Goal: Task Accomplishment & Management: Complete application form

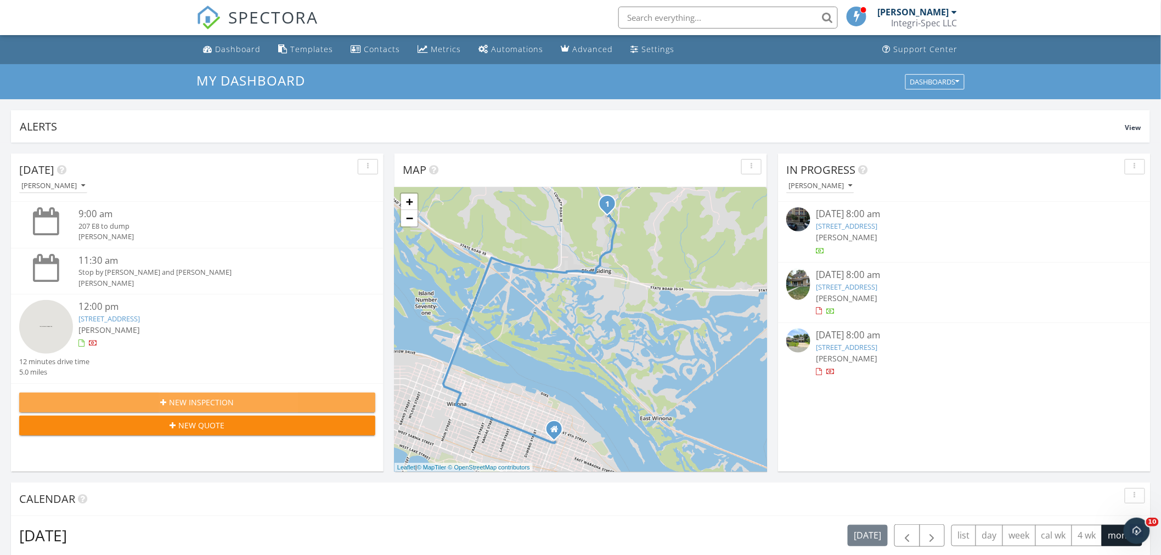
click at [162, 401] on icon "button" at bounding box center [164, 403] width 6 height 8
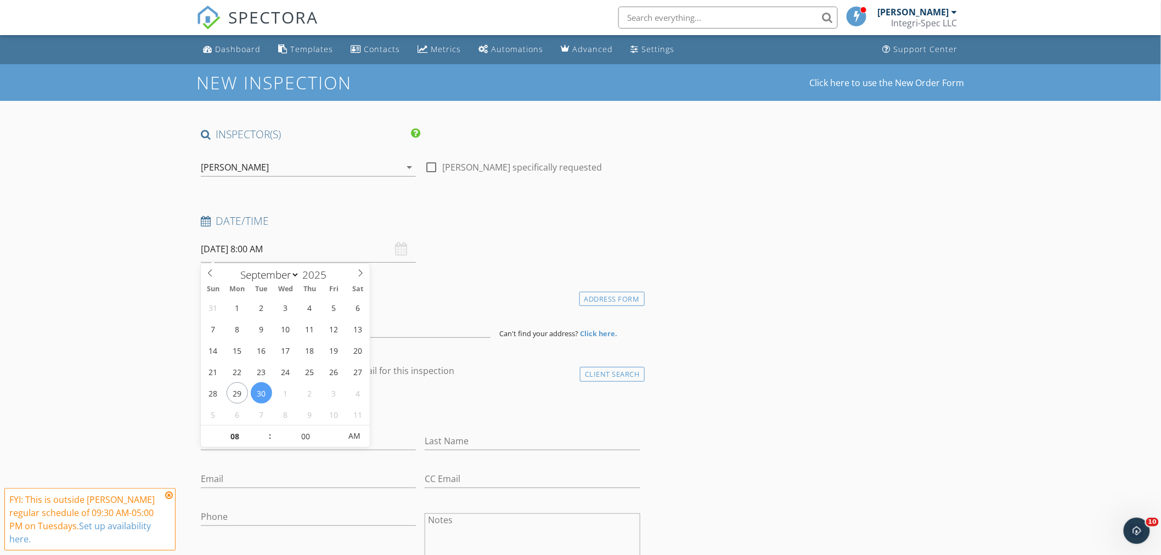
click at [229, 245] on input "09/30/2025 8:00 AM" at bounding box center [308, 249] width 215 height 27
click at [238, 331] on input at bounding box center [346, 324] width 290 height 27
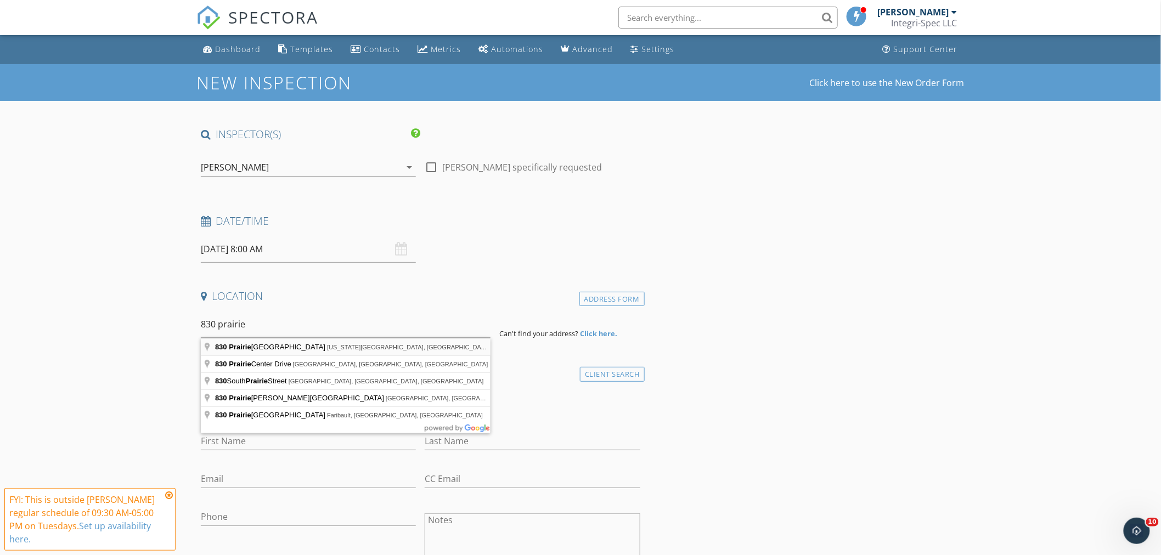
type input "830 Prairie Island Road, Minnesota City, MN, USA"
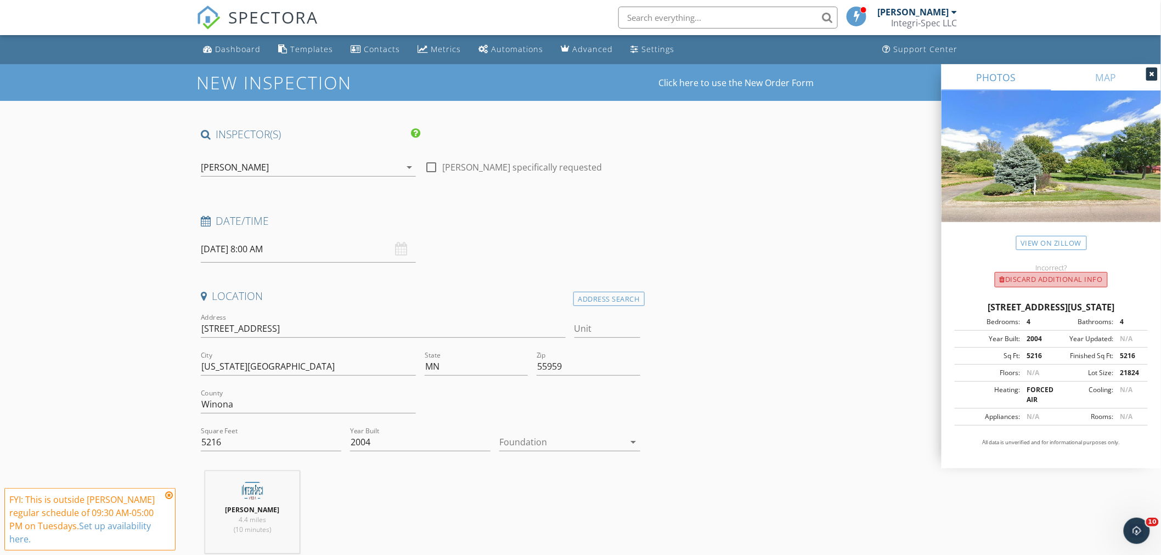
click at [1047, 272] on div "Discard Additional info" at bounding box center [1051, 279] width 113 height 15
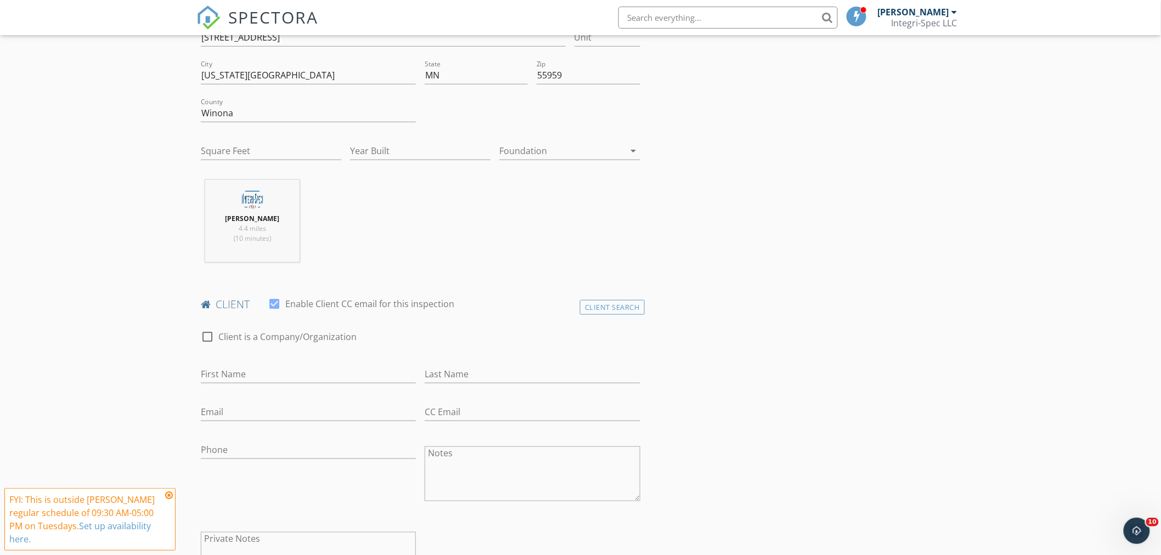
scroll to position [366, 0]
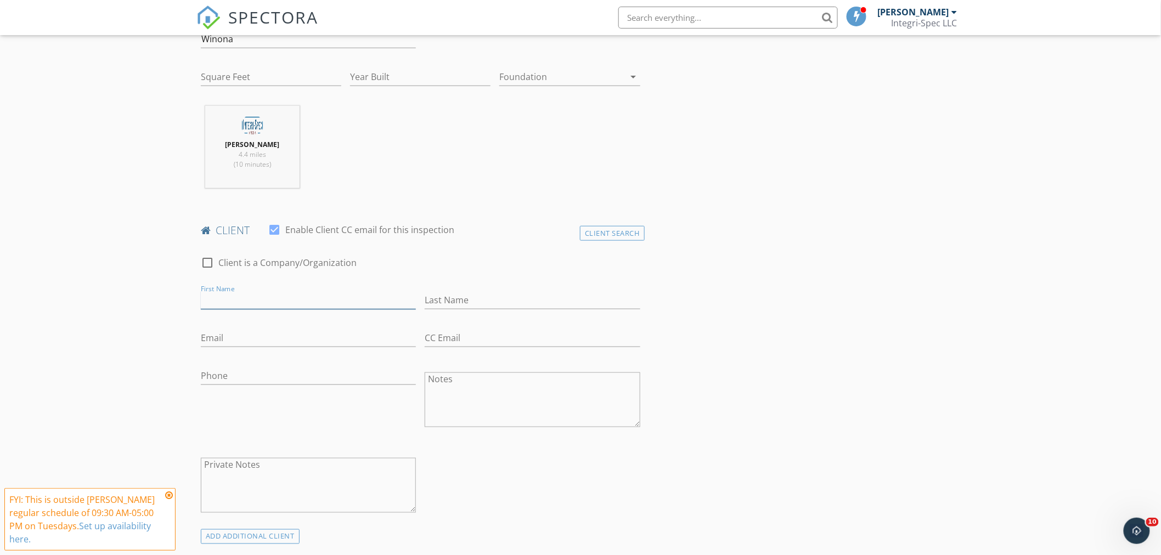
click at [251, 295] on input "First Name" at bounding box center [308, 300] width 215 height 18
paste input "Jamie Tunnicliff"
type input "Jamie Tunnicliff"
click at [458, 291] on input "Last Name" at bounding box center [532, 300] width 215 height 18
paste input "Jamie Tunnicliff"
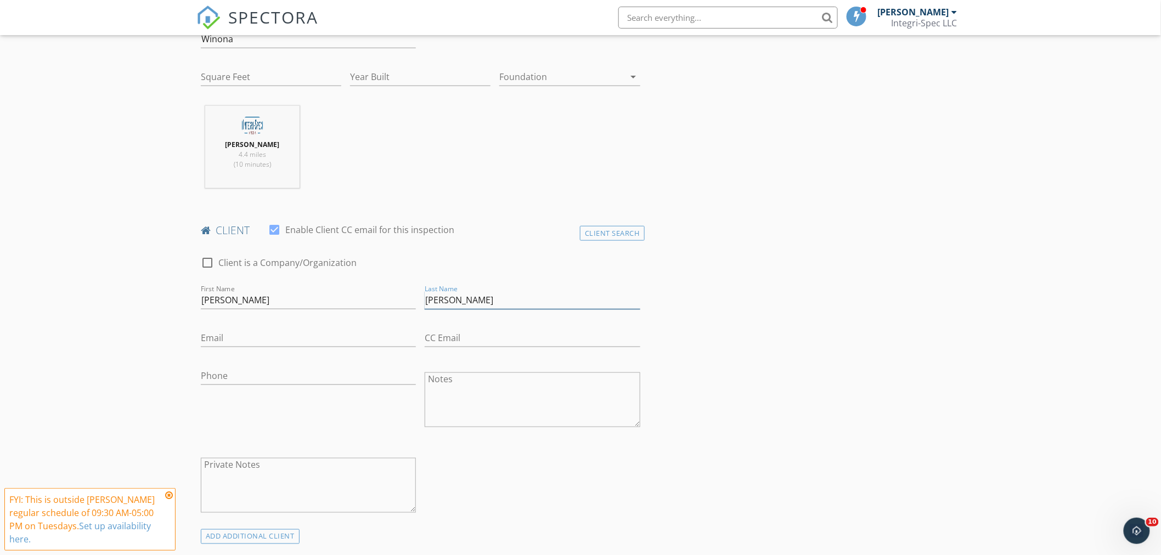
drag, startPoint x: 453, startPoint y: 300, endPoint x: 376, endPoint y: 295, distance: 77.0
click at [376, 295] on div "check_box_outline_blank Client is a Company/Organization First Name Jamie Tunni…" at bounding box center [421, 387] width 448 height 284
drag, startPoint x: 227, startPoint y: 299, endPoint x: 484, endPoint y: 301, distance: 256.9
click at [480, 301] on div "check_box_outline_blank Client is a Company/Organization First Name Jamie Tunni…" at bounding box center [421, 387] width 448 height 284
type input "Tunnicliff"
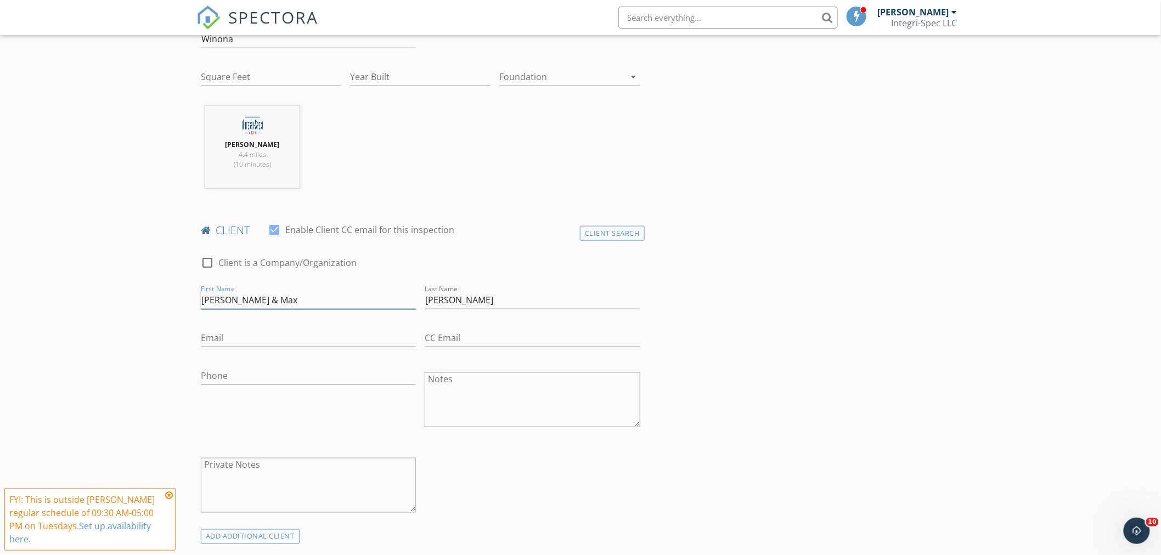
type input "Jamie & Max"
click at [244, 343] on input "Email" at bounding box center [308, 338] width 215 height 18
paste input "jamiedtunn@yahoo.com"
type input "jamiedtunn@yahoo.com"
click at [457, 335] on input "CC Email" at bounding box center [532, 338] width 215 height 18
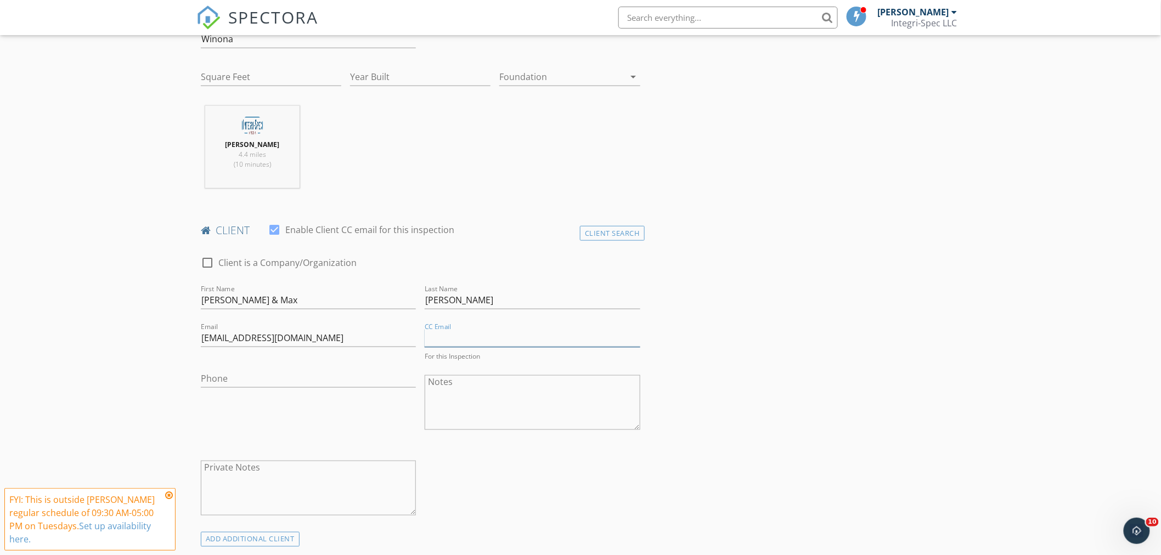
paste input "maxht@umich.edu"
type input "maxht@umich.edu"
click at [267, 375] on input "Phone" at bounding box center [308, 379] width 215 height 18
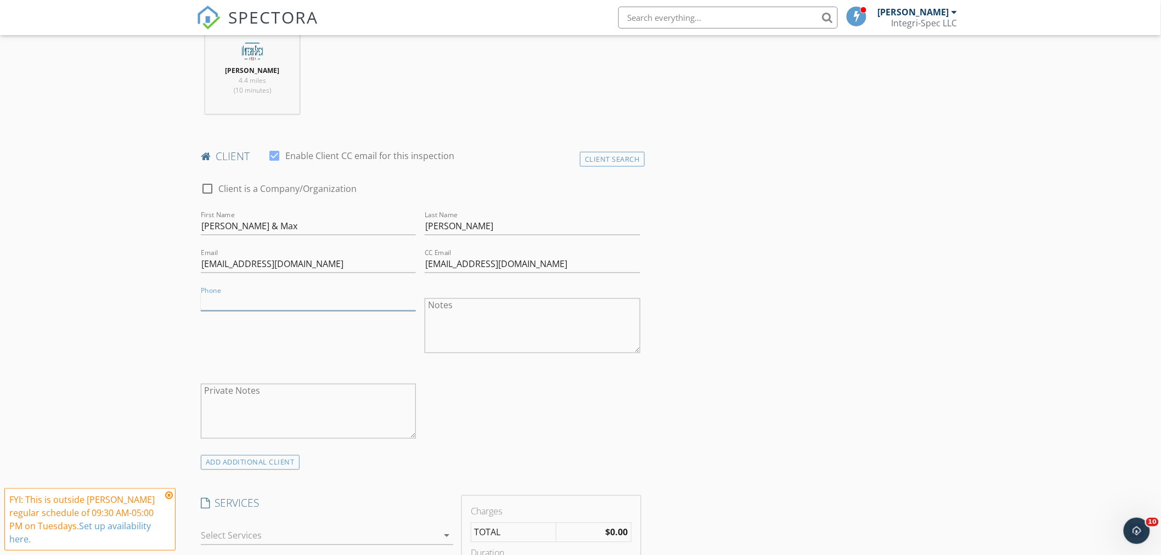
scroll to position [610, 0]
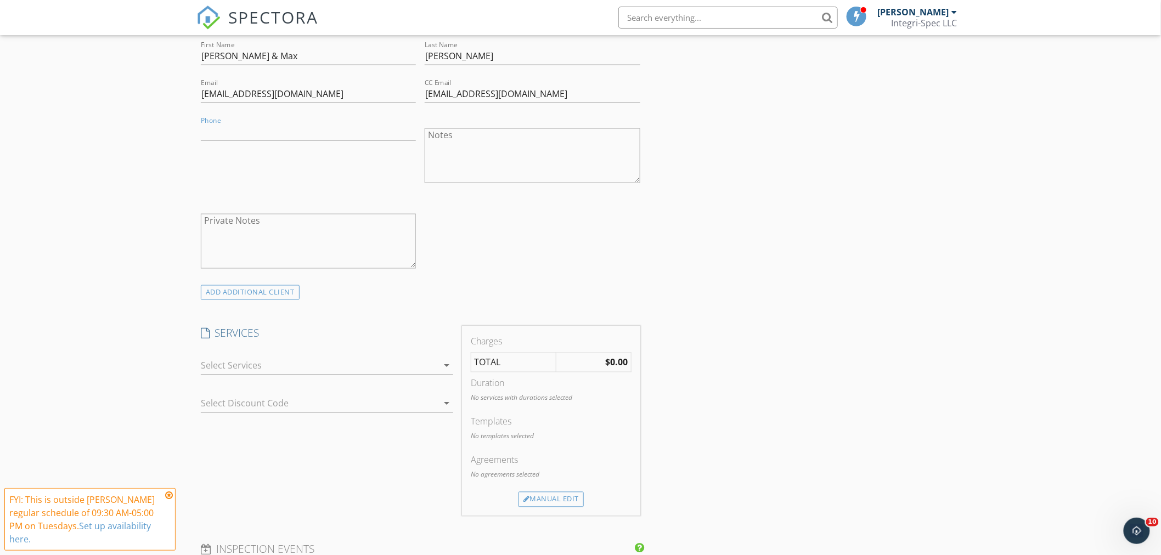
click at [266, 371] on div at bounding box center [319, 366] width 237 height 18
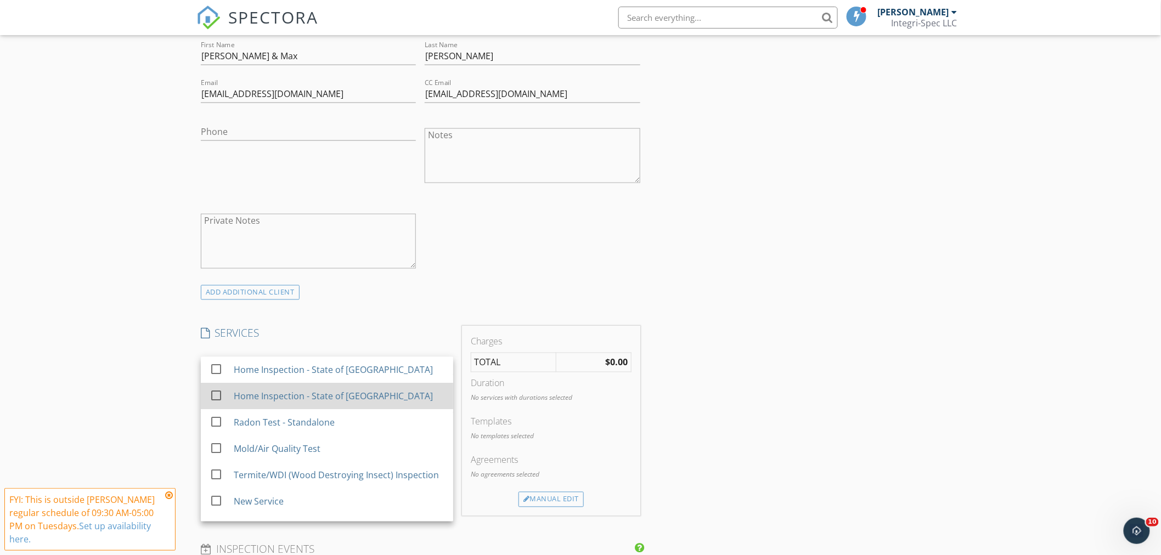
click at [239, 399] on div "Home Inspection - State of [GEOGRAPHIC_DATA]" at bounding box center [333, 396] width 199 height 13
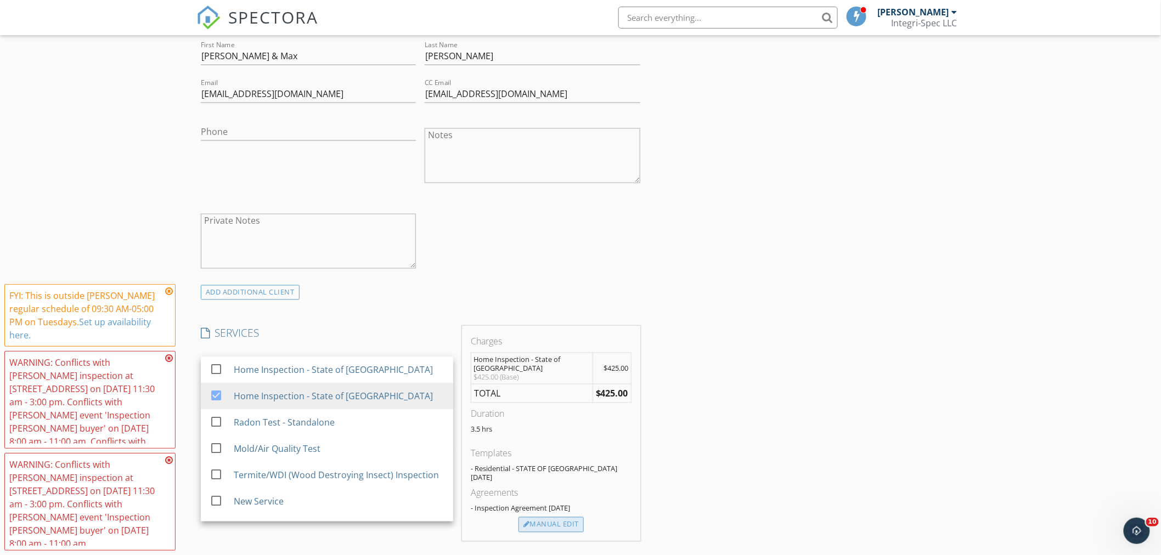
click at [572, 518] on div "Manual Edit" at bounding box center [551, 525] width 65 height 15
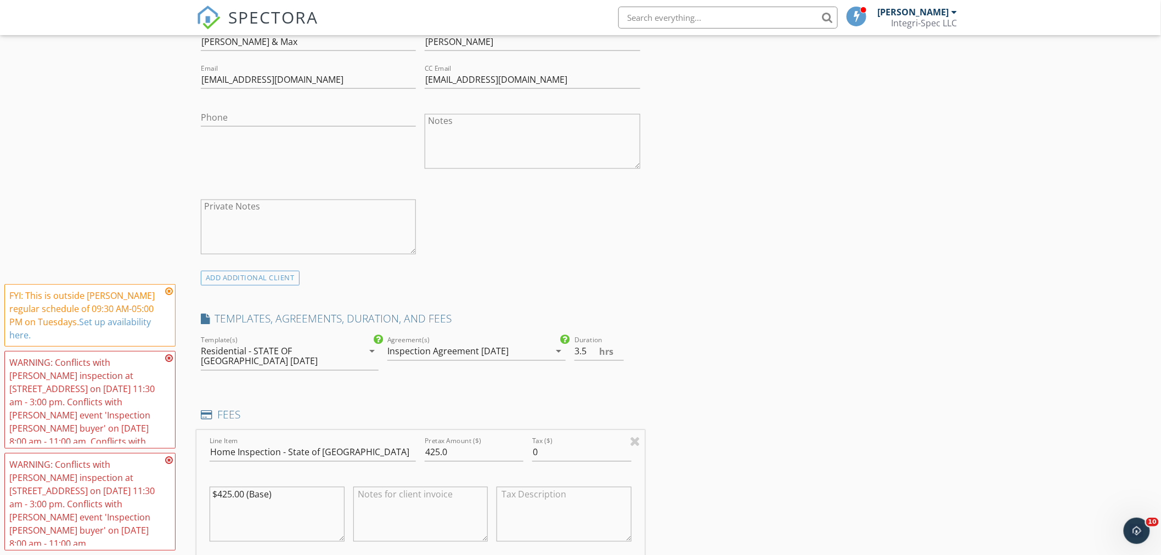
scroll to position [732, 0]
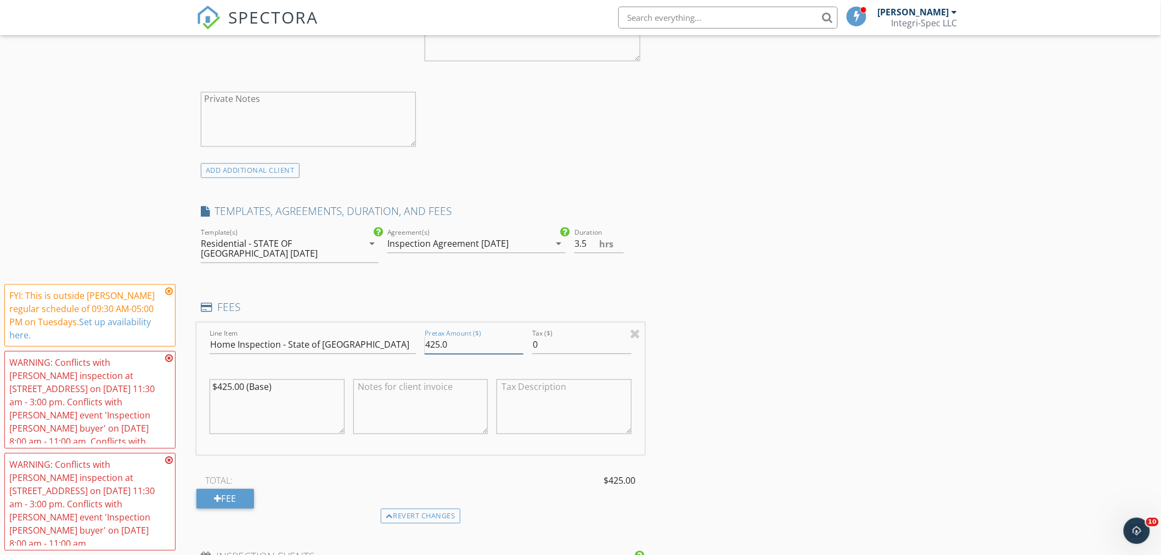
drag, startPoint x: 462, startPoint y: 349, endPoint x: 315, endPoint y: 328, distance: 148.6
click at [315, 328] on div "Line Item Home Inspection - State of MN Pretax Amount ($) 425.0 Tax ($) 0 $425.…" at bounding box center [421, 389] width 448 height 132
type input "825"
drag, startPoint x: 278, startPoint y: 425, endPoint x: 0, endPoint y: 336, distance: 291.6
click at [0, 336] on div "New Inspection Click here to use the New Order Form INSPECTOR(S) check_box Aaro…" at bounding box center [580, 342] width 1161 height 2019
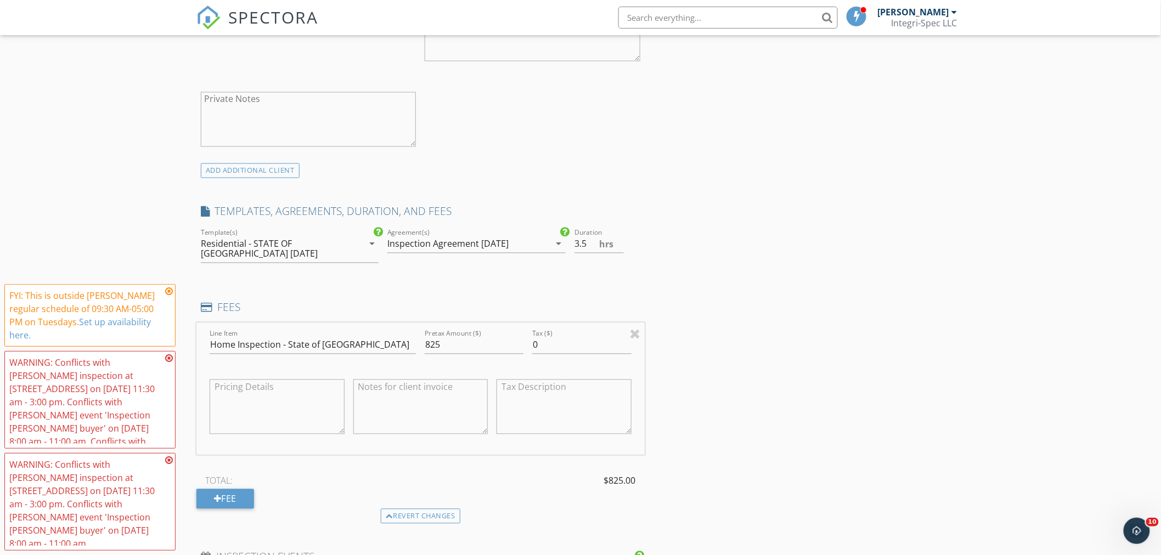
click at [169, 292] on icon at bounding box center [169, 291] width 8 height 9
click at [169, 357] on icon at bounding box center [169, 358] width 8 height 9
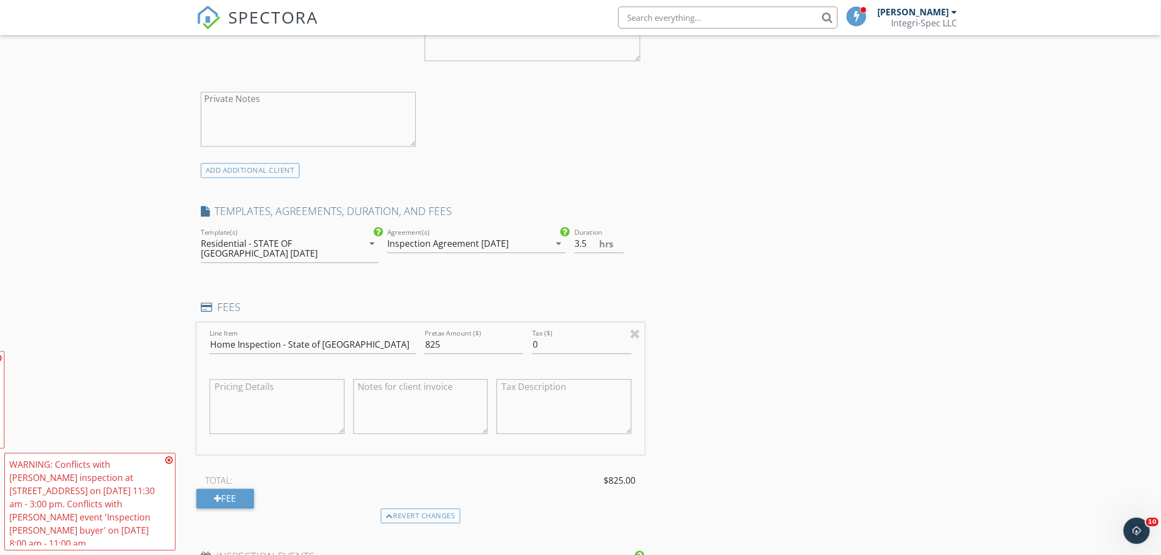
click at [170, 460] on icon at bounding box center [169, 460] width 8 height 9
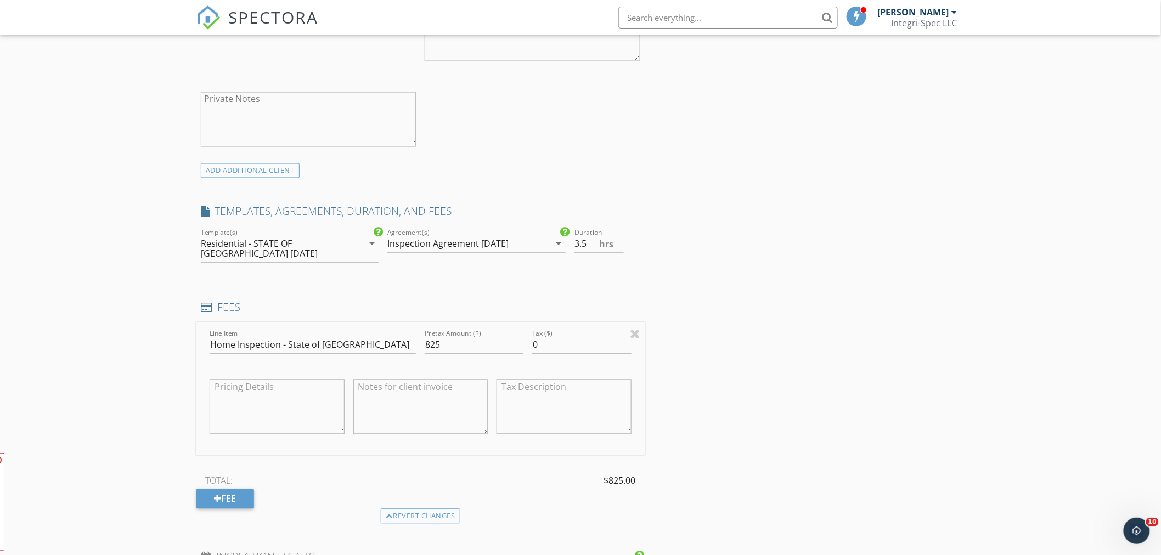
click at [711, 340] on div "INSPECTOR(S) check_box Aaron Slavey PRIMARY Aaron Slavey arrow_drop_down check_…" at bounding box center [581, 360] width 768 height 1929
click at [880, 224] on div "INSPECTOR(S) check_box Aaron Slavey PRIMARY Aaron Slavey arrow_drop_down check_…" at bounding box center [581, 360] width 768 height 1929
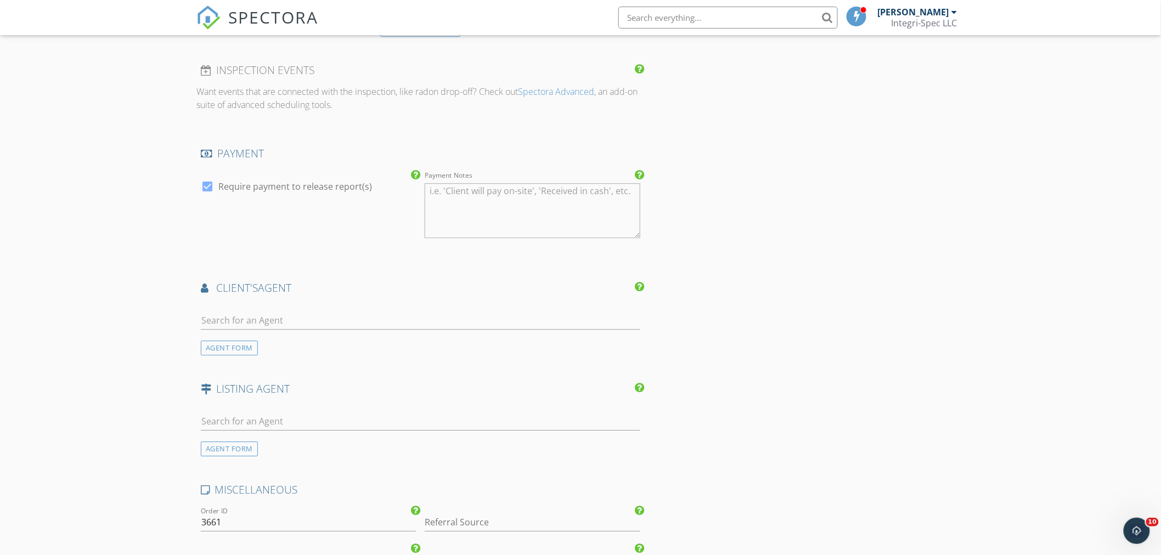
scroll to position [1281, 0]
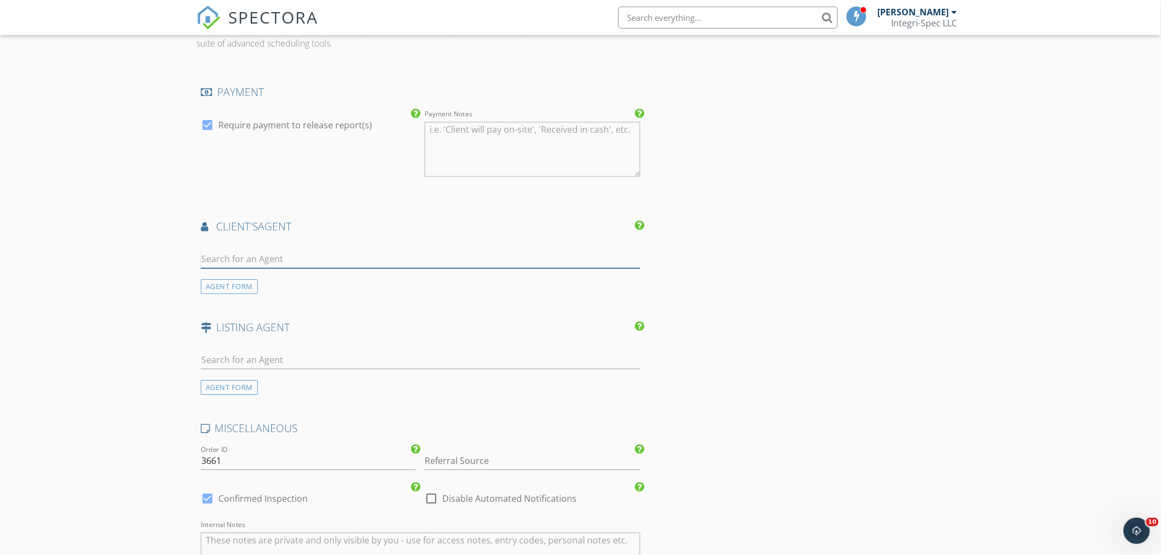
click at [286, 261] on input "text" at bounding box center [421, 259] width 440 height 18
type input "angela tho"
click at [272, 283] on div "Angela Thompson" at bounding box center [276, 278] width 88 height 13
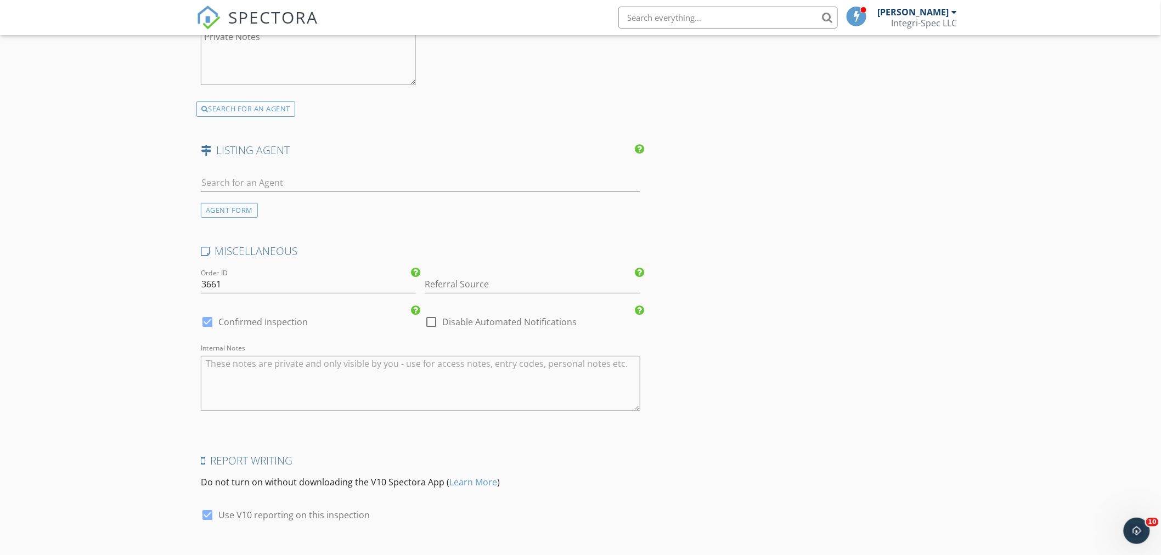
click at [262, 375] on textarea "Internal Notes" at bounding box center [421, 383] width 440 height 55
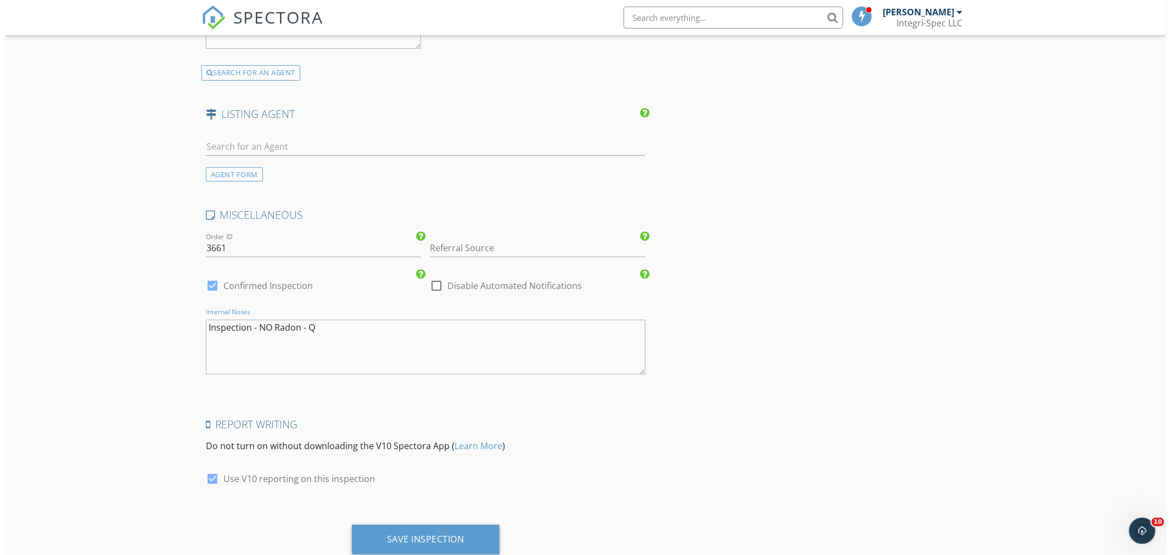
scroll to position [1778, 0]
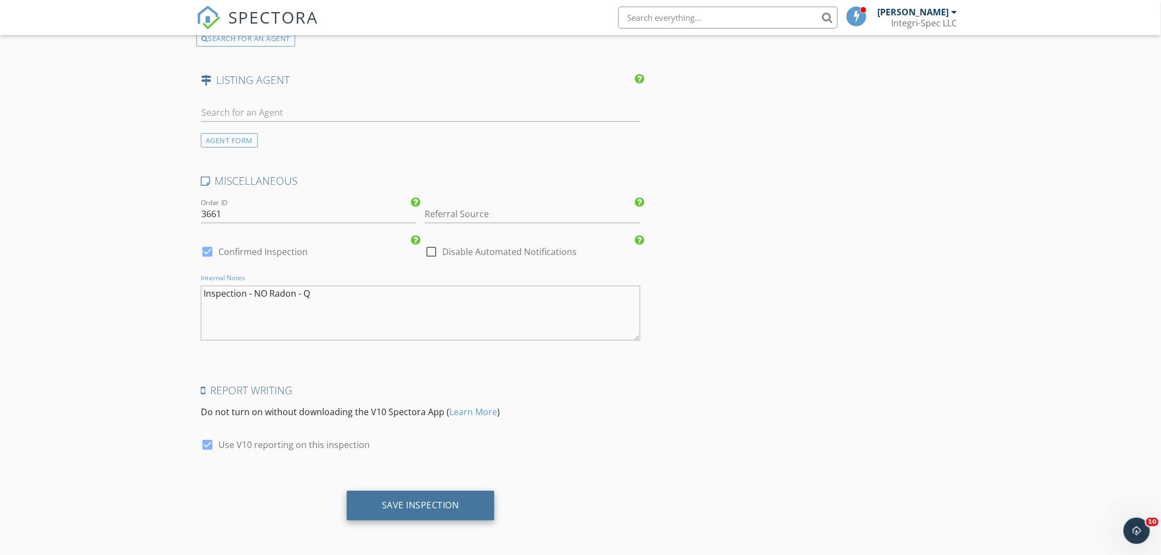
type textarea "Inspection - NO Radon - Q"
click at [415, 496] on div "Save Inspection" at bounding box center [421, 506] width 148 height 30
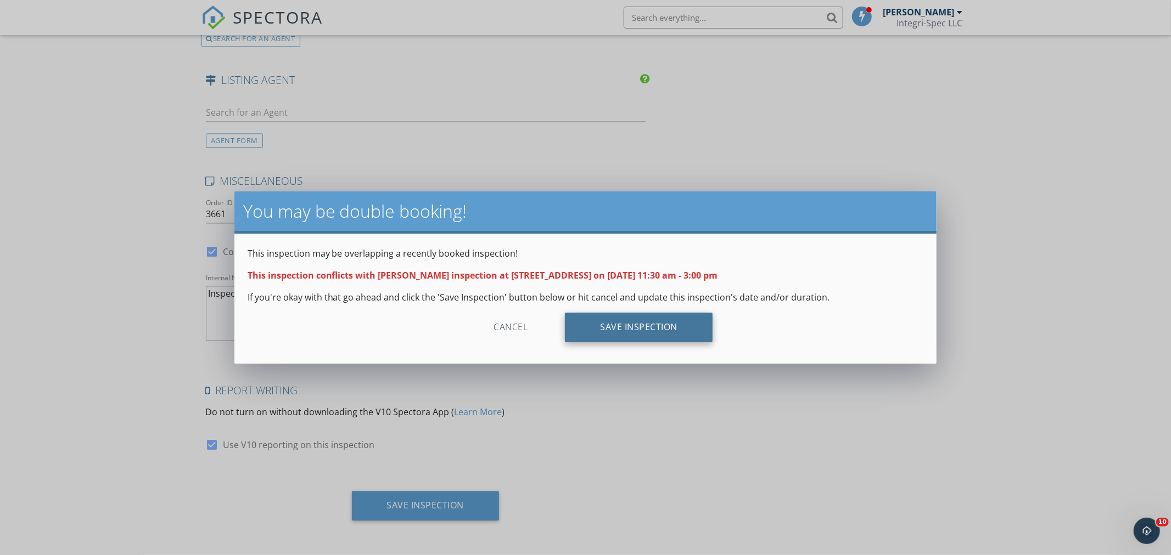
click at [646, 319] on div "Save Inspection" at bounding box center [639, 328] width 148 height 30
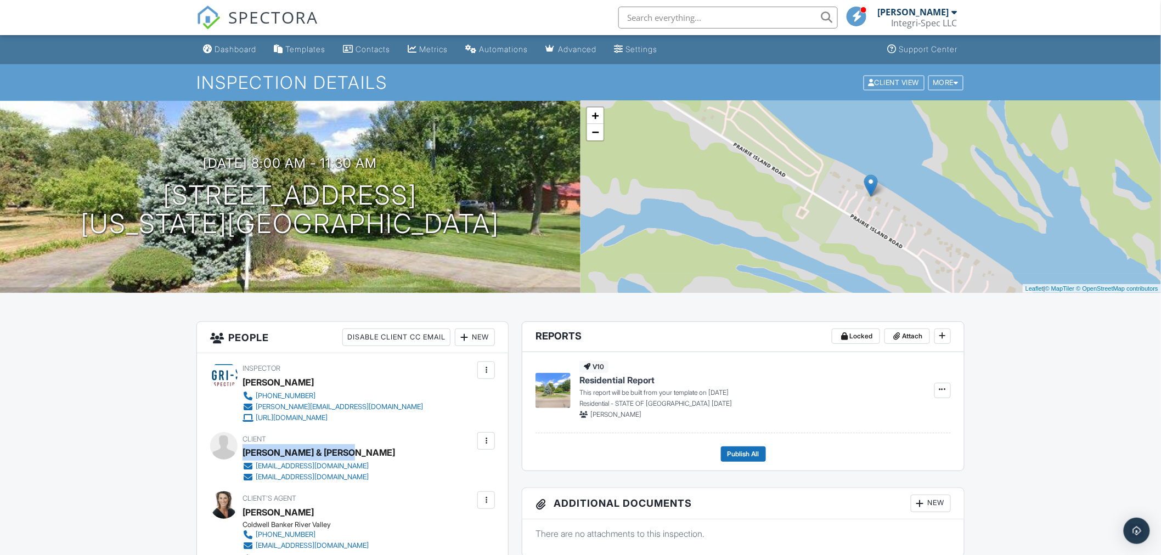
drag, startPoint x: 345, startPoint y: 451, endPoint x: 244, endPoint y: 452, distance: 100.5
click at [244, 452] on div "Jamie & Max Tunnicliff" at bounding box center [319, 453] width 153 height 16
click at [231, 49] on div "Dashboard" at bounding box center [236, 48] width 42 height 9
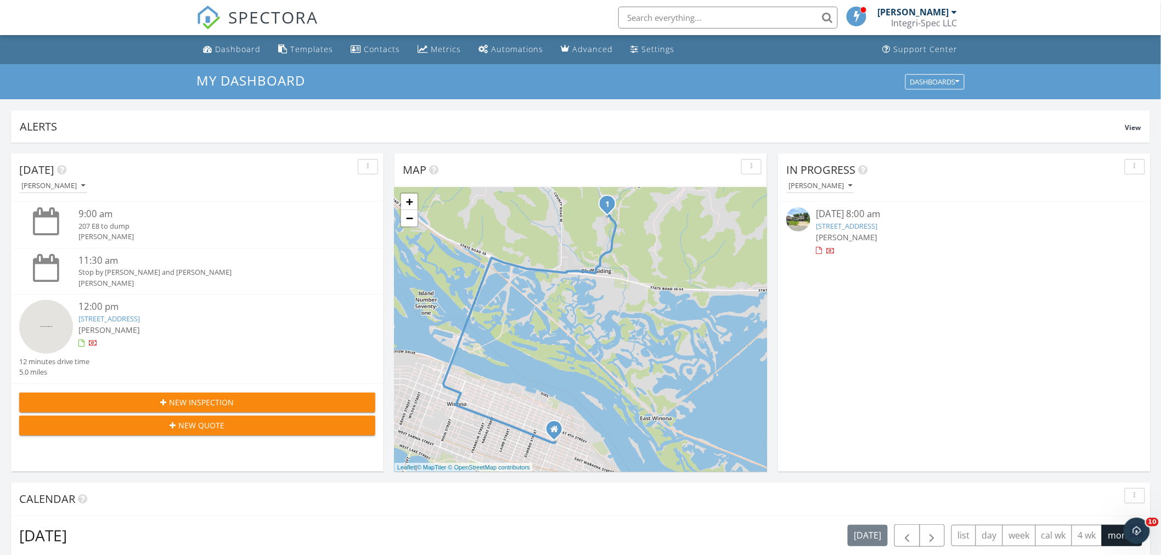
click at [36, 336] on img at bounding box center [46, 327] width 54 height 54
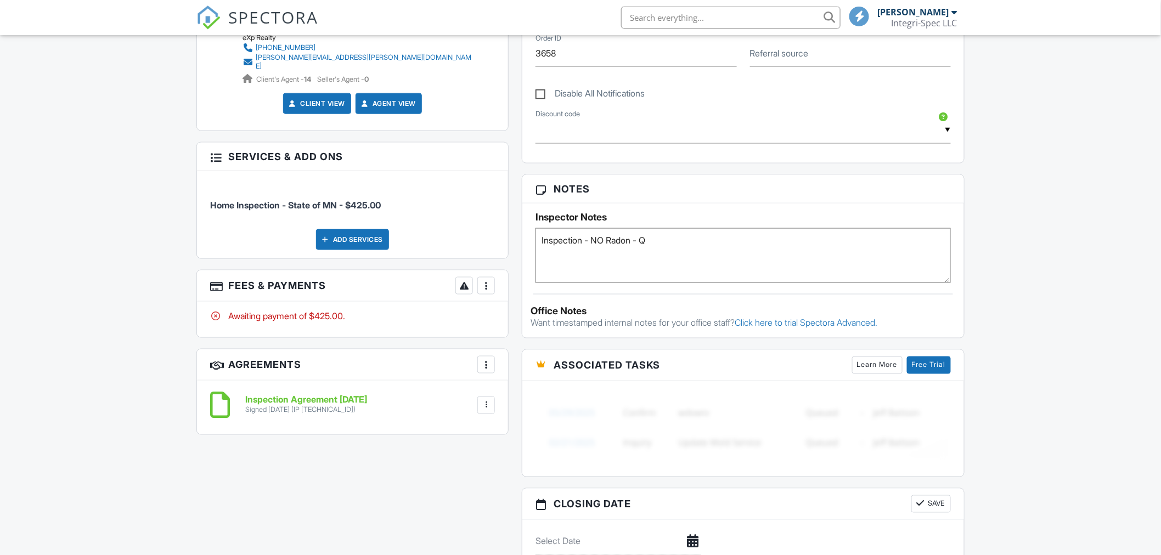
scroll to position [575, 0]
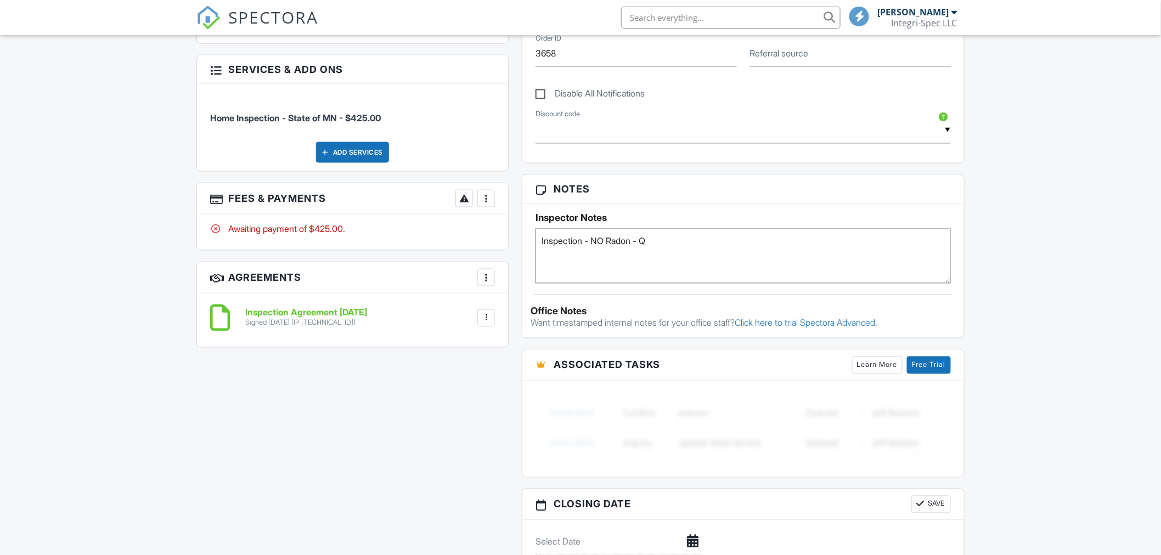
click at [721, 262] on textarea "Inspection - NO Radon - Q" at bounding box center [744, 256] width 416 height 55
type textarea "Inspection - NO Radon - Q - Venmo"
click at [479, 196] on div "More" at bounding box center [487, 199] width 18 height 18
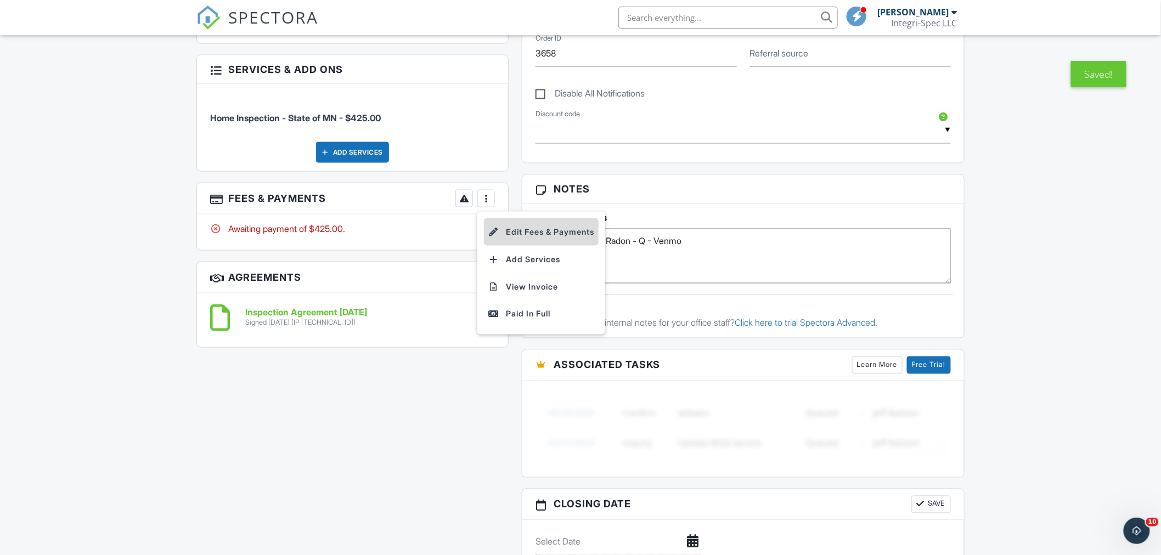
click at [512, 228] on li "Edit Fees & Payments" at bounding box center [541, 231] width 115 height 27
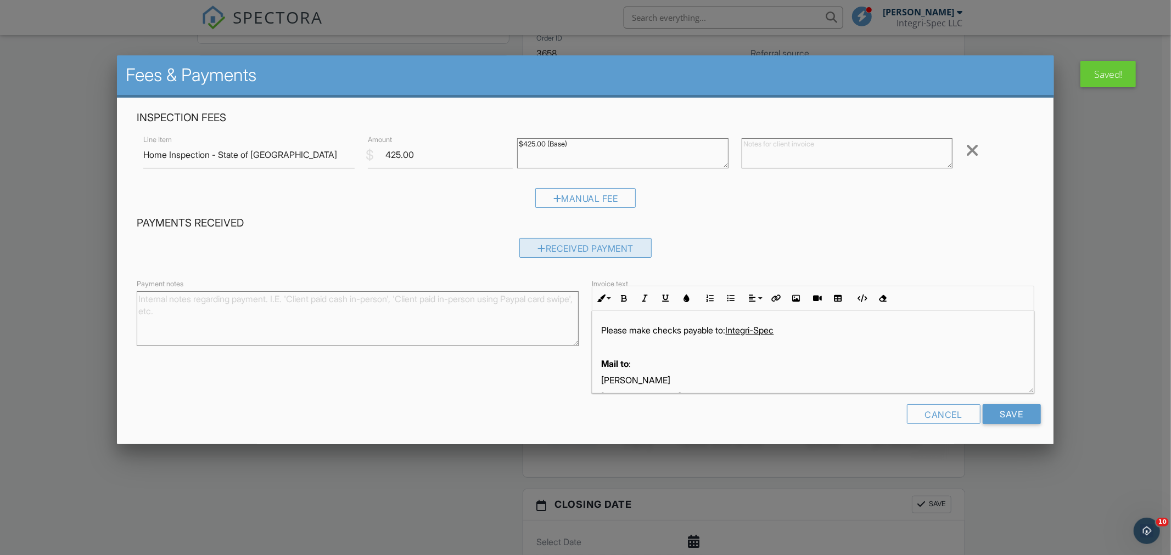
click at [528, 250] on div "Received Payment" at bounding box center [585, 248] width 132 height 20
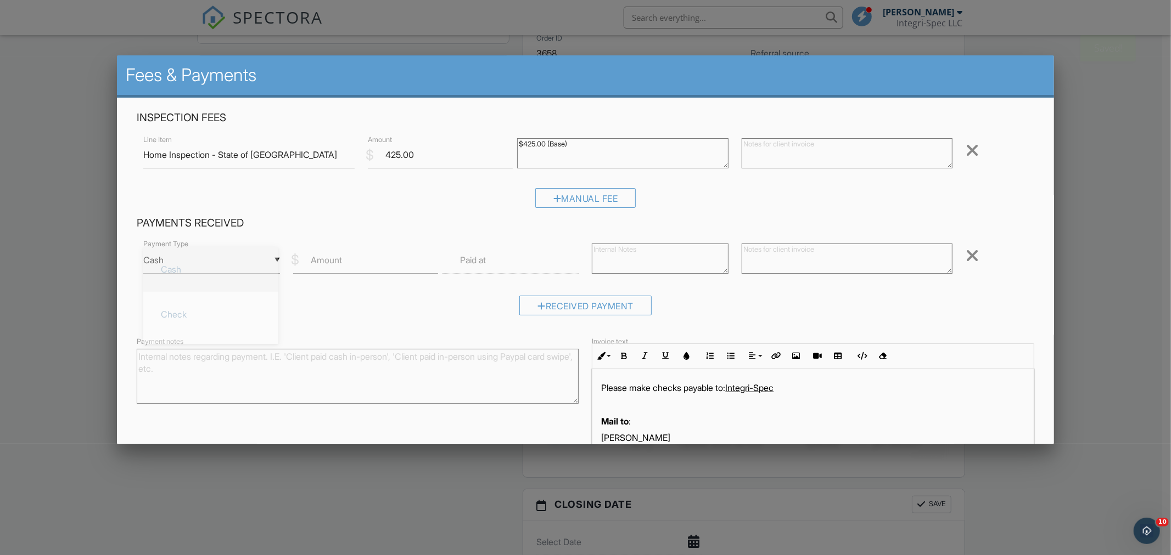
click at [243, 265] on div "▼ Cash Cash Check On-Site Card Other Cash Check On-Site Card Other" at bounding box center [211, 260] width 136 height 27
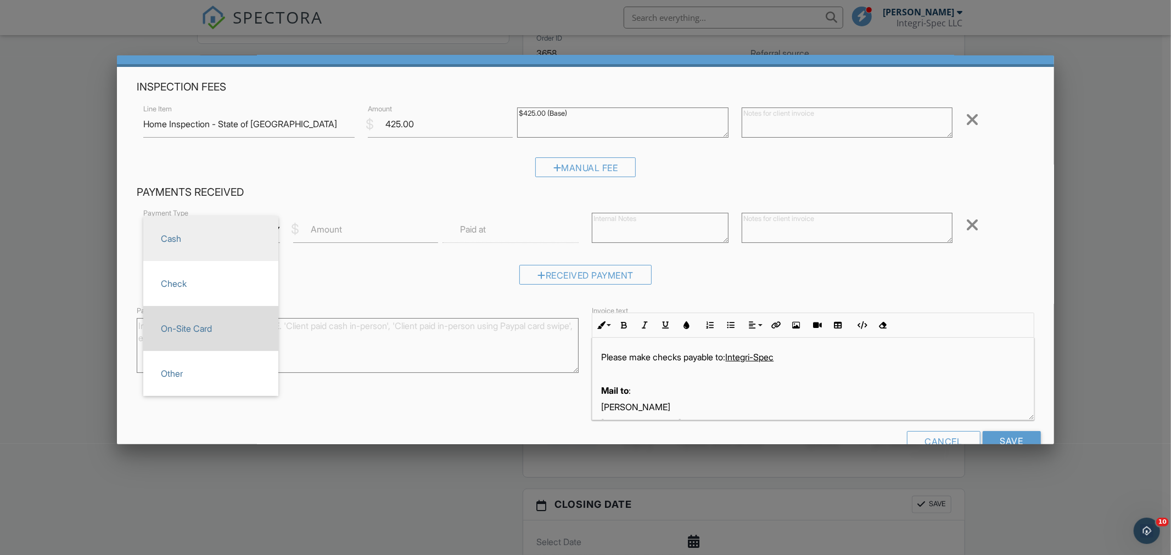
scroll to position [58, 0]
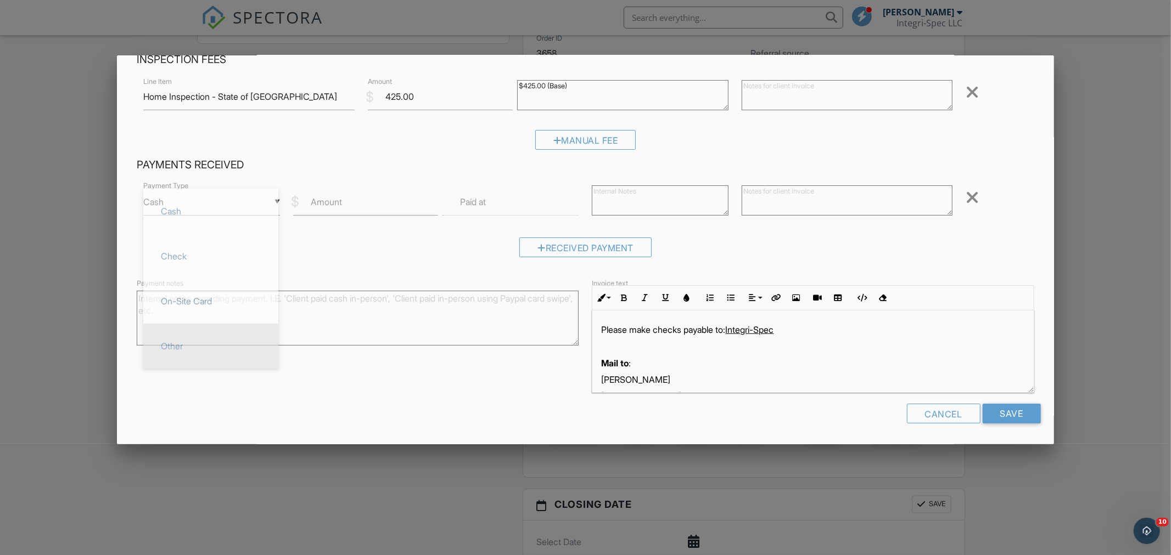
click at [170, 348] on span "Other" at bounding box center [210, 346] width 117 height 27
type input "Other"
click at [342, 201] on div "$ Amount" at bounding box center [361, 202] width 149 height 27
click at [346, 201] on input "Amount" at bounding box center [365, 202] width 145 height 27
type input "425"
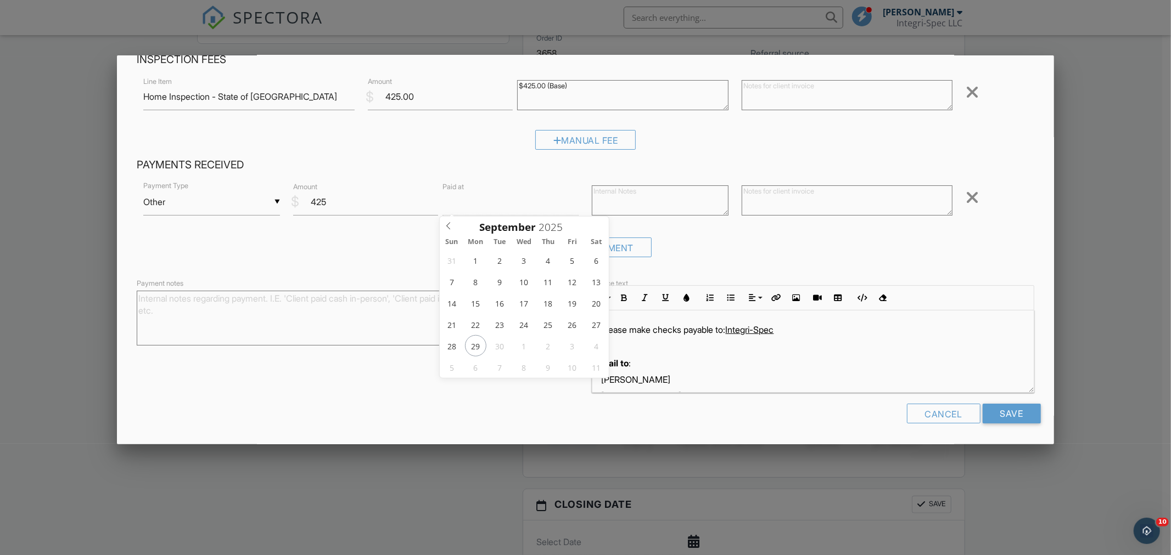
click at [1007, 402] on form "Inspection Fees Line Item Home Inspection - State of MN $ Amount 425.00 $425.00…" at bounding box center [585, 242] width 910 height 379
click at [1007, 408] on input "Save" at bounding box center [1012, 414] width 58 height 20
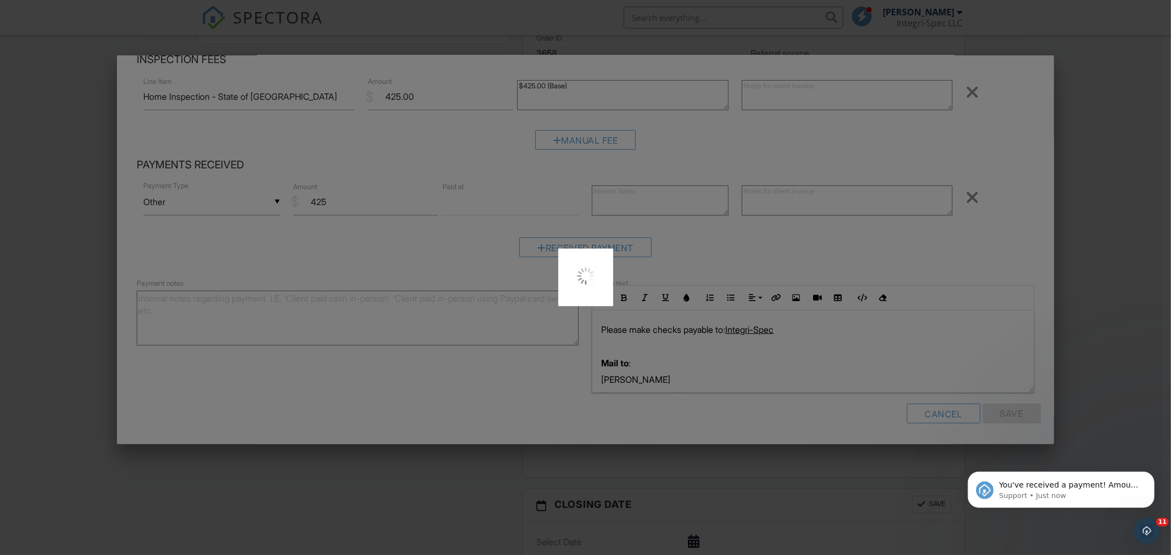
scroll to position [0, 0]
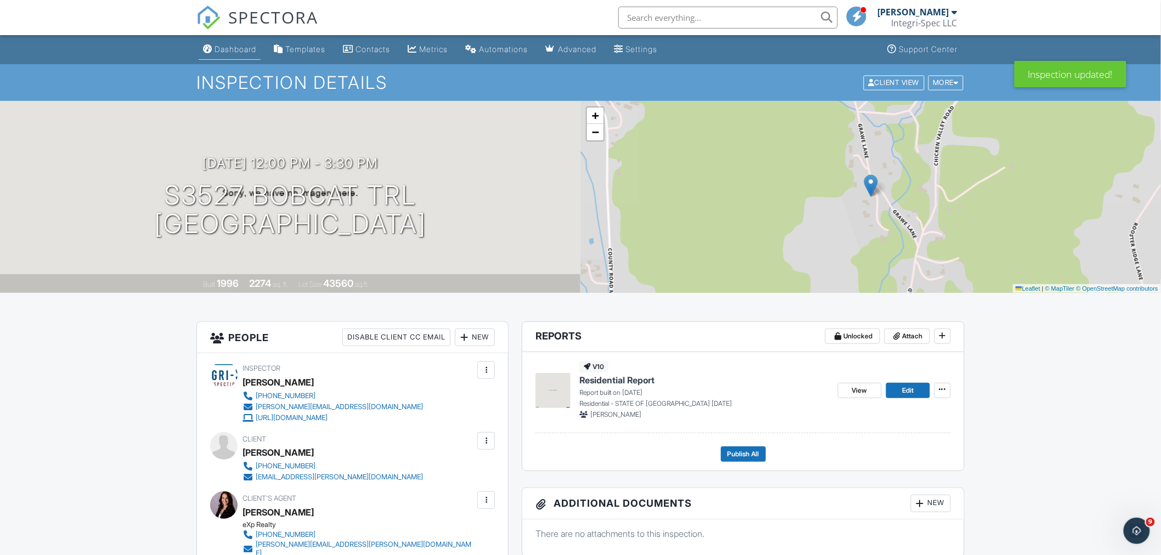
click at [229, 57] on link "Dashboard" at bounding box center [230, 50] width 62 height 20
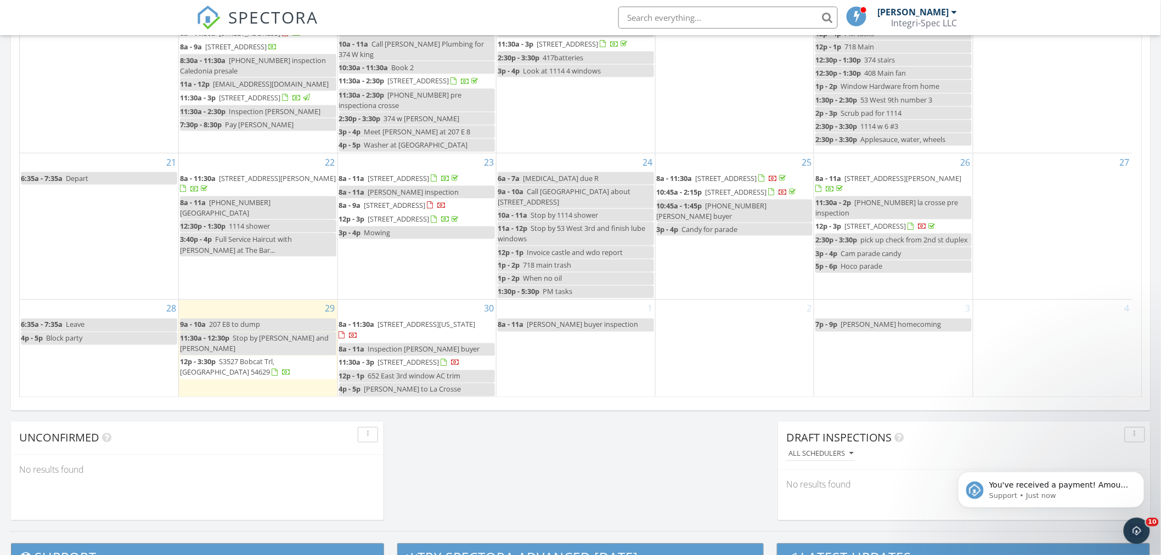
scroll to position [854, 0]
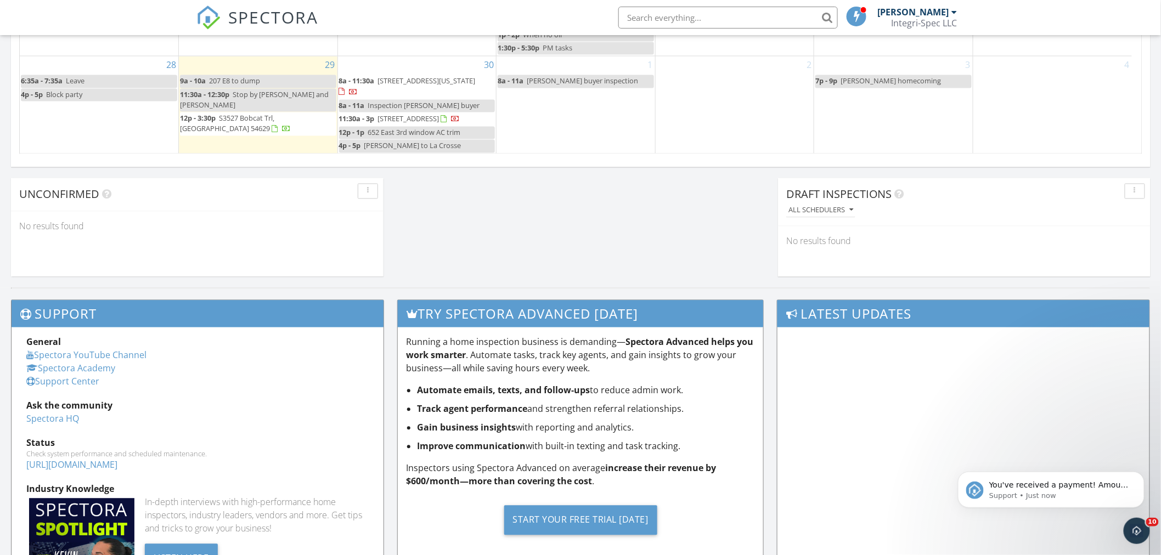
drag, startPoint x: 449, startPoint y: 149, endPoint x: 407, endPoint y: 108, distance: 59.4
click at [407, 114] on span "24333 County Rd 7, Winona 55987" at bounding box center [408, 119] width 61 height 10
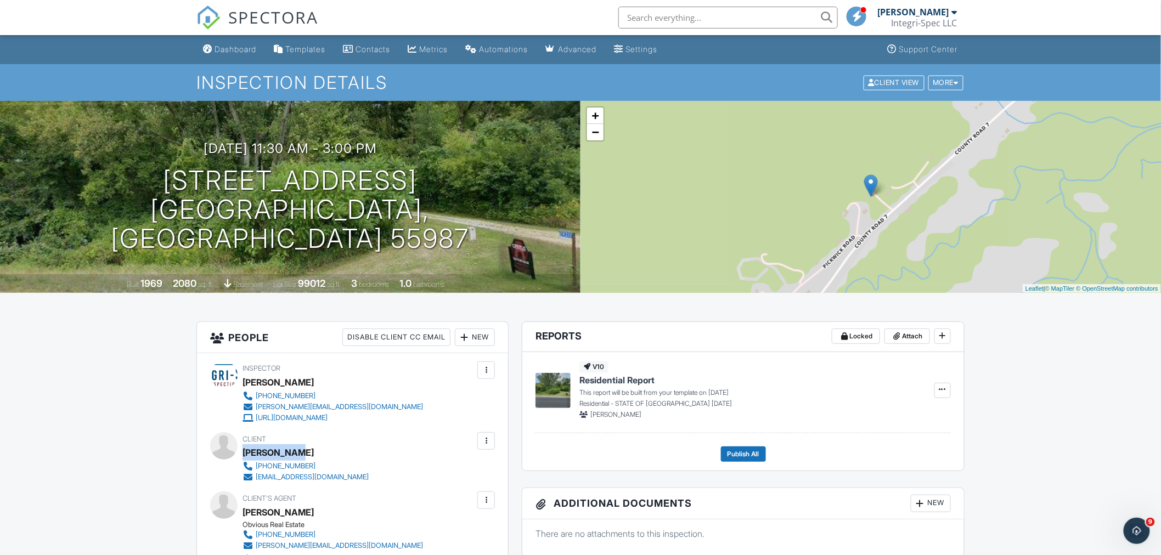
drag, startPoint x: 297, startPoint y: 451, endPoint x: 245, endPoint y: 452, distance: 52.2
click at [245, 452] on div "Bryce Halla" at bounding box center [310, 453] width 135 height 16
copy div "Bryce Halla"
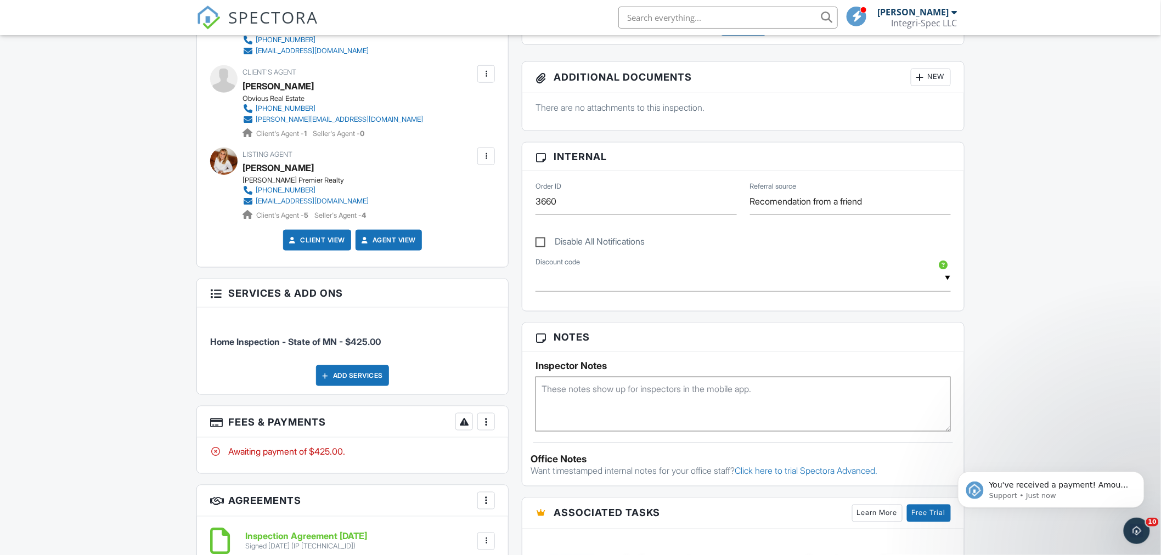
click at [608, 409] on textarea at bounding box center [744, 404] width 416 height 55
drag, startPoint x: 656, startPoint y: 383, endPoint x: 909, endPoint y: 375, distance: 252.6
click at [907, 377] on textarea "Inspection - NO Radon - Q - Code" at bounding box center [744, 404] width 416 height 55
type textarea "Inspection - NO Radon - Q"
click at [1074, 374] on div "Dashboard Templates Contacts Metrics Automations Advanced Settings Support Cent…" at bounding box center [580, 420] width 1161 height 1623
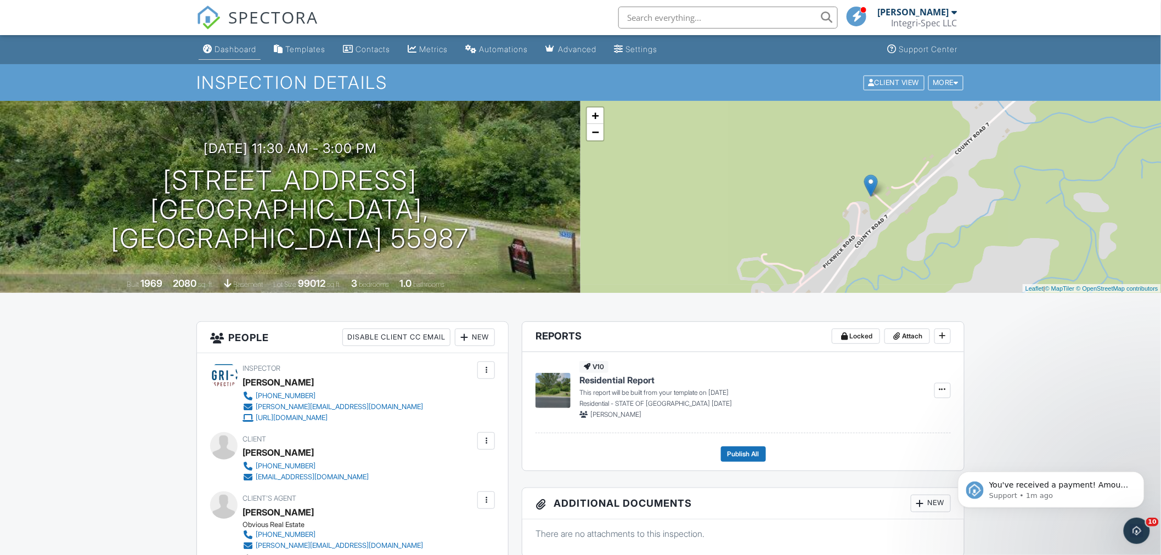
click at [247, 58] on link "Dashboard" at bounding box center [230, 50] width 62 height 20
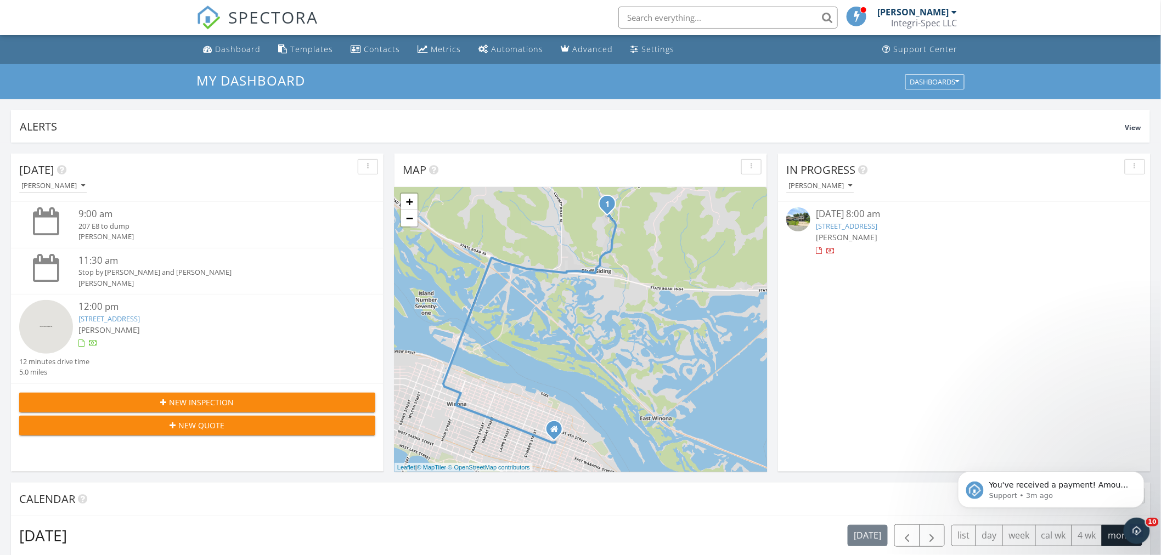
click at [190, 397] on span "New Inspection" at bounding box center [202, 403] width 65 height 12
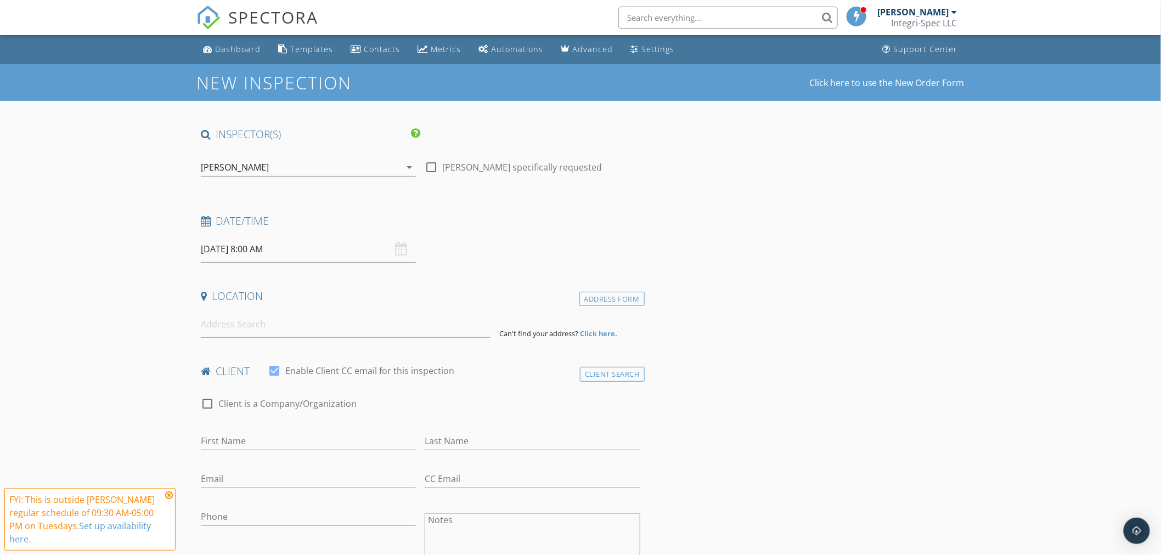
click at [227, 247] on input "[DATE] 8:00 AM" at bounding box center [308, 249] width 215 height 27
select select "9"
type input "[DATE] 8:00 AM"
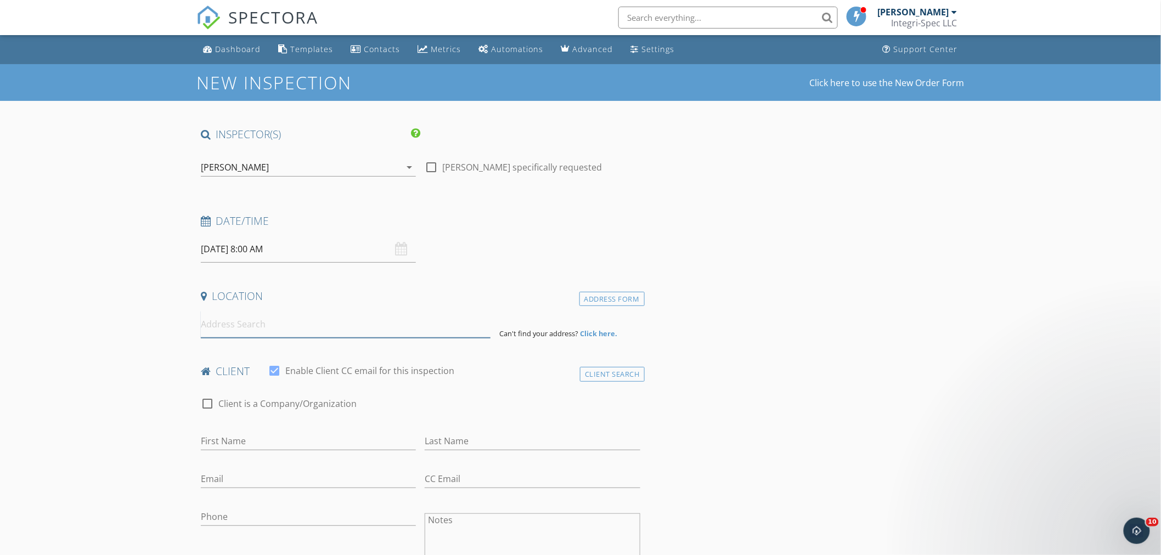
click at [260, 322] on input at bounding box center [346, 324] width 290 height 27
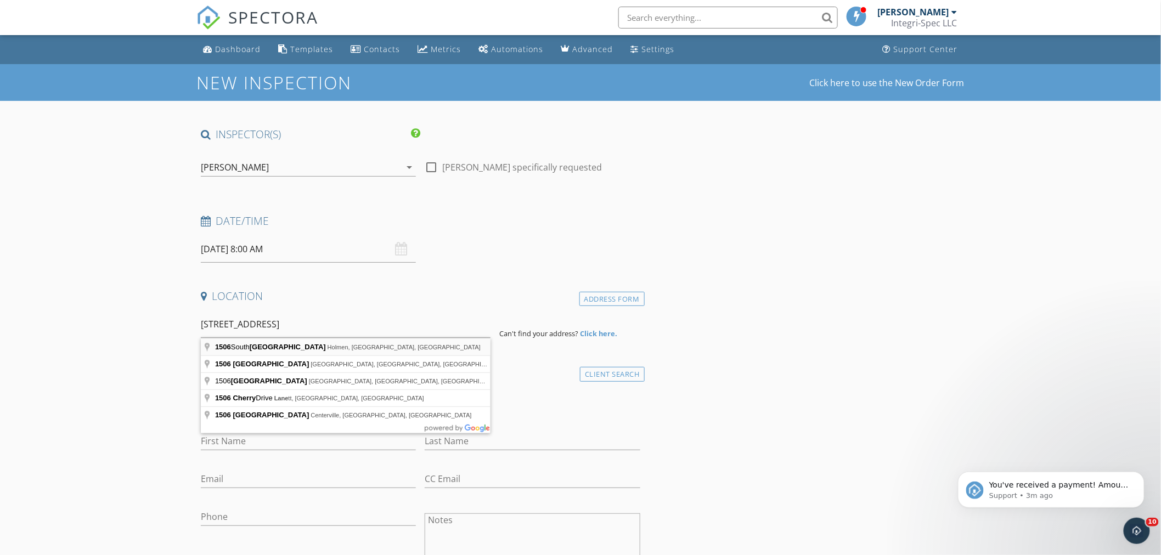
type input "[STREET_ADDRESS]"
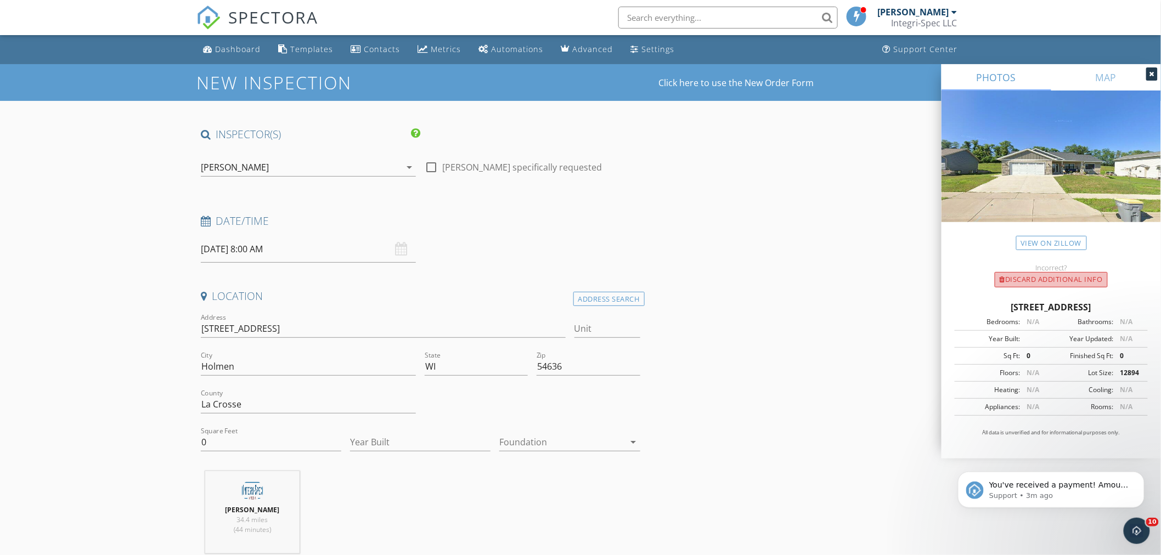
click at [1054, 286] on div "Discard Additional info" at bounding box center [1051, 279] width 113 height 15
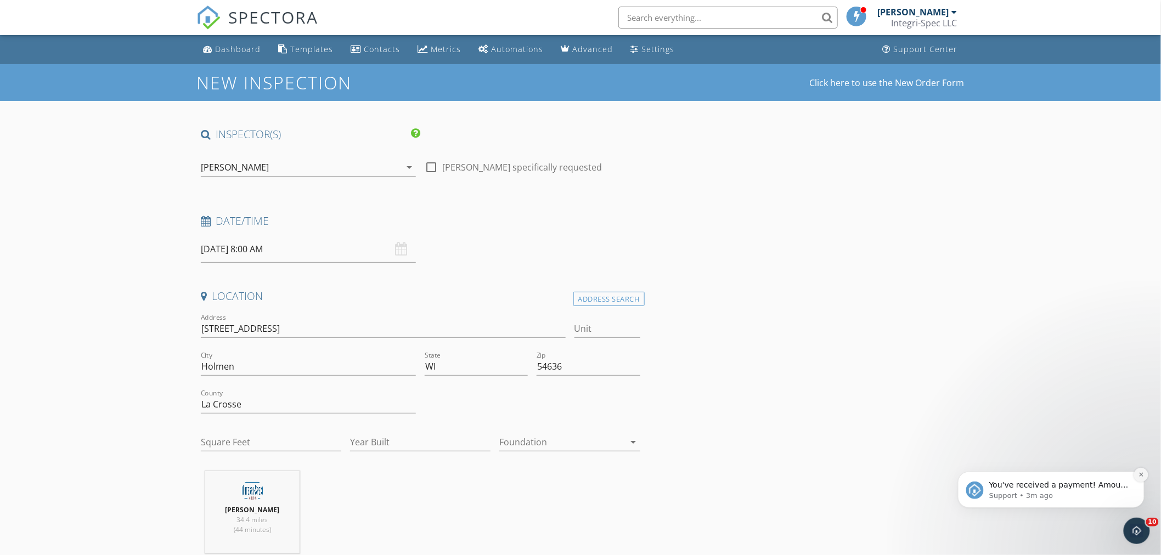
click at [1141, 475] on icon "Dismiss notification" at bounding box center [1141, 475] width 4 height 4
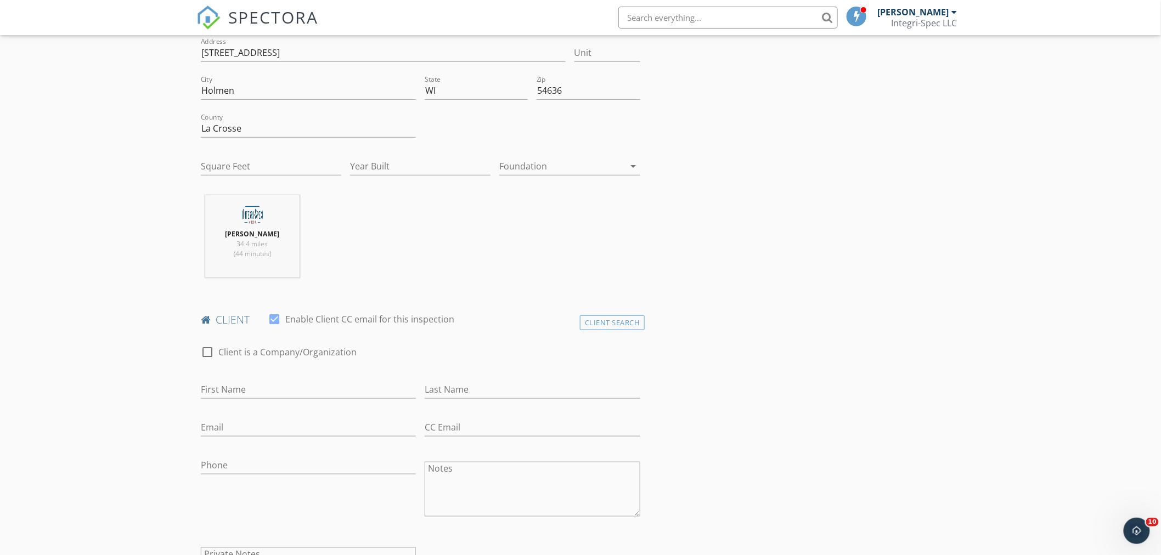
scroll to position [305, 0]
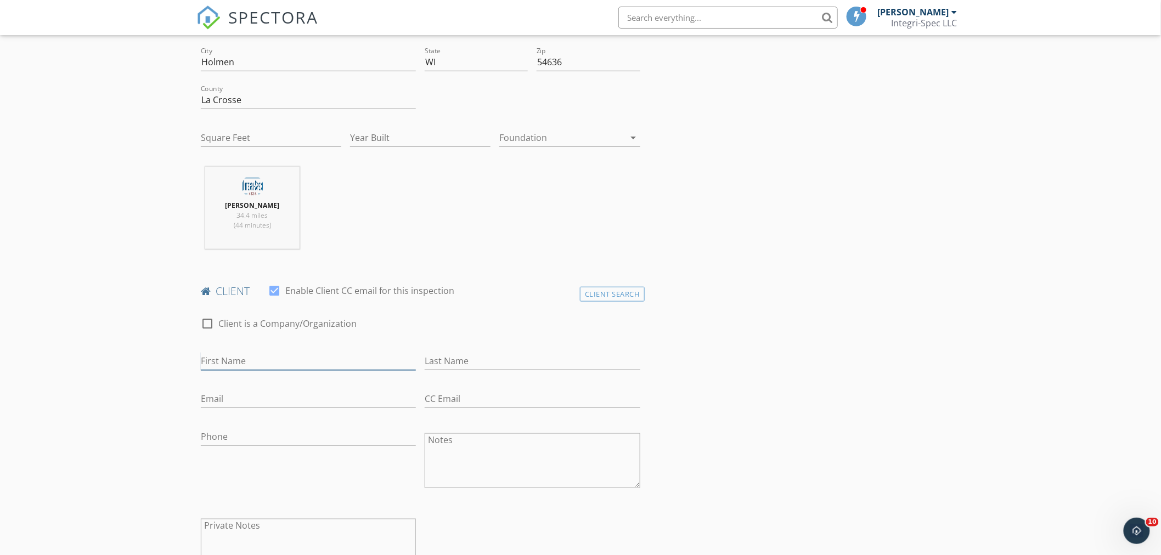
click at [226, 358] on input "First Name" at bounding box center [308, 361] width 215 height 18
type input "[PERSON_NAME] & [PERSON_NAME]"
type input "[PERSON_NAME]"
type input "[EMAIL_ADDRESS][DOMAIN_NAME]"
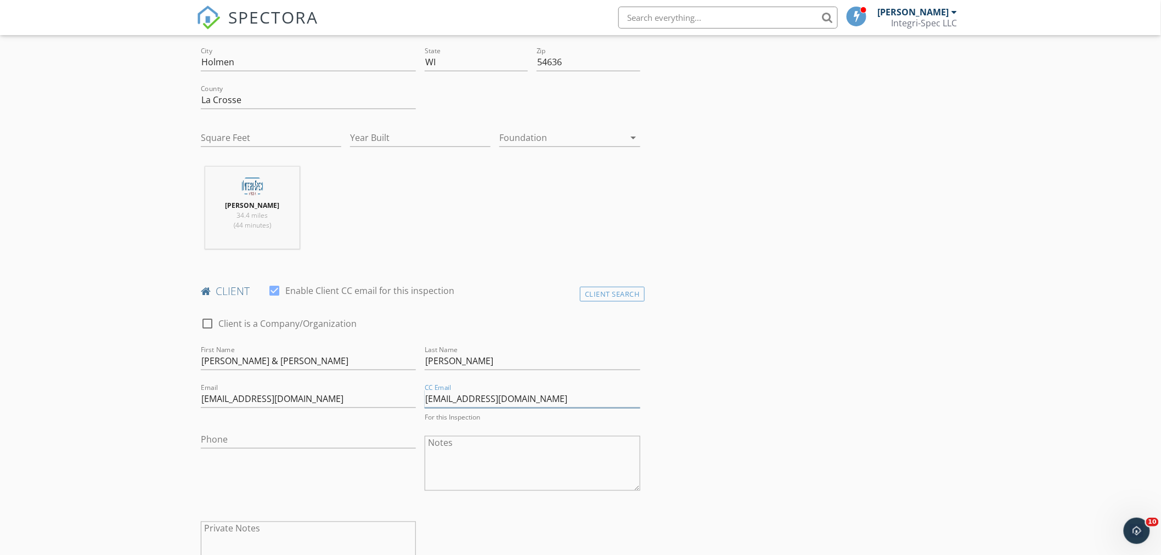
type input "[EMAIL_ADDRESS][DOMAIN_NAME]"
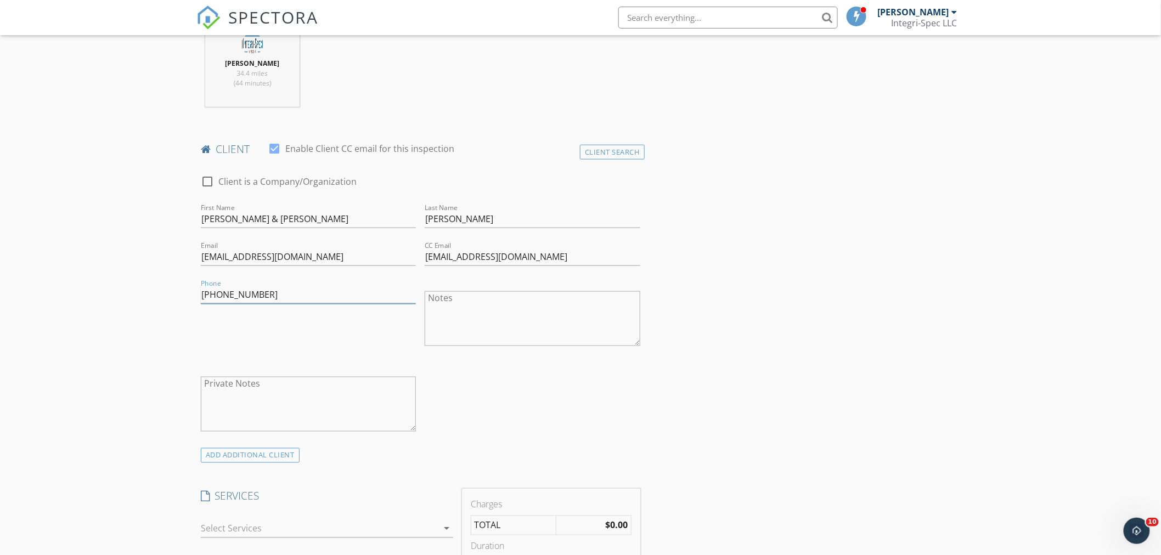
scroll to position [487, 0]
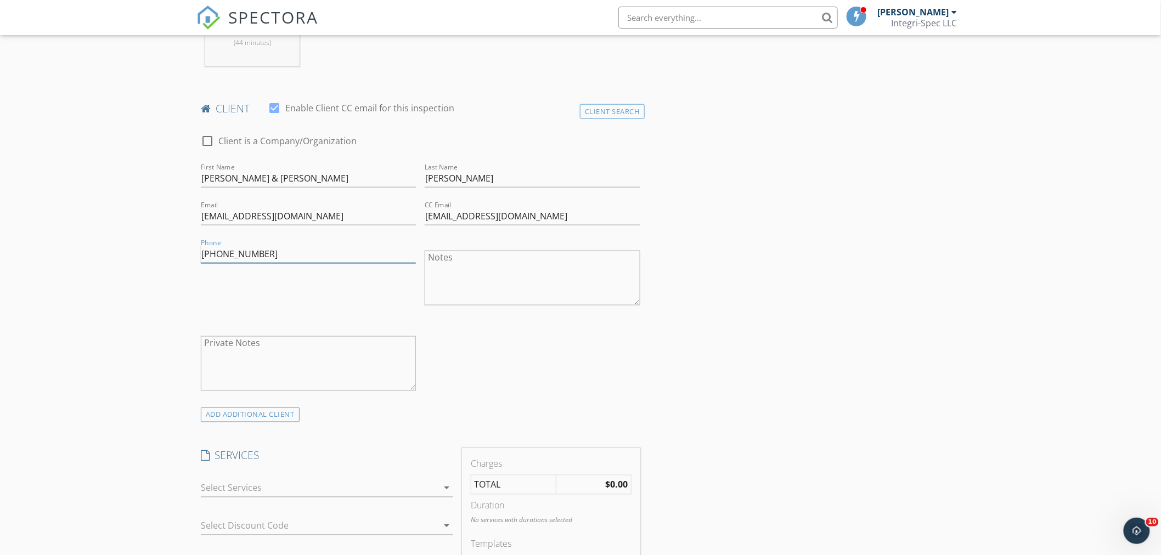
type input "[PHONE_NUMBER]"
click at [296, 483] on div at bounding box center [319, 489] width 237 height 18
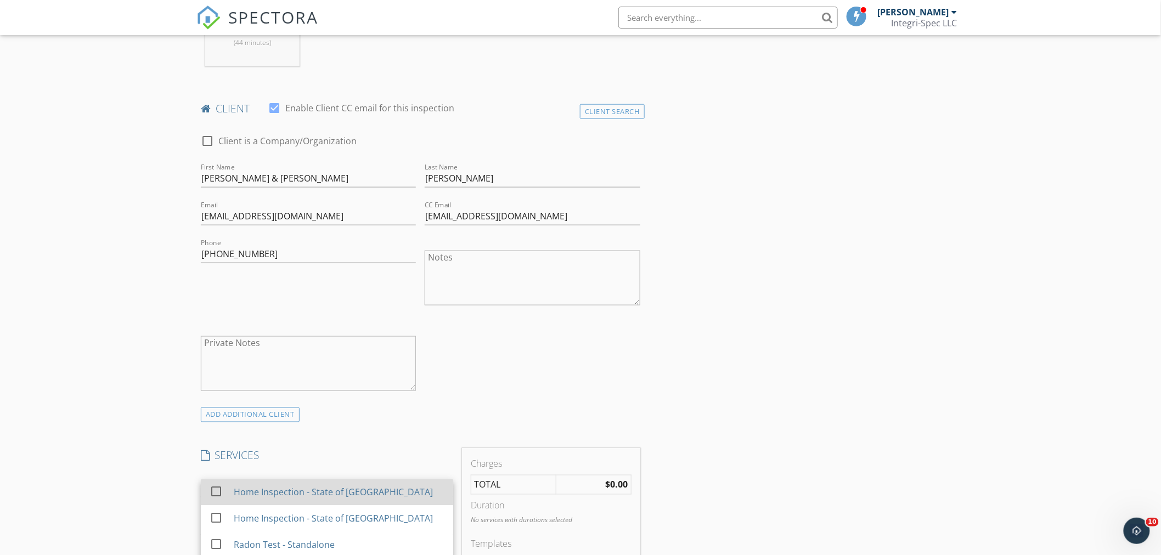
click at [294, 500] on div "Home Inspection - State of [GEOGRAPHIC_DATA]" at bounding box center [339, 493] width 211 height 22
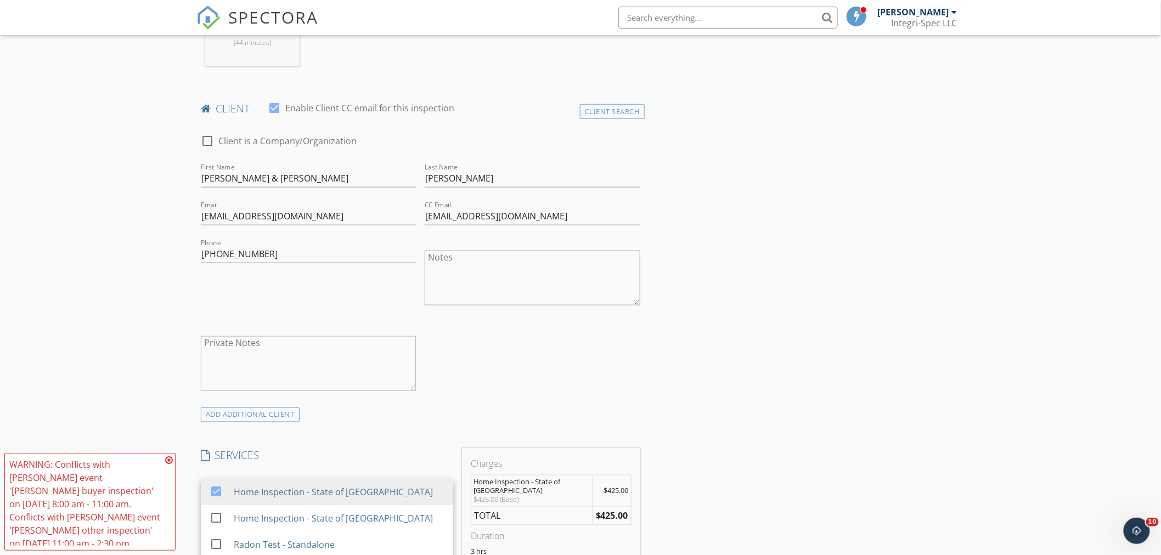
click at [808, 350] on div "INSPECTOR(S) check_box Aaron Slavey PRIMARY Aaron Slavey arrow_drop_down check_…" at bounding box center [581, 552] width 768 height 1825
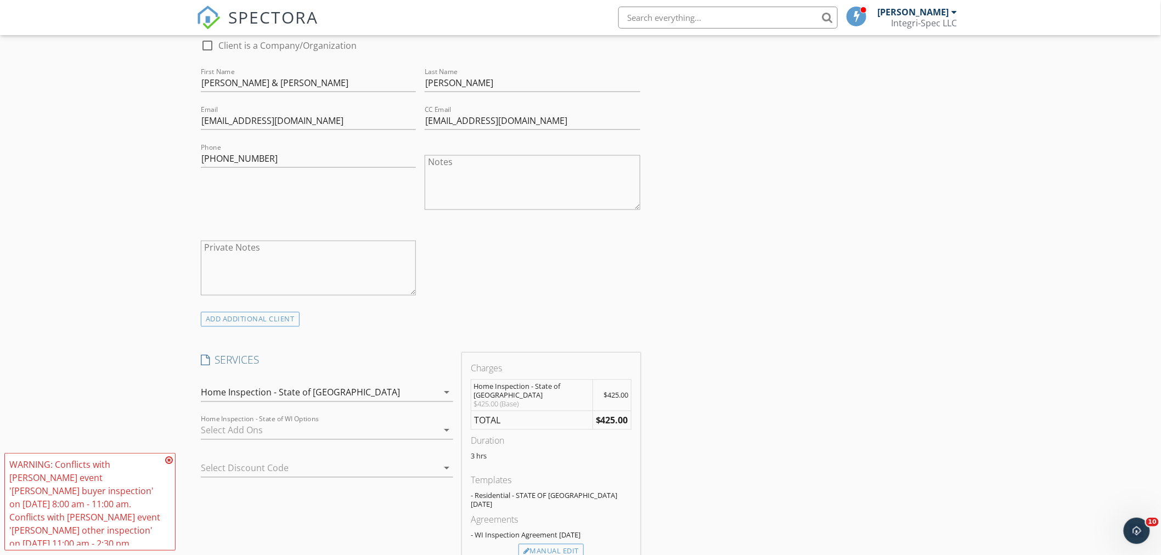
scroll to position [732, 0]
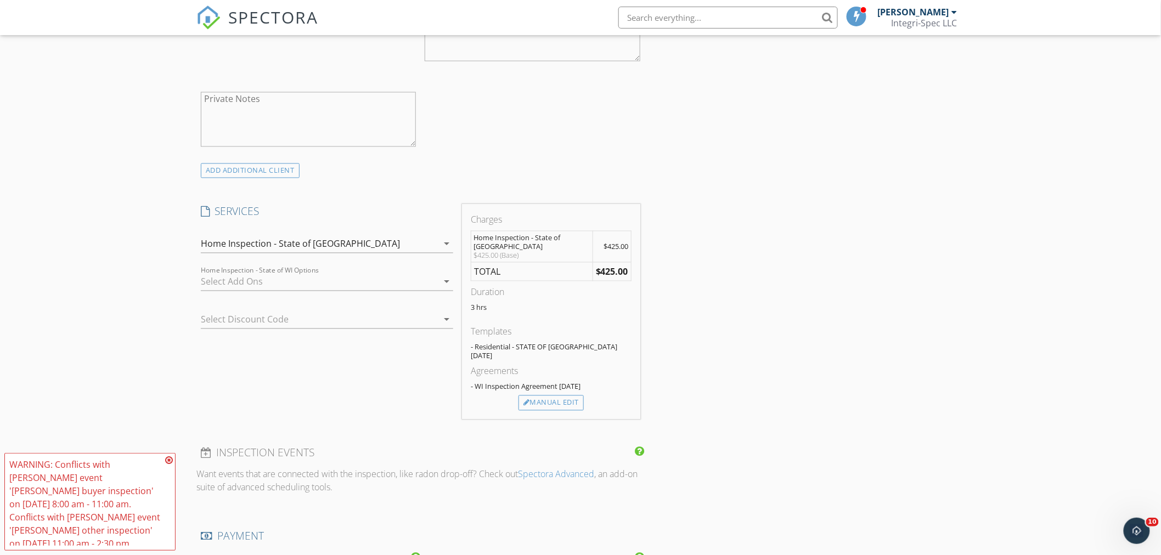
click at [266, 280] on div at bounding box center [319, 282] width 237 height 18
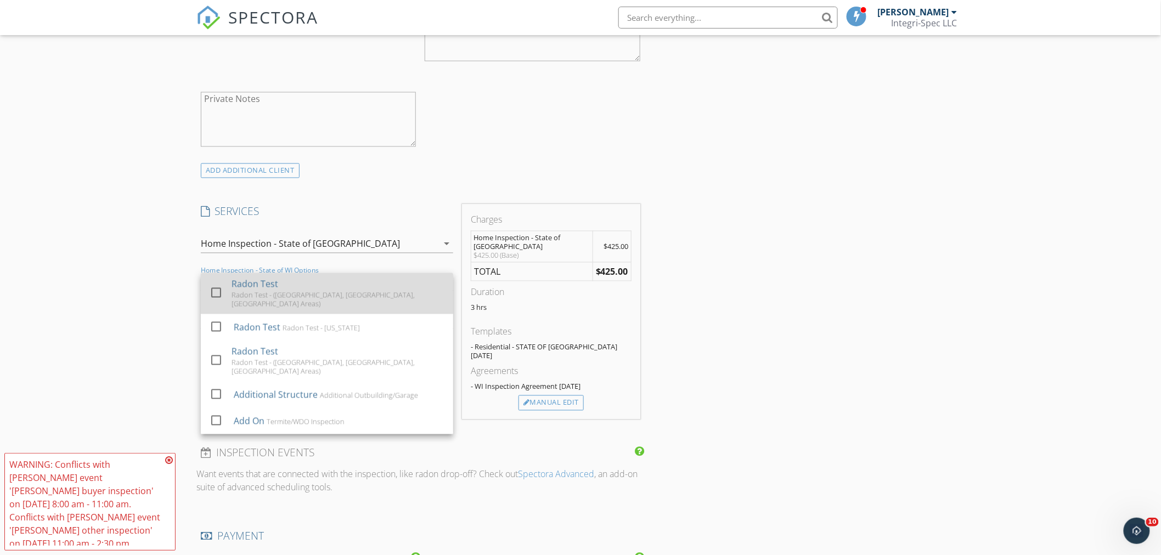
click at [278, 291] on div "Radon Test" at bounding box center [255, 284] width 47 height 13
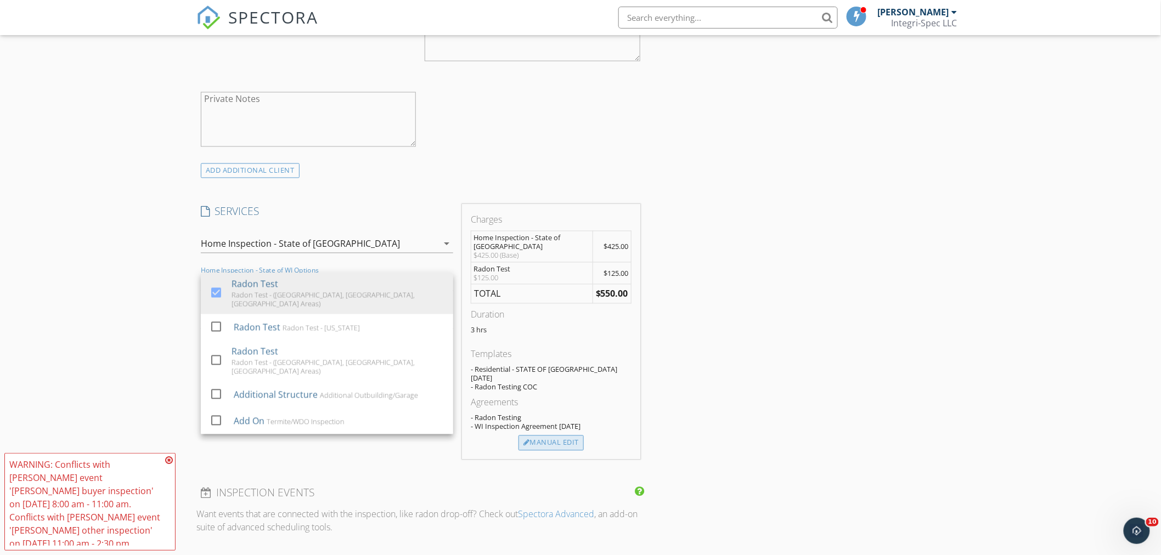
click at [558, 436] on div "Manual Edit" at bounding box center [551, 443] width 65 height 15
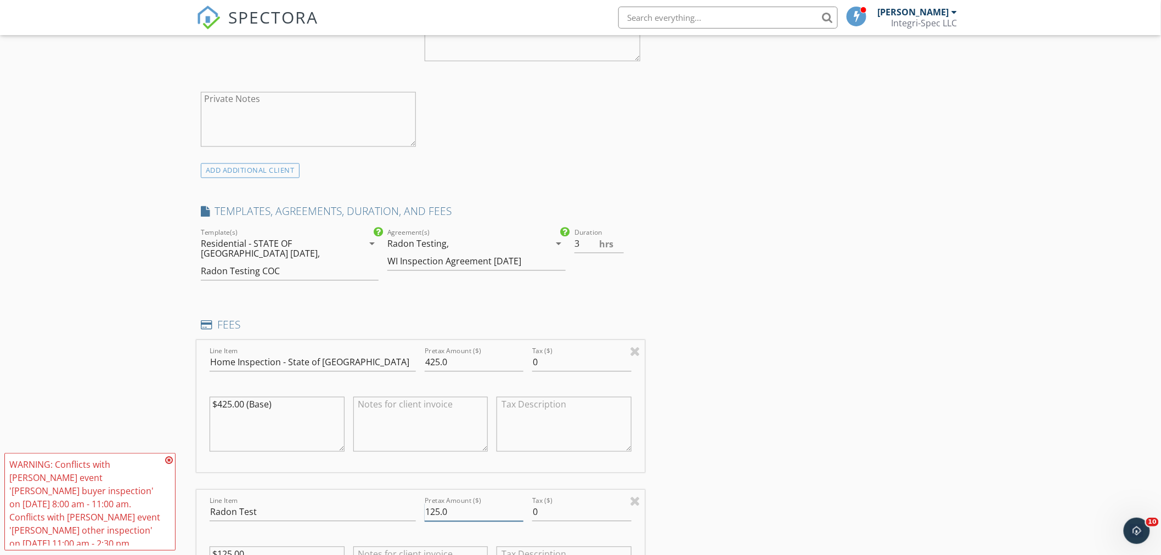
drag, startPoint x: 469, startPoint y: 508, endPoint x: 272, endPoint y: 473, distance: 200.2
click at [272, 474] on div "Line Item Home Inspection - State of WI Pretax Amount ($) 425.0 Tax ($) 0 $425.…" at bounding box center [421, 509] width 448 height 336
type input "150"
drag, startPoint x: 274, startPoint y: 547, endPoint x: 7, endPoint y: 470, distance: 278.1
click at [7, 470] on div "New Inspection Click here to use the New Order Form INSPECTOR(S) check_box Aaro…" at bounding box center [580, 426] width 1161 height 2186
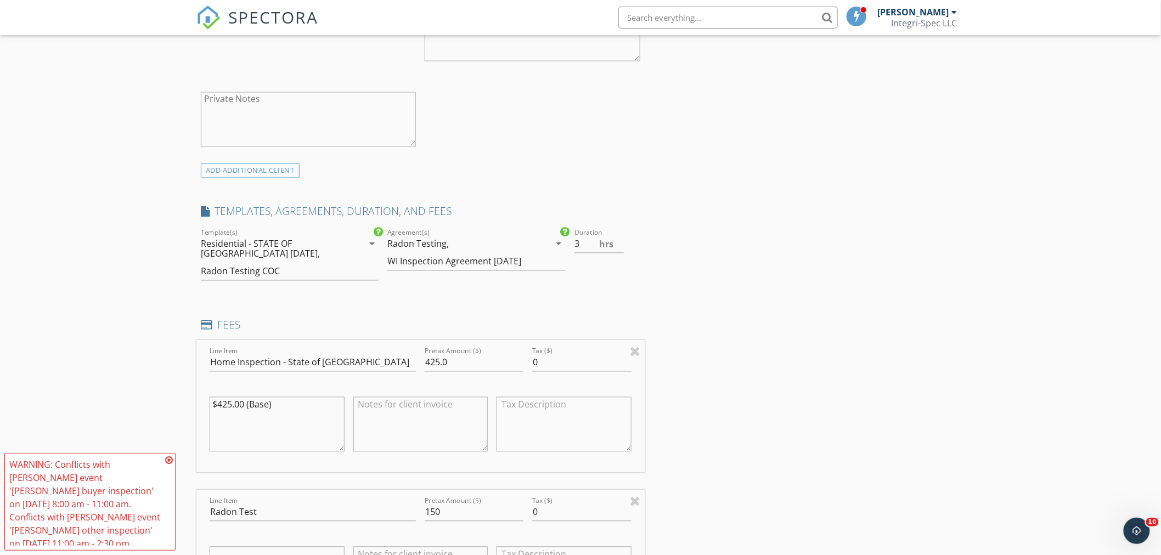
click at [757, 361] on div "INSPECTOR(S) check_box Aaron Slavey PRIMARY Aaron Slavey arrow_drop_down check_…" at bounding box center [581, 444] width 768 height 2097
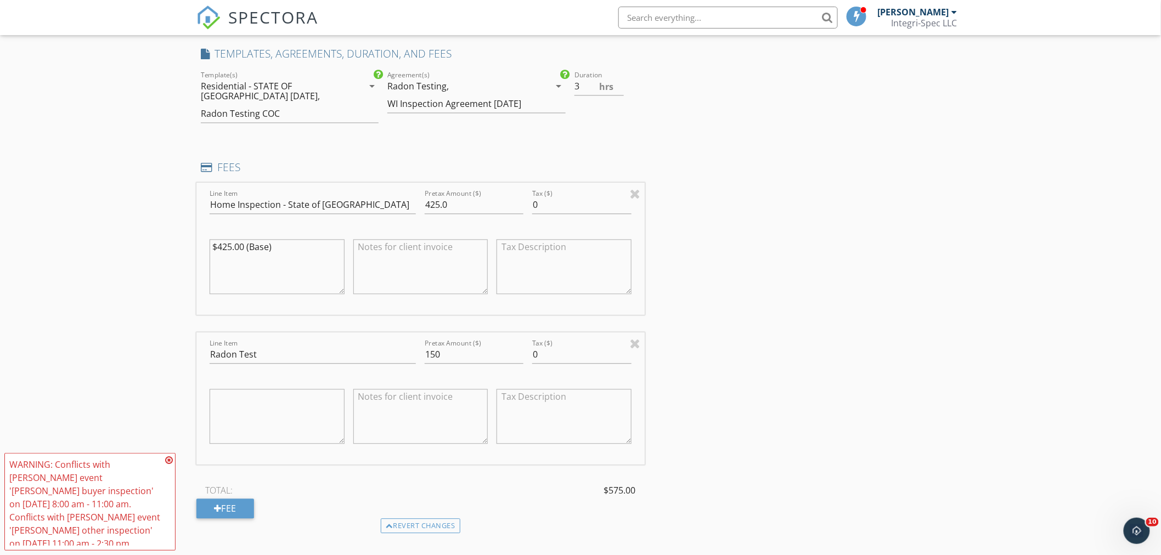
scroll to position [1098, 0]
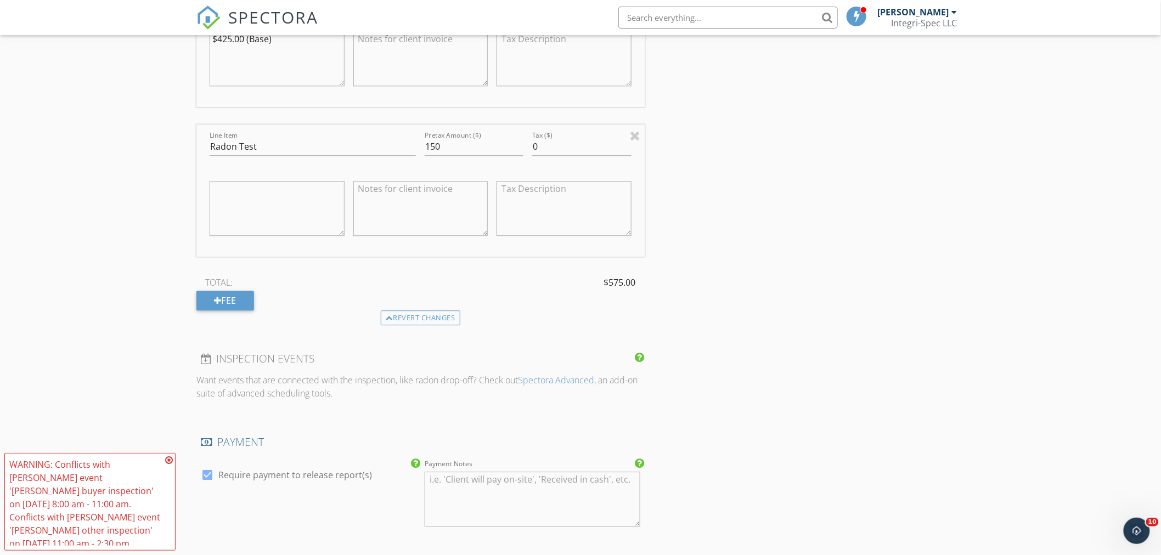
click at [167, 460] on icon at bounding box center [169, 460] width 8 height 9
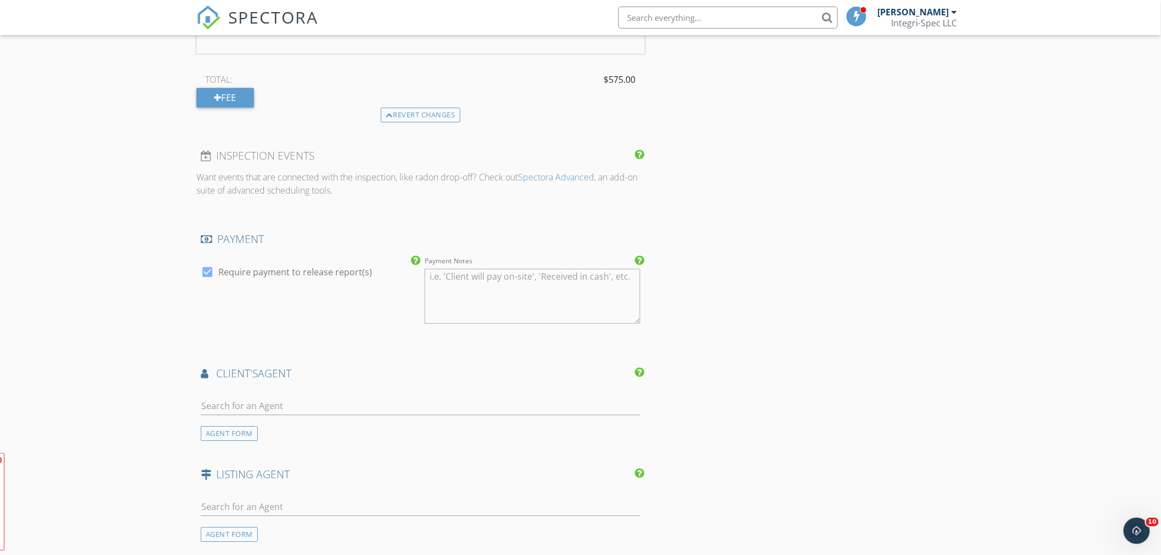
scroll to position [1585, 0]
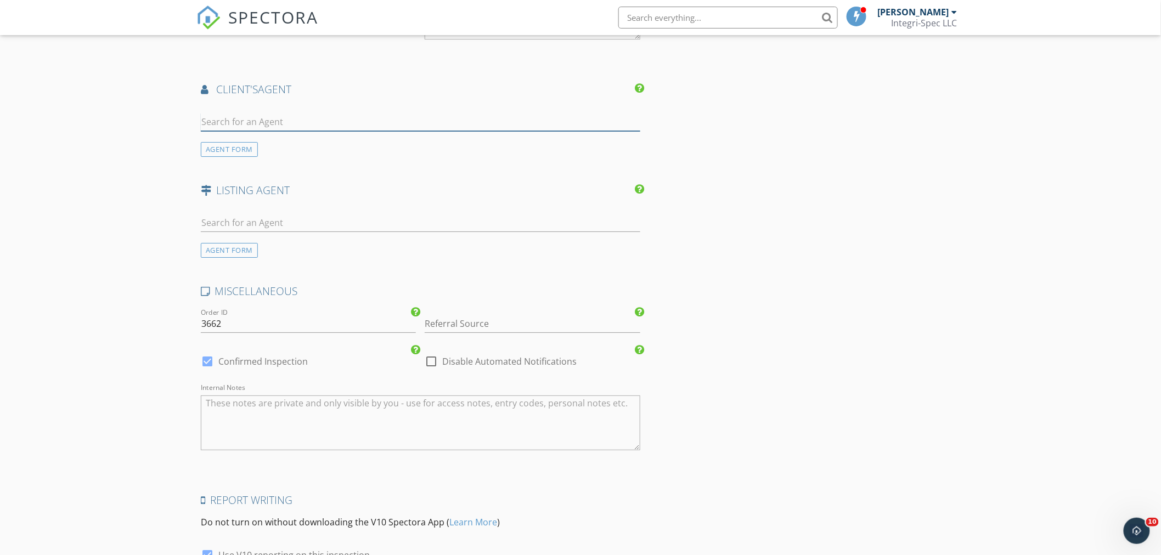
click at [248, 113] on input "text" at bounding box center [421, 122] width 440 height 18
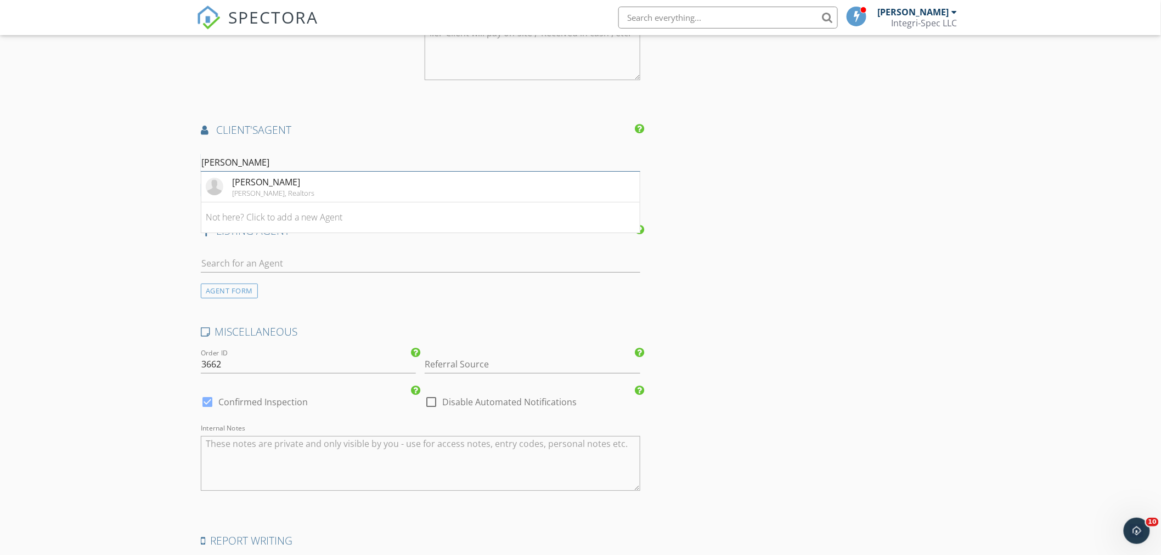
scroll to position [1524, 0]
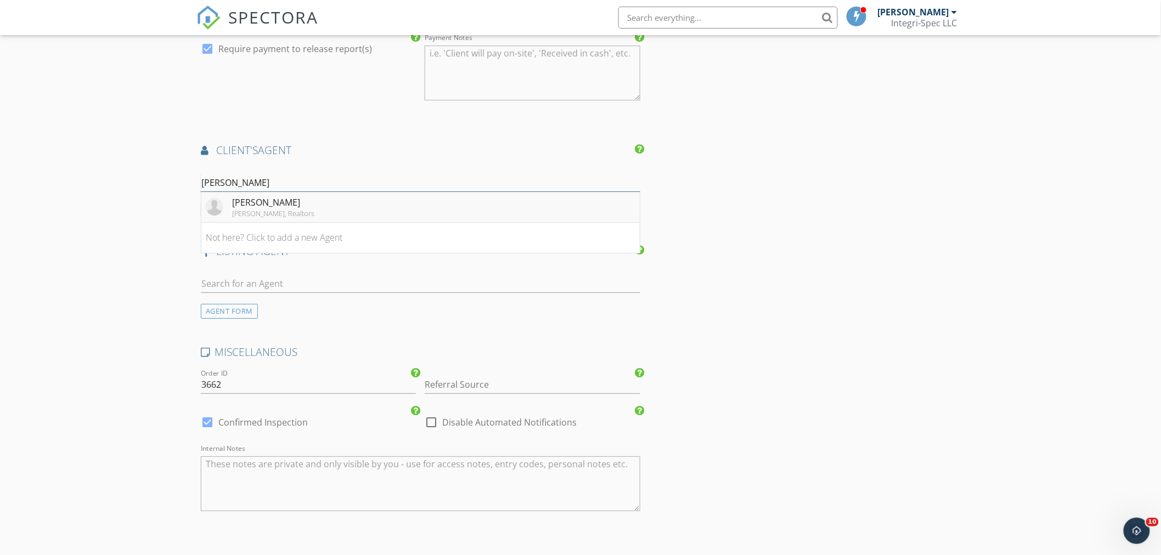
type input "jon wilso"
click at [268, 209] on div "[PERSON_NAME], Realtors" at bounding box center [273, 213] width 82 height 9
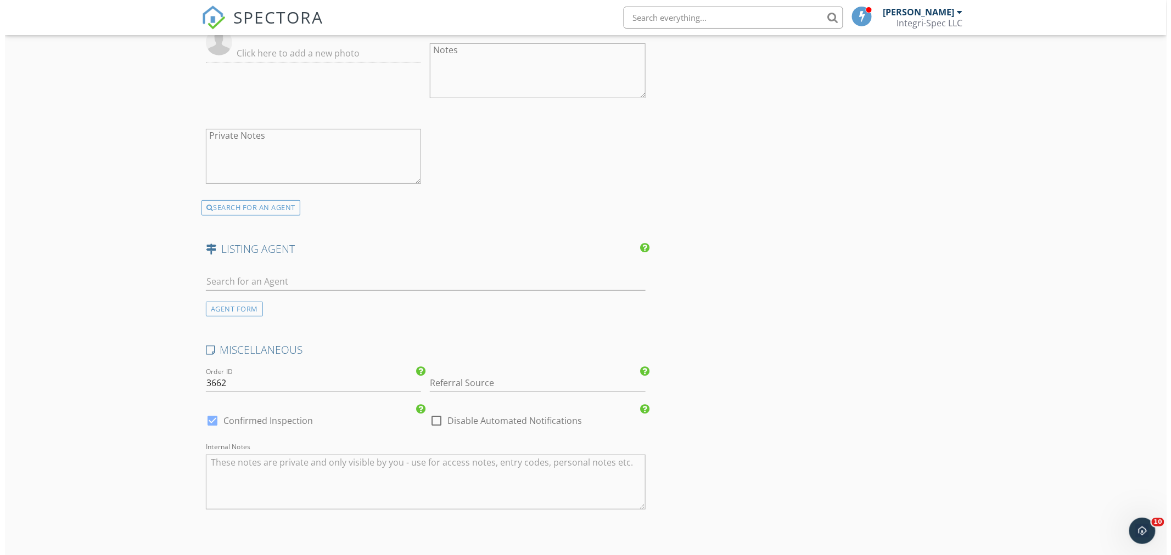
scroll to position [1936, 0]
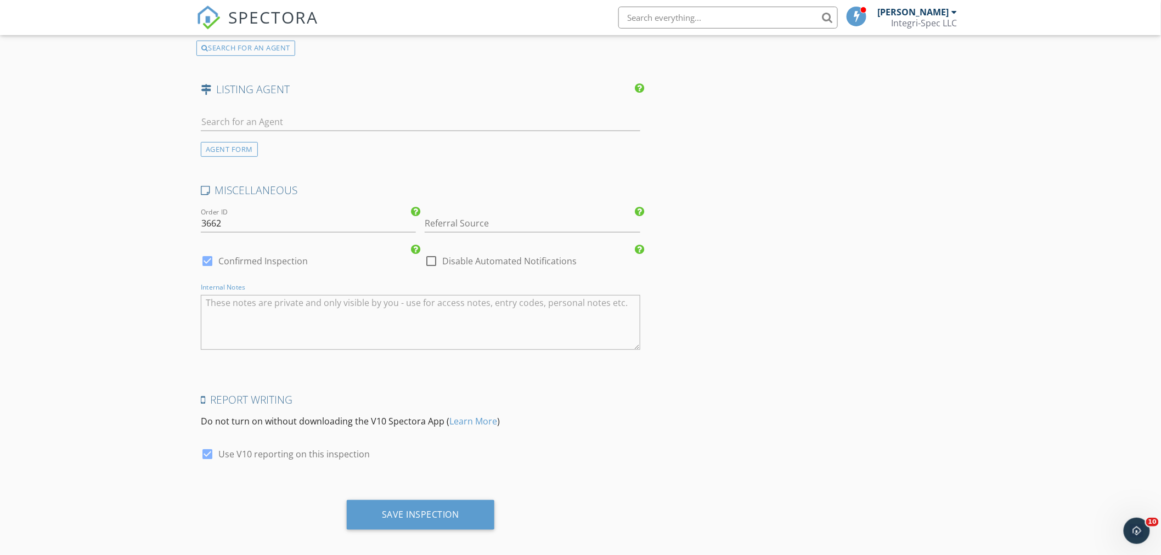
click at [305, 324] on textarea "Internal Notes" at bounding box center [421, 322] width 440 height 55
type textarea "Inspection + Radon - Q"
click at [436, 509] on div "Save Inspection" at bounding box center [420, 514] width 77 height 11
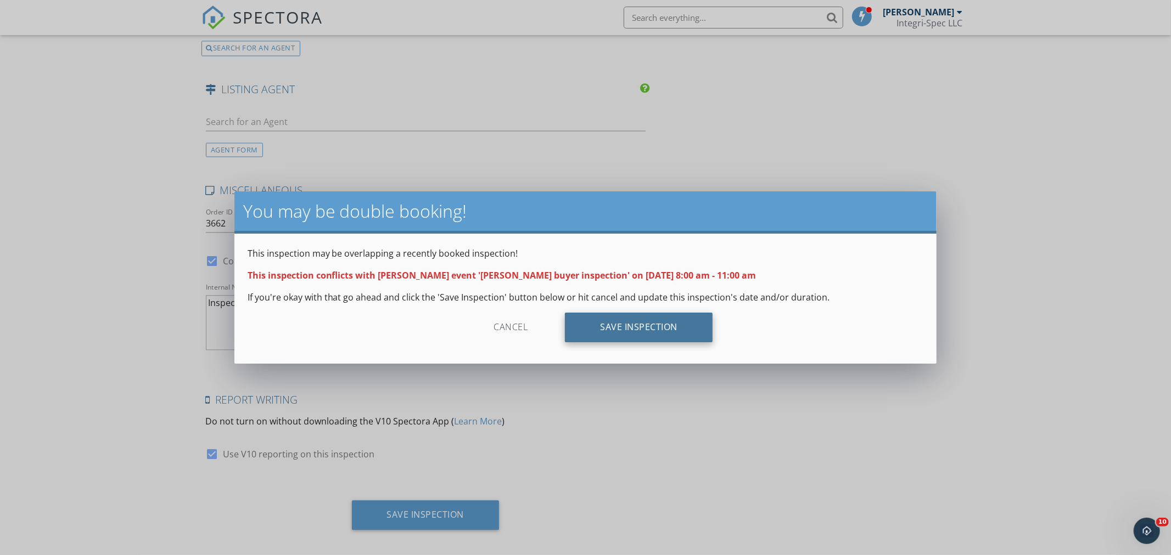
click at [639, 333] on div "Save Inspection" at bounding box center [639, 328] width 148 height 30
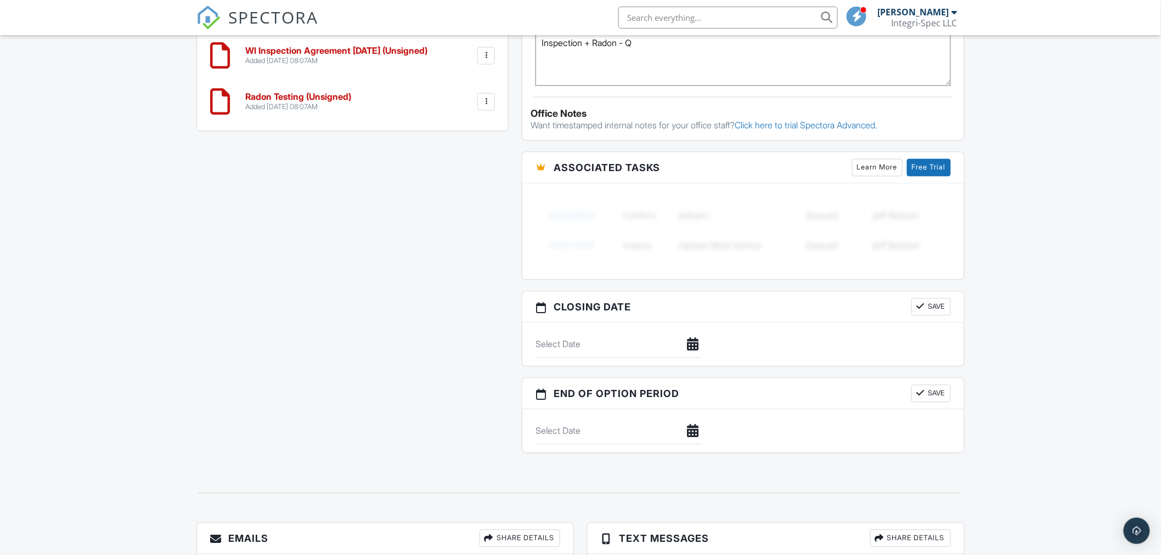
scroll to position [536, 0]
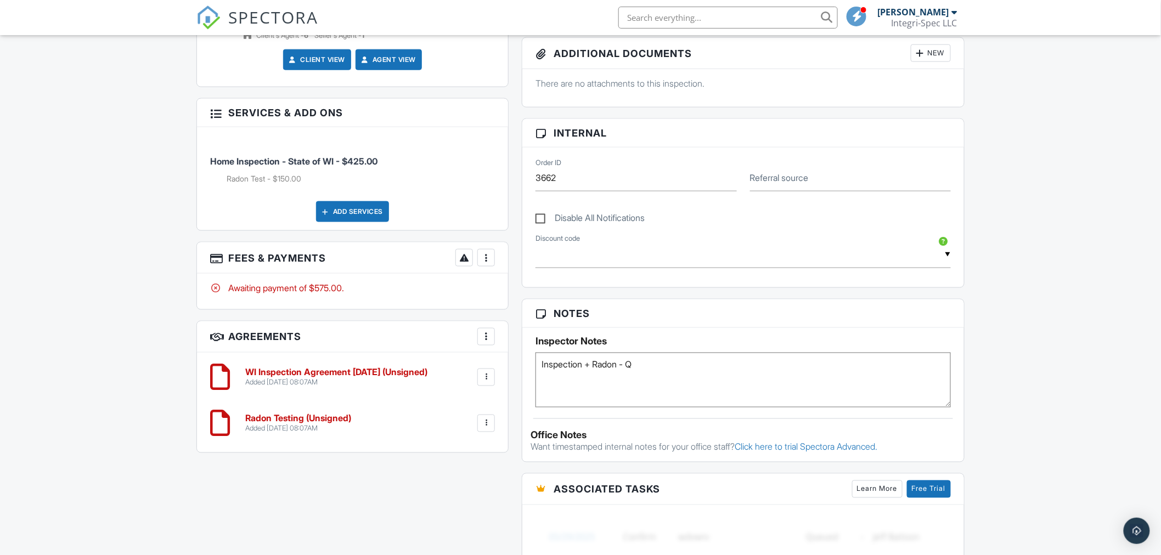
click at [742, 412] on div "Notes Inspector Notes Inspection + Radon - Q Office Notes Want timestamped inte…" at bounding box center [743, 381] width 443 height 164
click at [741, 396] on textarea "Inspection + Radon - Q" at bounding box center [744, 380] width 416 height 55
type textarea "Inspection + Radon - Q - Code 6051"
click at [1100, 332] on div "Dashboard Templates Contacts Metrics Automations Advanced Settings Support Cent…" at bounding box center [580, 271] width 1161 height 1544
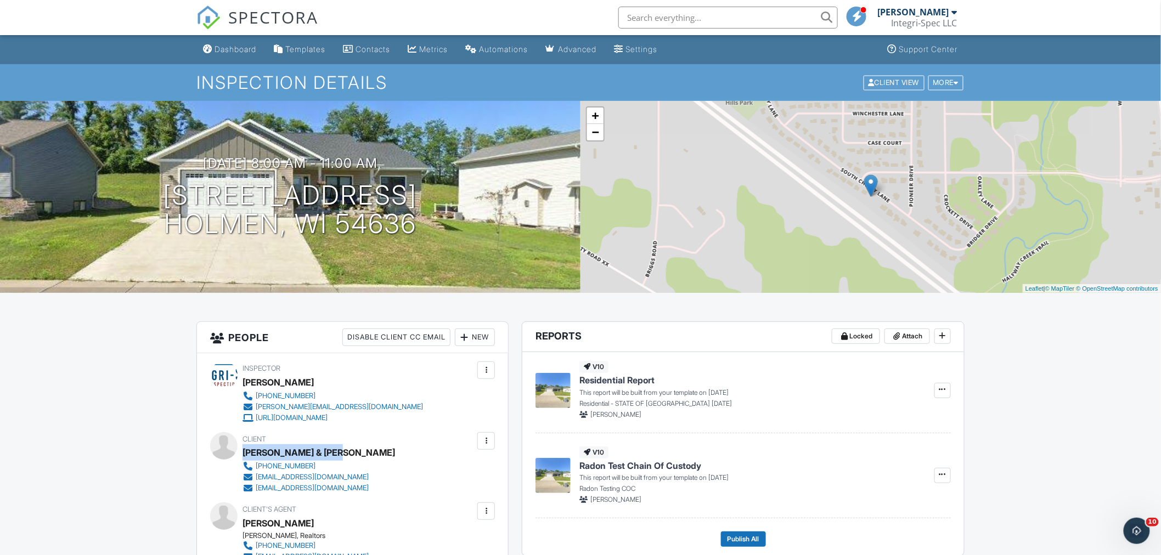
drag, startPoint x: 335, startPoint y: 452, endPoint x: 244, endPoint y: 451, distance: 91.1
click at [244, 451] on div "Drew & Kristine Kidd" at bounding box center [319, 453] width 153 height 16
copy div "Drew & Kristine Kidd"
click at [232, 50] on div "Dashboard" at bounding box center [236, 48] width 42 height 9
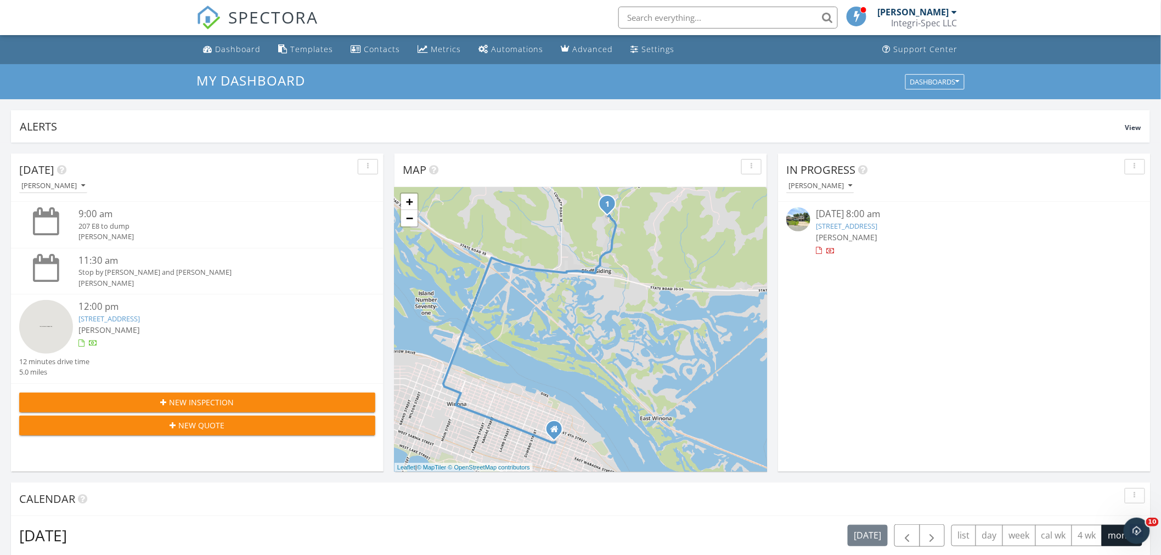
click at [190, 397] on span "New Inspection" at bounding box center [202, 403] width 65 height 12
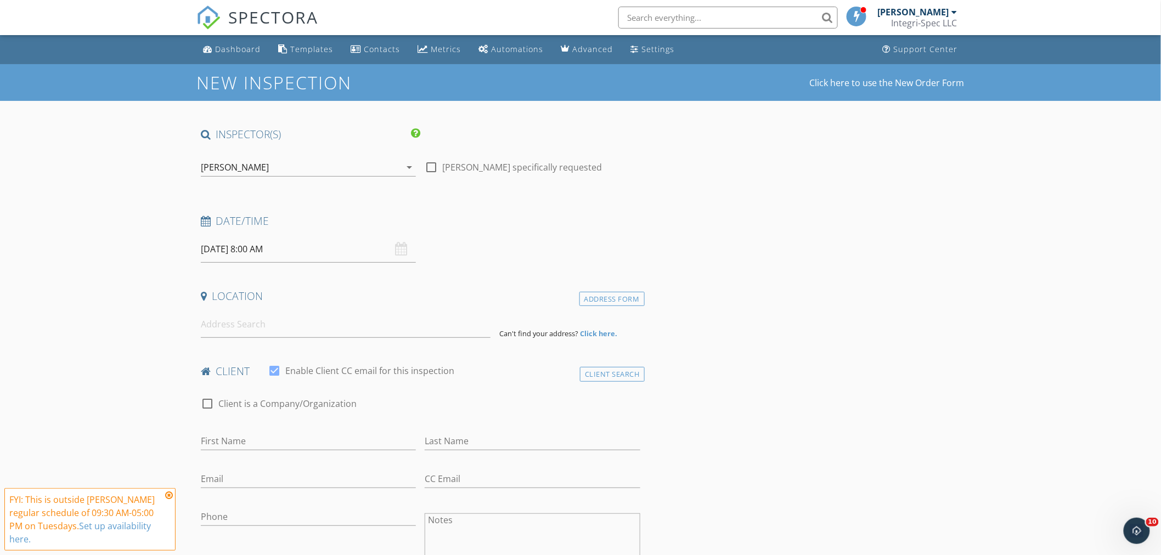
click at [209, 242] on input "[DATE] 8:00 AM" at bounding box center [308, 249] width 215 height 27
select select "9"
type input "10/01/2025 8:00 AM"
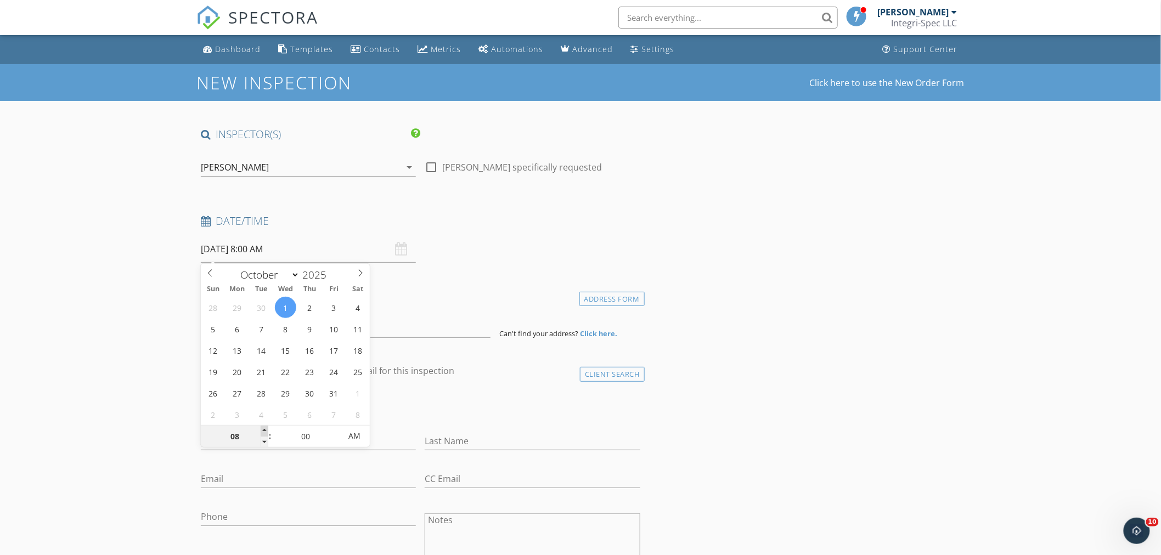
type input "09"
type input "10/01/2025 9:00 AM"
click at [264, 427] on span at bounding box center [265, 431] width 8 height 11
type input "10"
type input "10/01/2025 10:00 AM"
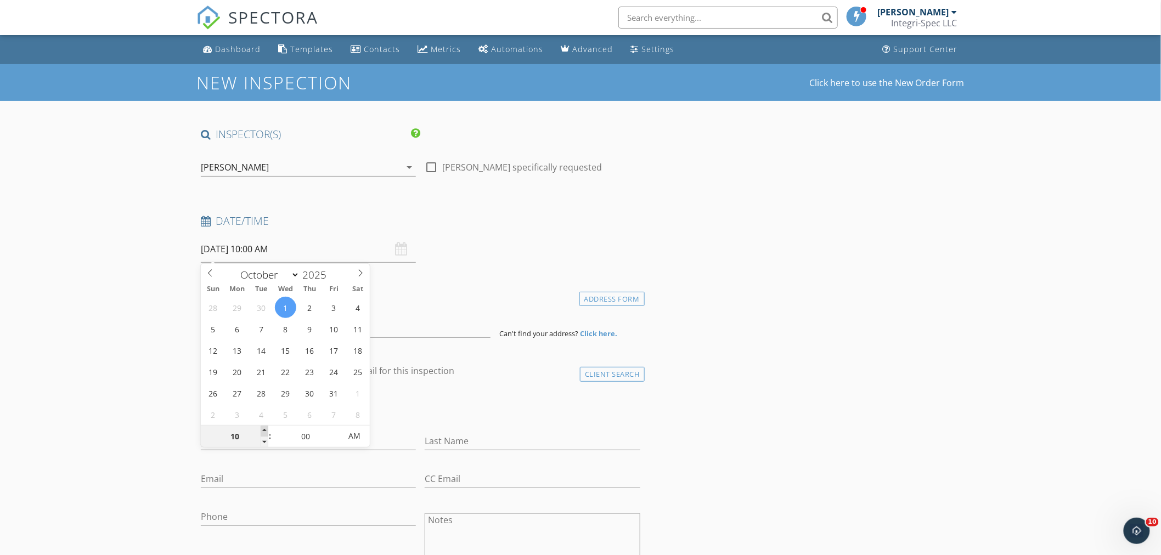
click at [264, 427] on span at bounding box center [265, 431] width 8 height 11
type input "11"
type input "10/01/2025 11:00 AM"
click at [264, 427] on span at bounding box center [265, 431] width 8 height 11
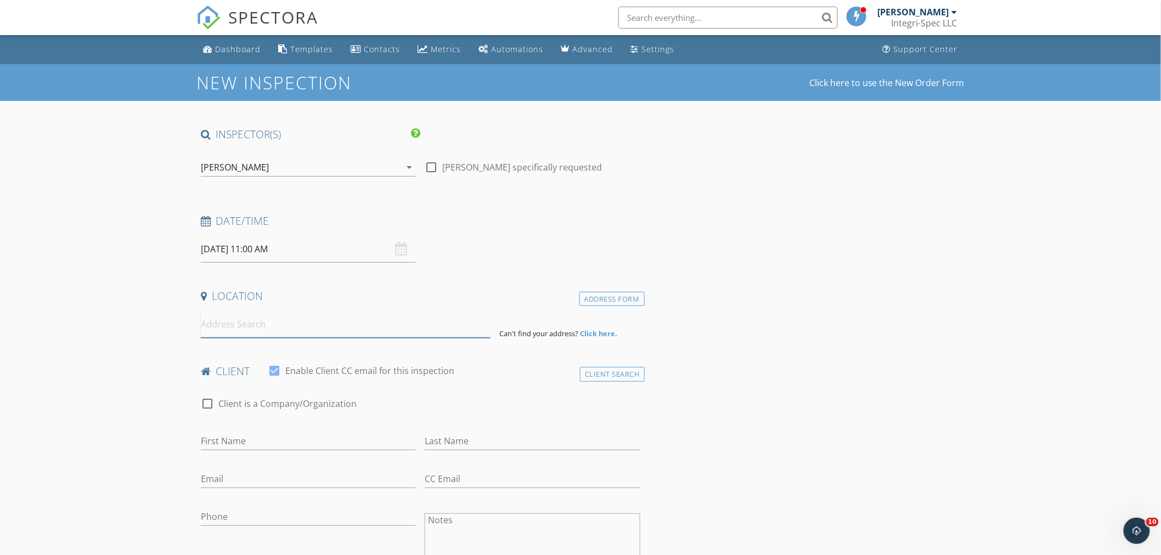
click at [256, 320] on input at bounding box center [346, 324] width 290 height 27
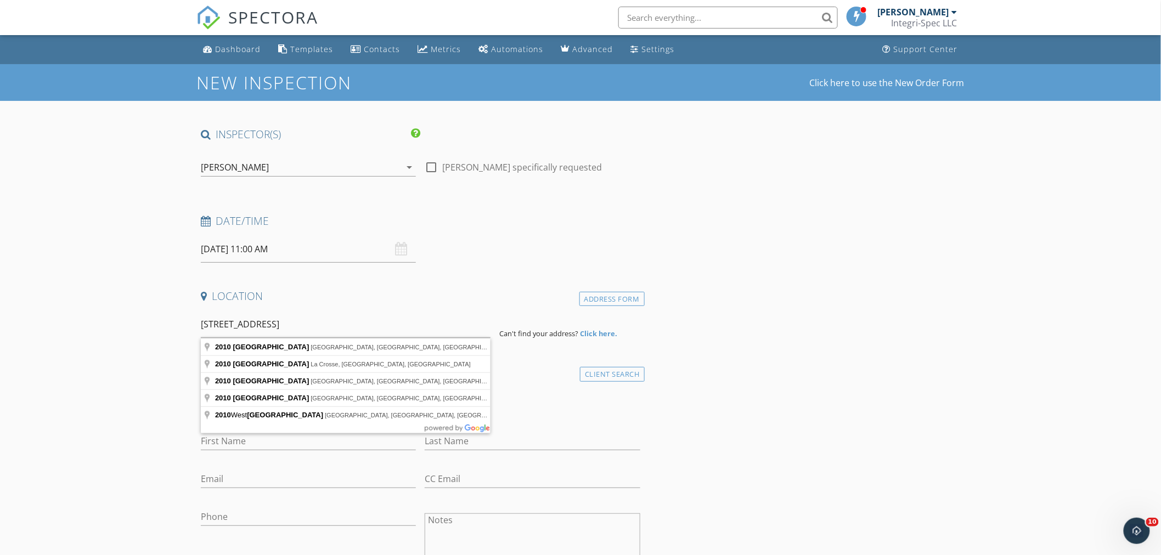
type input "2010 Main Street, La Crosse, WI, USA"
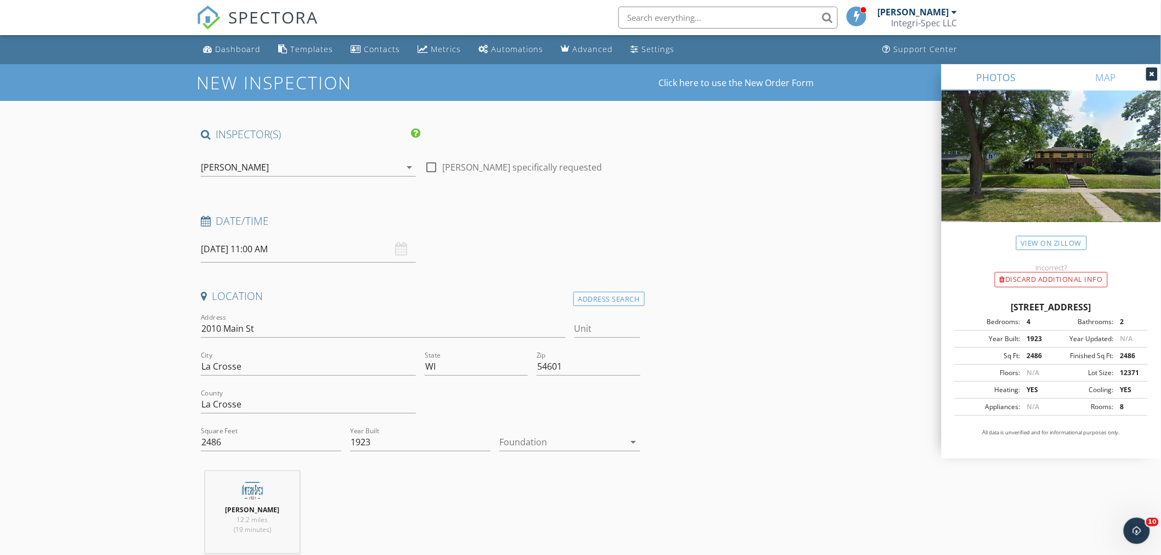
click at [1046, 289] on div "2010 Main St, La Crosse WI 54601 Bedrooms: 4 Bathrooms: 2 Year Built: 1923 Year…" at bounding box center [1052, 373] width 220 height 171
click at [1055, 277] on div "Discard Additional info" at bounding box center [1051, 279] width 113 height 15
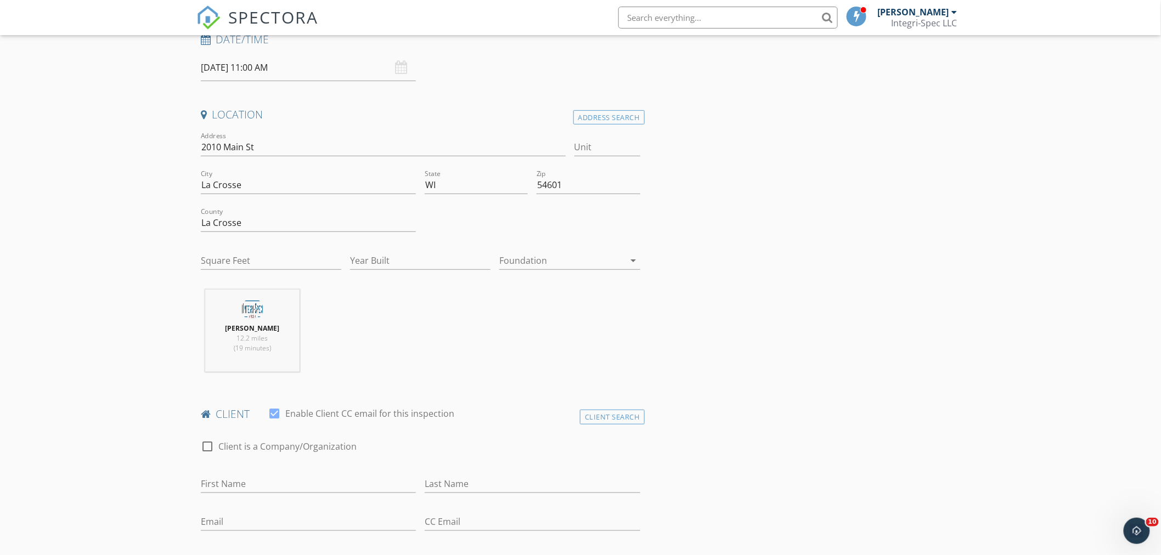
scroll to position [183, 0]
click at [295, 487] on input "First Name" at bounding box center [308, 483] width 215 height 18
type input "Dylan"
type input "Alitz"
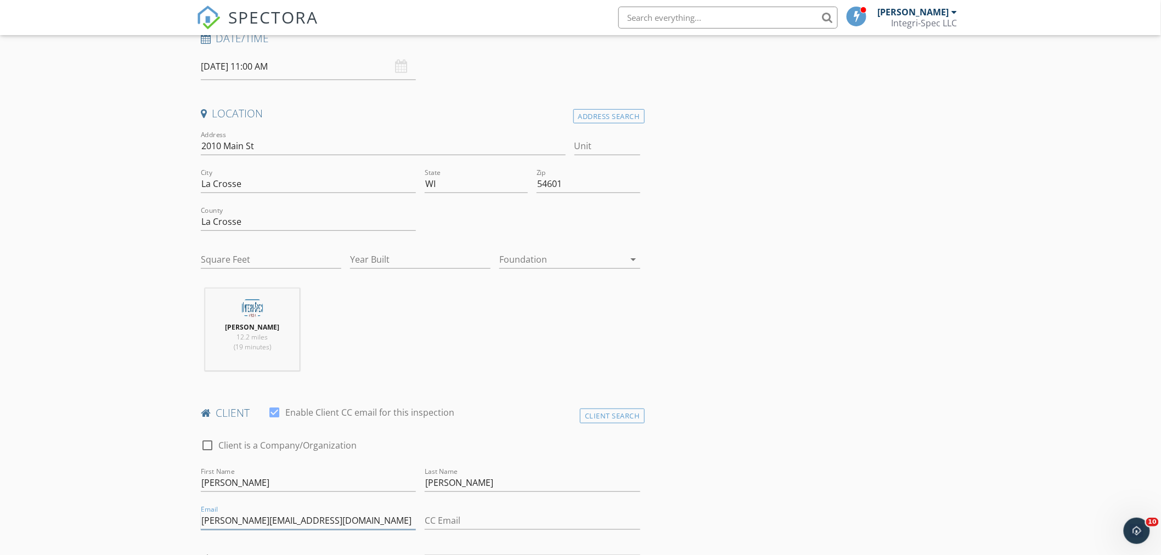
type input "d.alitz@yahoo.com"
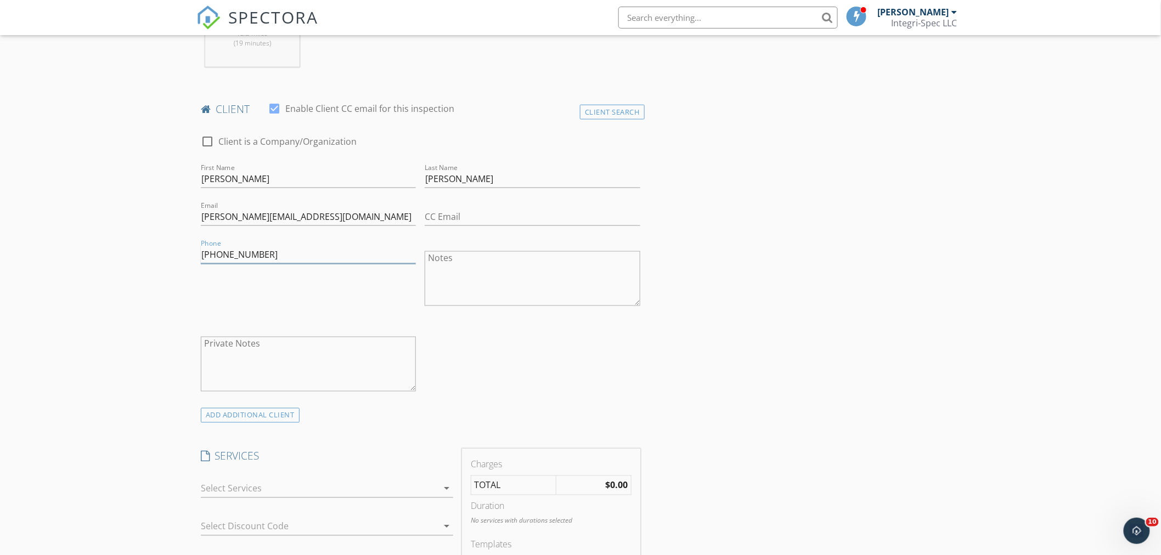
scroll to position [501, 0]
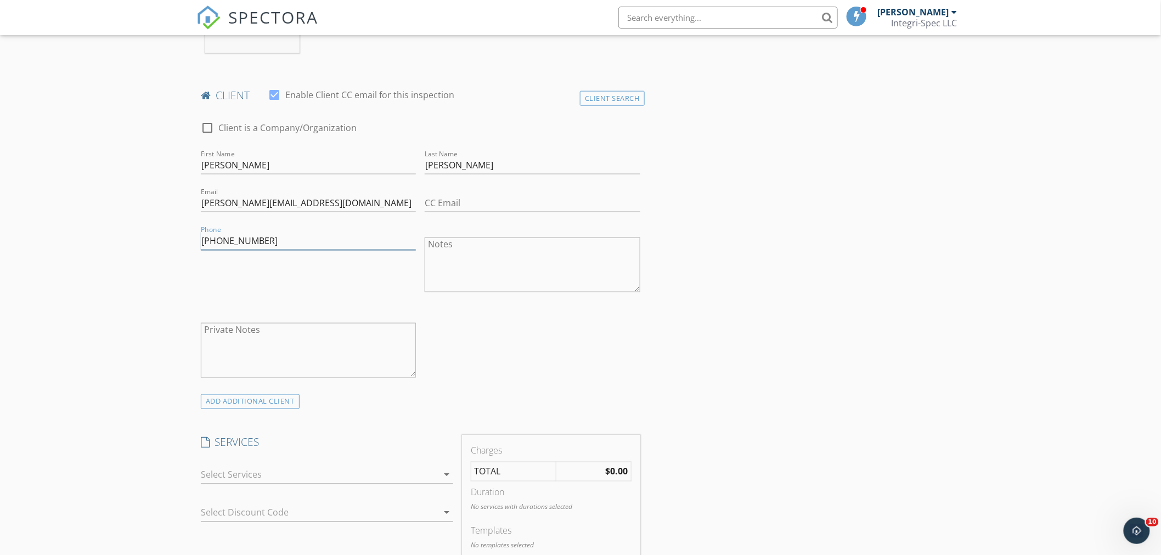
type input "720-467-1936"
click at [272, 478] on div at bounding box center [319, 476] width 237 height 18
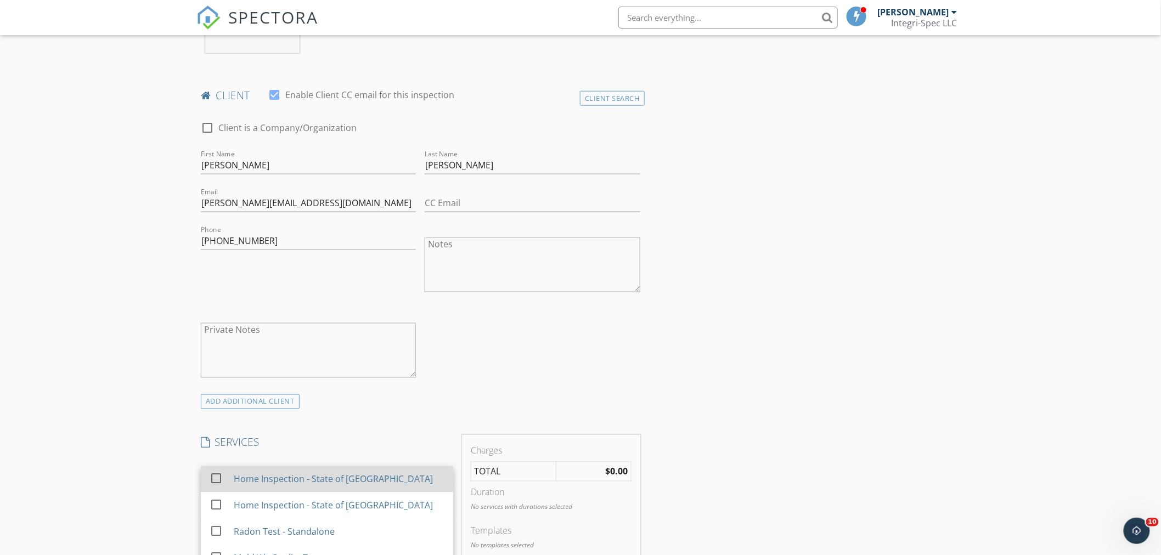
click at [244, 481] on div "Home Inspection - State of [GEOGRAPHIC_DATA]" at bounding box center [333, 479] width 199 height 13
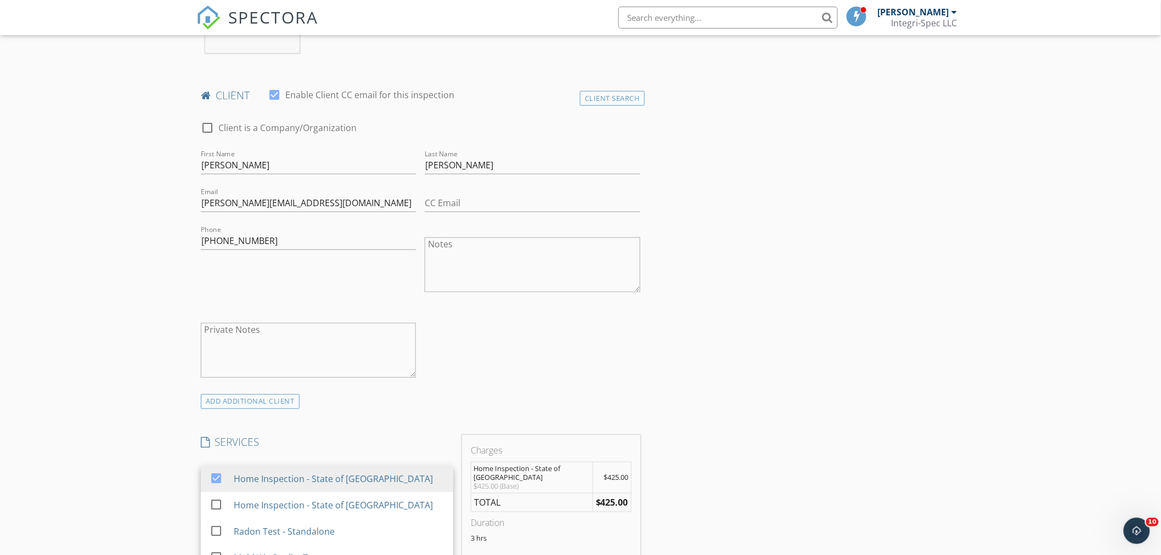
click at [936, 314] on div "INSPECTOR(S) check_box Aaron Slavey PRIMARY Aaron Slavey arrow_drop_down check_…" at bounding box center [581, 539] width 768 height 1825
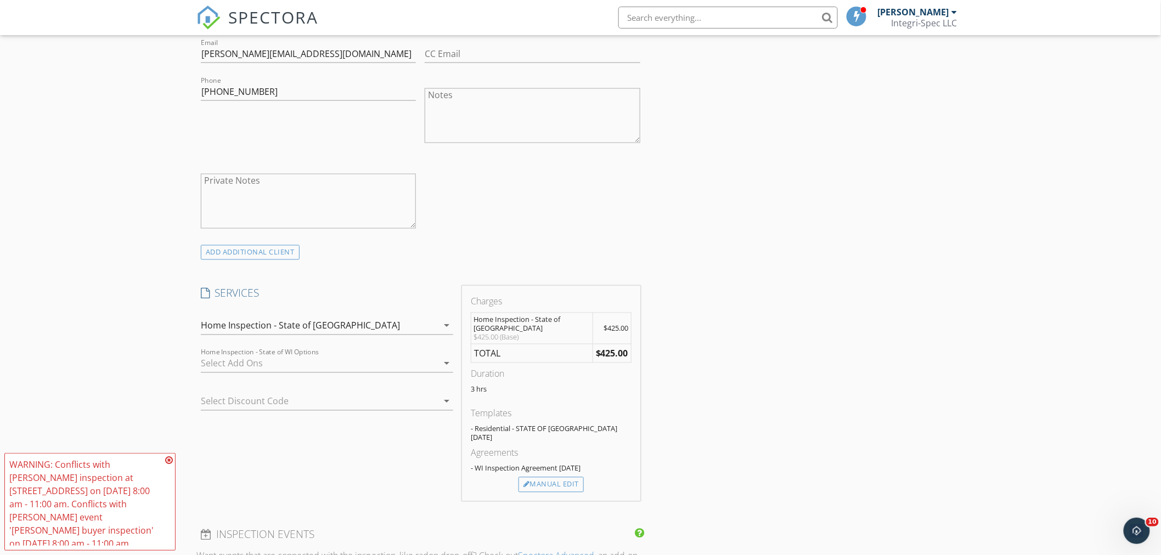
scroll to position [928, 0]
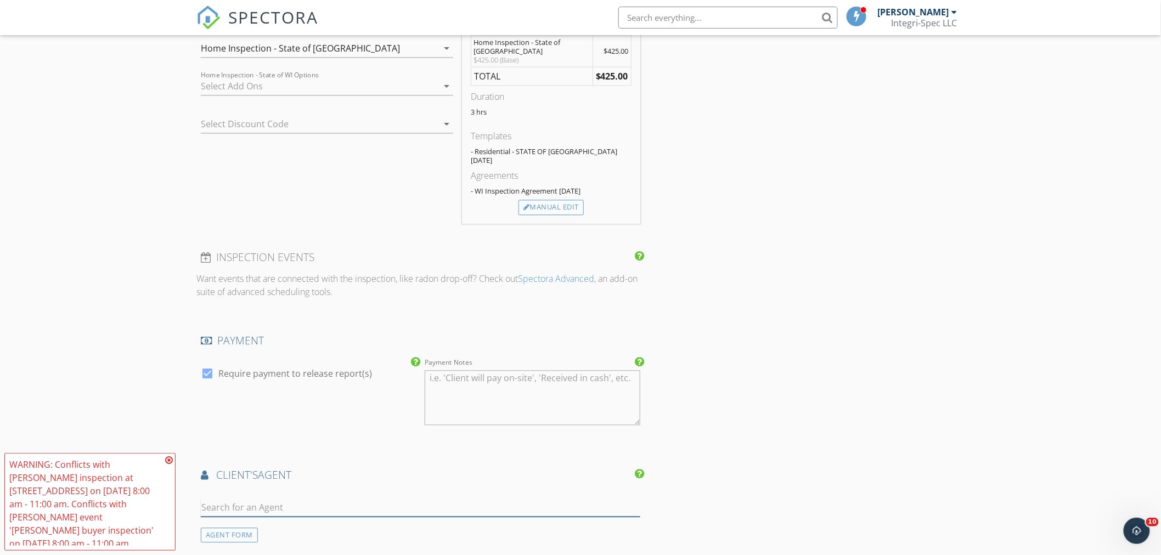
click at [311, 499] on input "text" at bounding box center [421, 508] width 440 height 18
click at [166, 462] on icon at bounding box center [169, 460] width 8 height 9
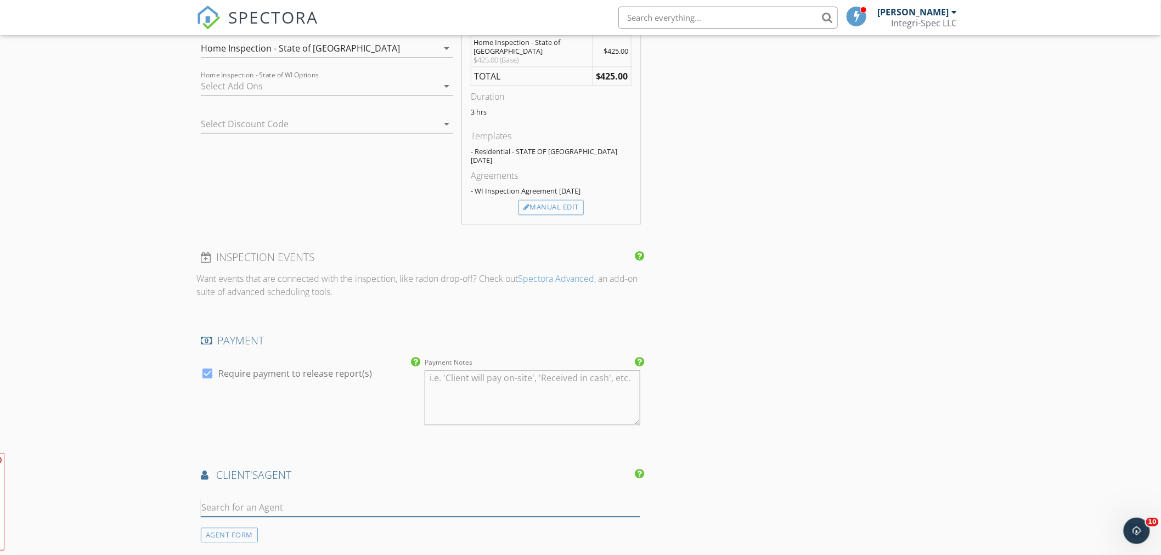
click at [222, 499] on input "text" at bounding box center [421, 508] width 440 height 18
type input "jon wils"
click at [265, 521] on div "Jon Wilson" at bounding box center [273, 527] width 82 height 13
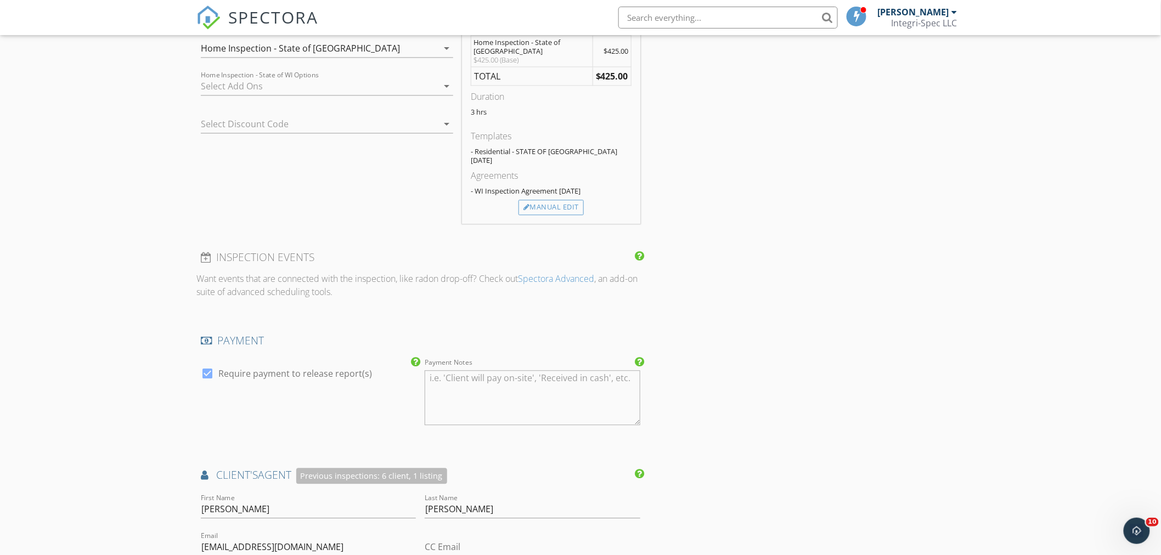
click at [835, 415] on div "INSPECTOR(S) check_box Aaron Slavey PRIMARY Aaron Slavey arrow_drop_down check_…" at bounding box center [581, 237] width 768 height 2075
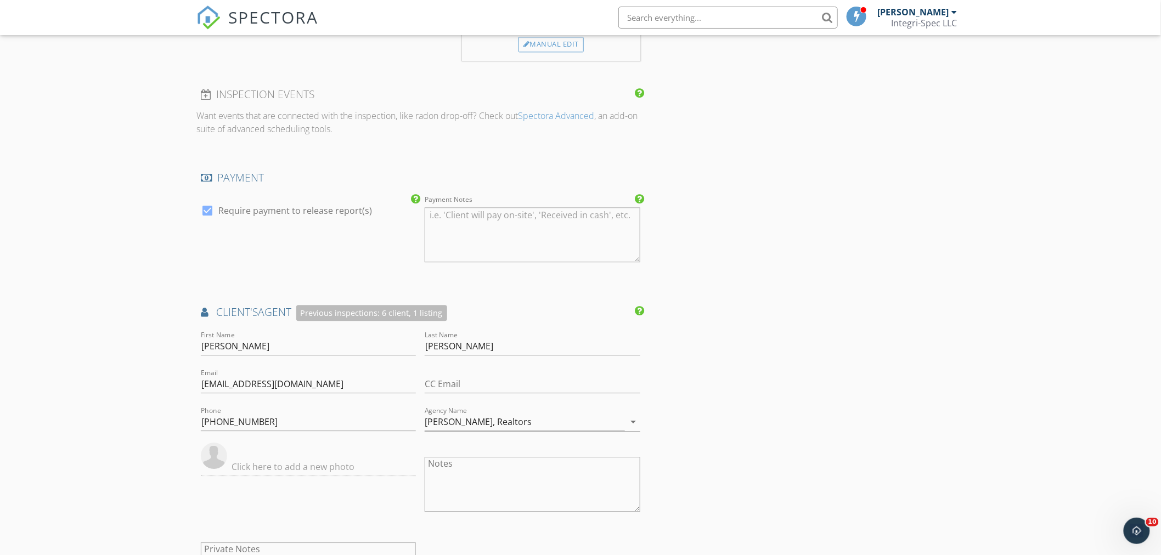
scroll to position [1415, 0]
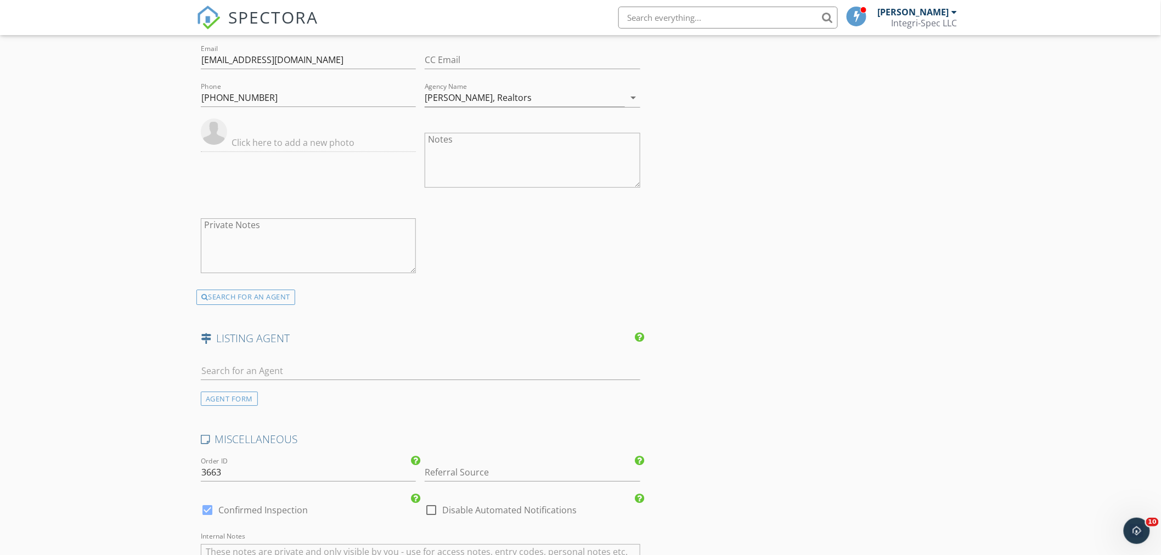
type textarea "Inspection + Radon - Q"
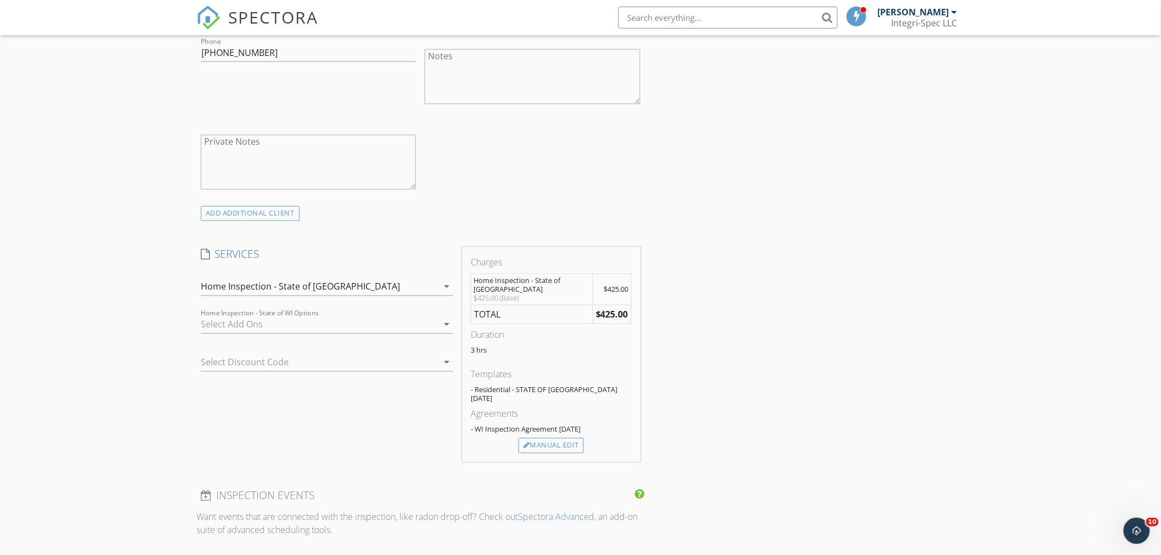
scroll to position [681, 0]
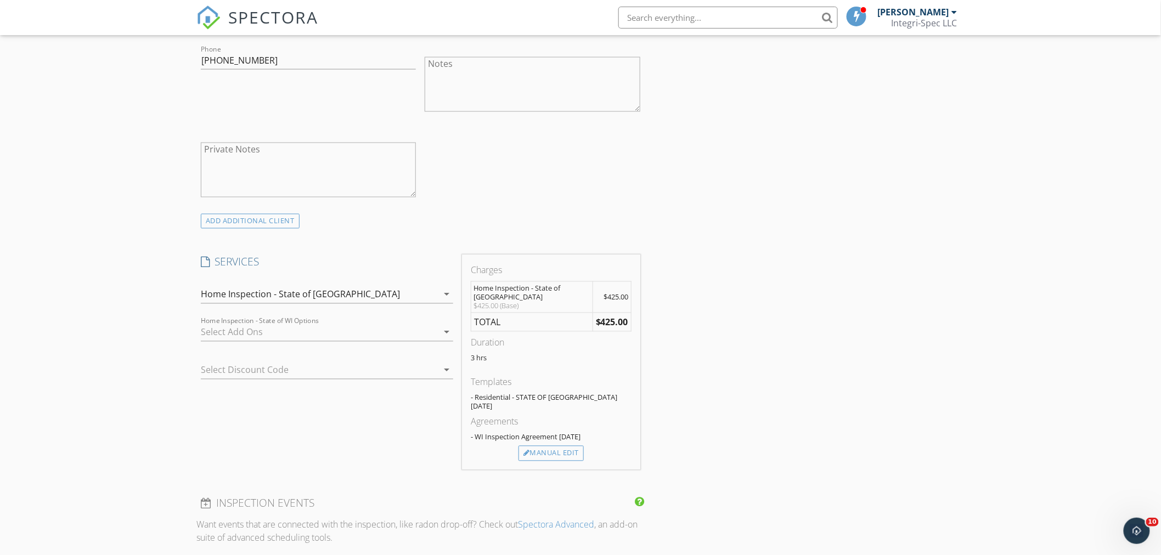
click at [273, 338] on div at bounding box center [319, 333] width 237 height 18
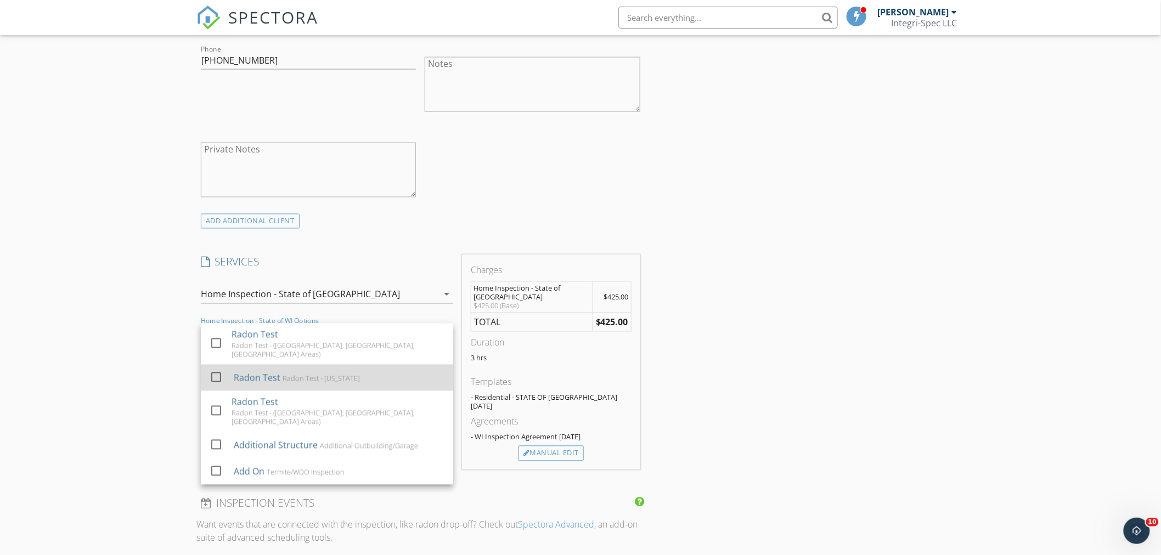
click at [276, 372] on div "Radon Test" at bounding box center [257, 378] width 47 height 13
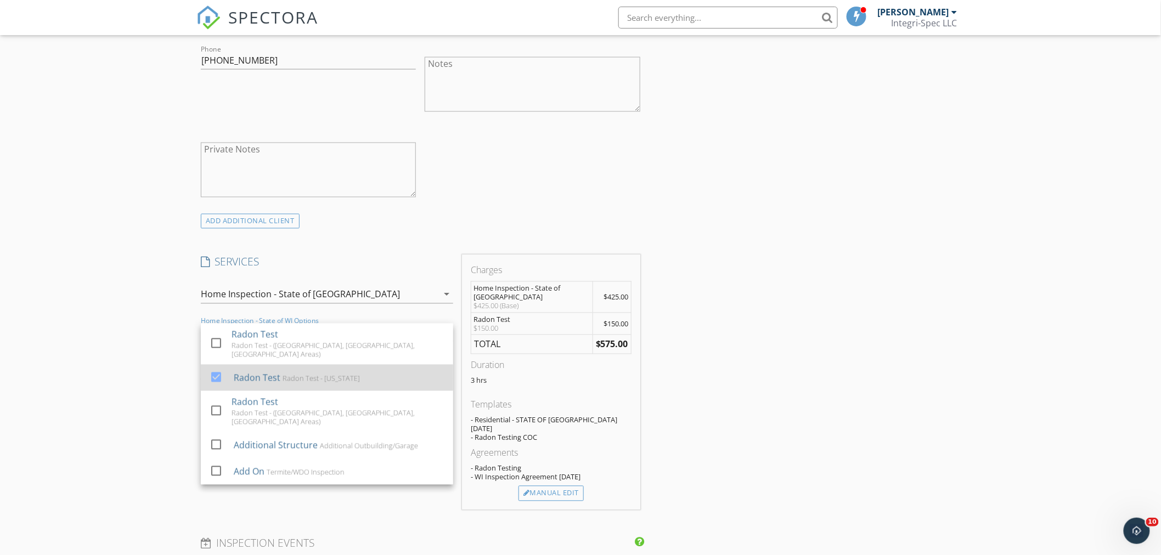
click at [289, 369] on div "Radon Test Radon Test - Minnesota" at bounding box center [339, 378] width 211 height 22
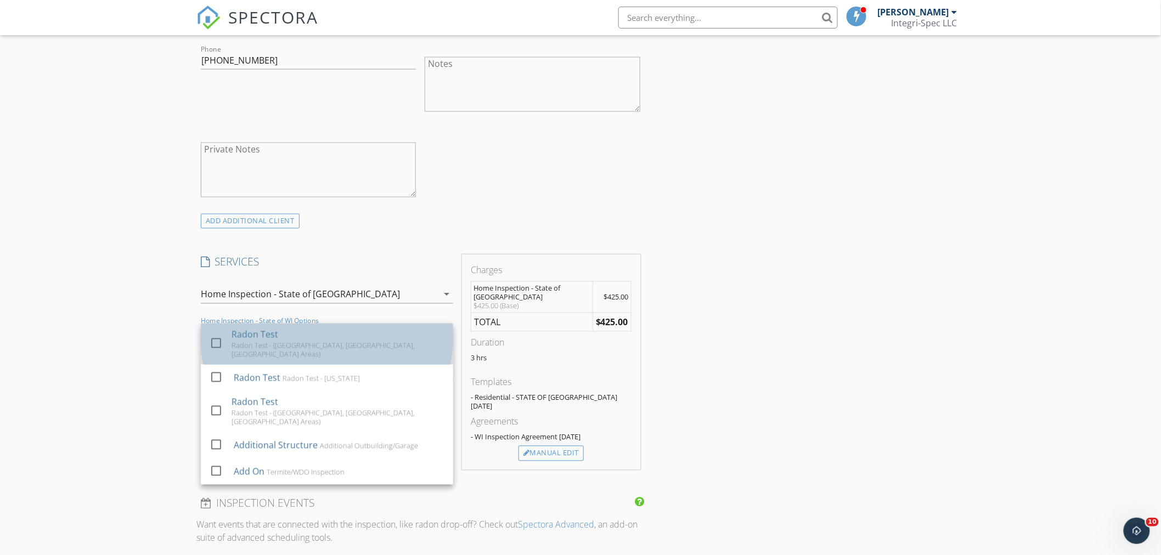
click at [310, 341] on div "Radon Test - (La Crosse, Onalaska, Holmen Areas)" at bounding box center [338, 350] width 213 height 18
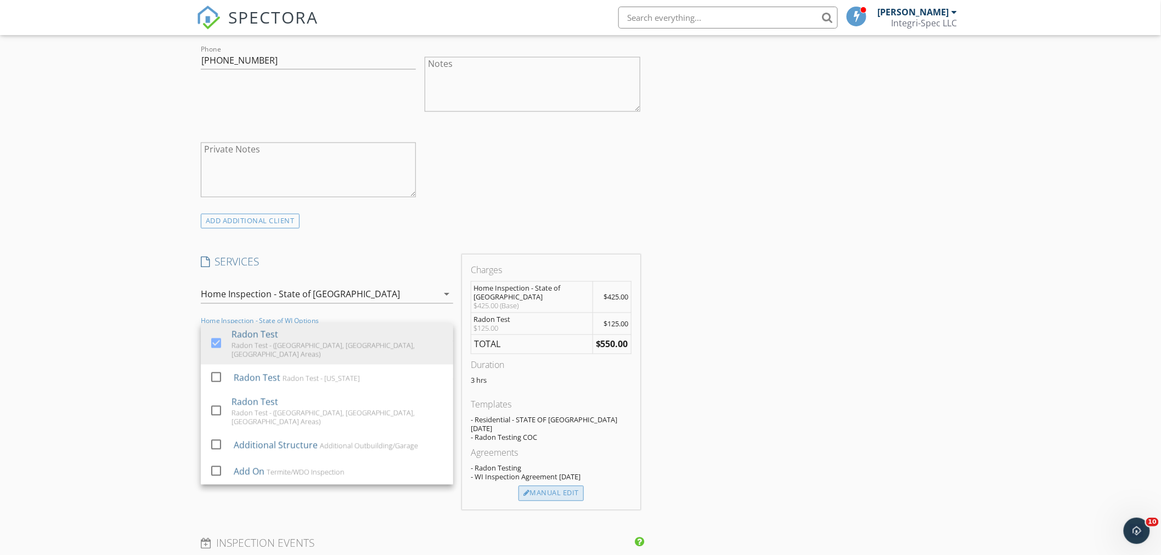
click at [573, 486] on div "Manual Edit" at bounding box center [551, 493] width 65 height 15
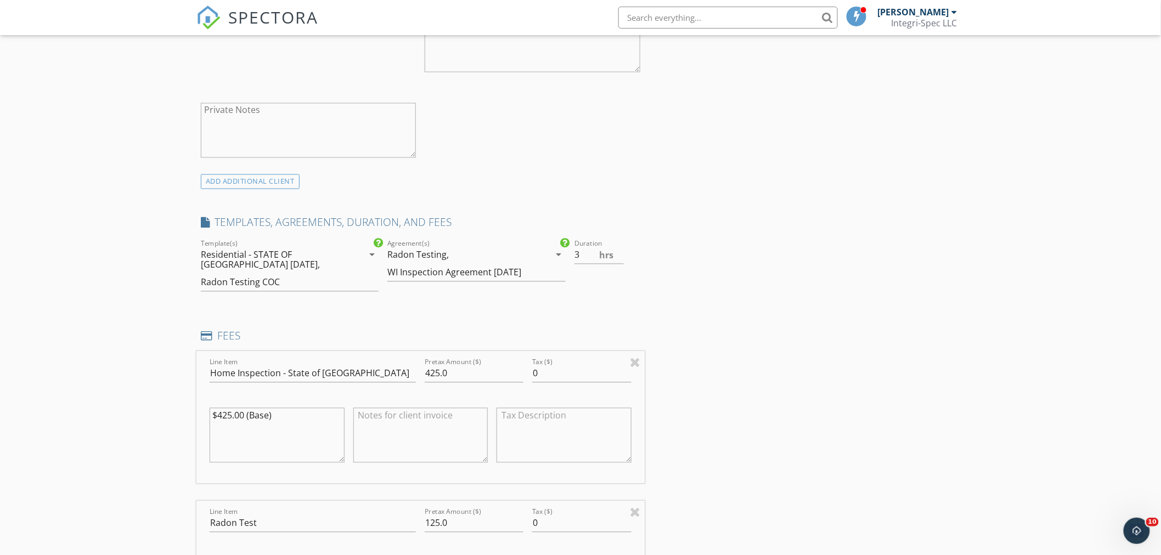
scroll to position [803, 0]
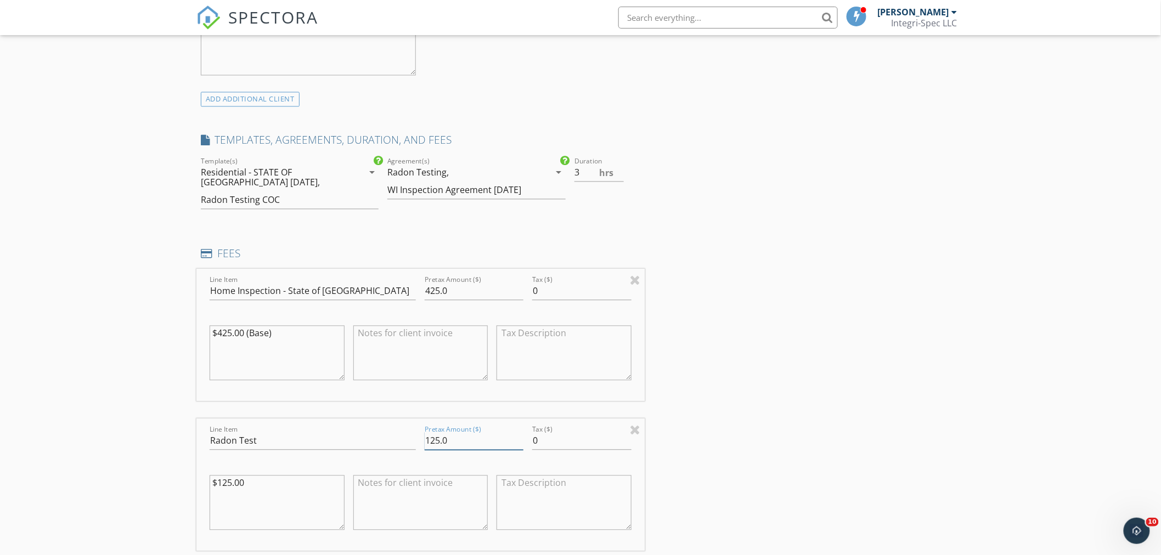
drag, startPoint x: 462, startPoint y: 430, endPoint x: 221, endPoint y: 407, distance: 242.1
click at [221, 419] on div "Line Item Radon Test Pretax Amount ($) 125.0 Tax ($) 0 $125.00" at bounding box center [421, 485] width 448 height 132
type input "150"
drag, startPoint x: 266, startPoint y: 507, endPoint x: 0, endPoint y: 350, distance: 308.6
click at [10, 365] on div "New Inspection Click here to use the New Order Form INSPECTOR(S) check_box Aaro…" at bounding box center [580, 479] width 1161 height 2437
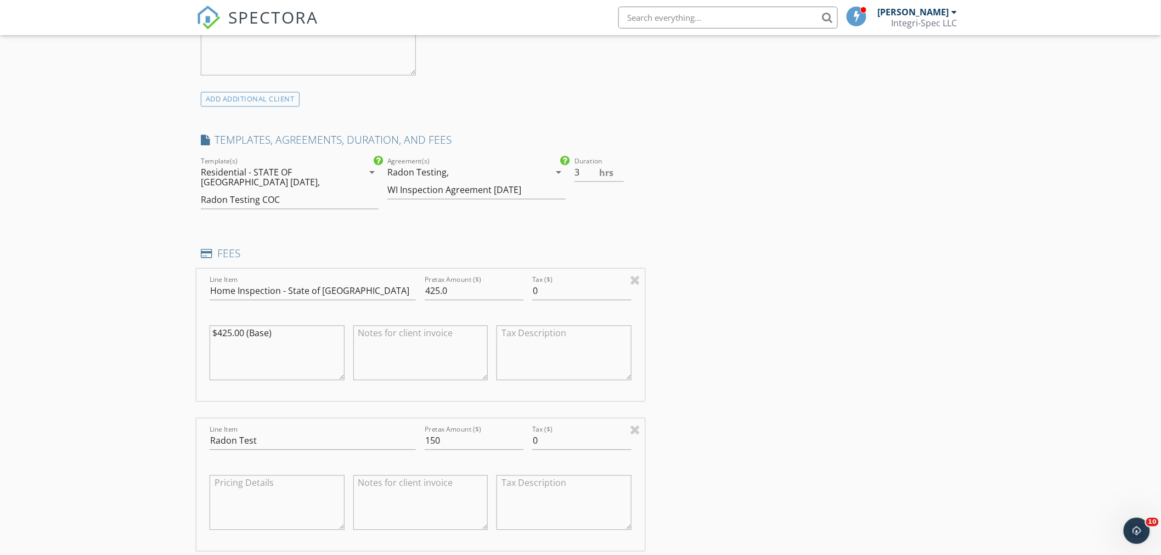
click at [919, 339] on div "INSPECTOR(S) check_box Aaron Slavey PRIMARY Aaron Slavey arrow_drop_down check_…" at bounding box center [581, 497] width 768 height 2347
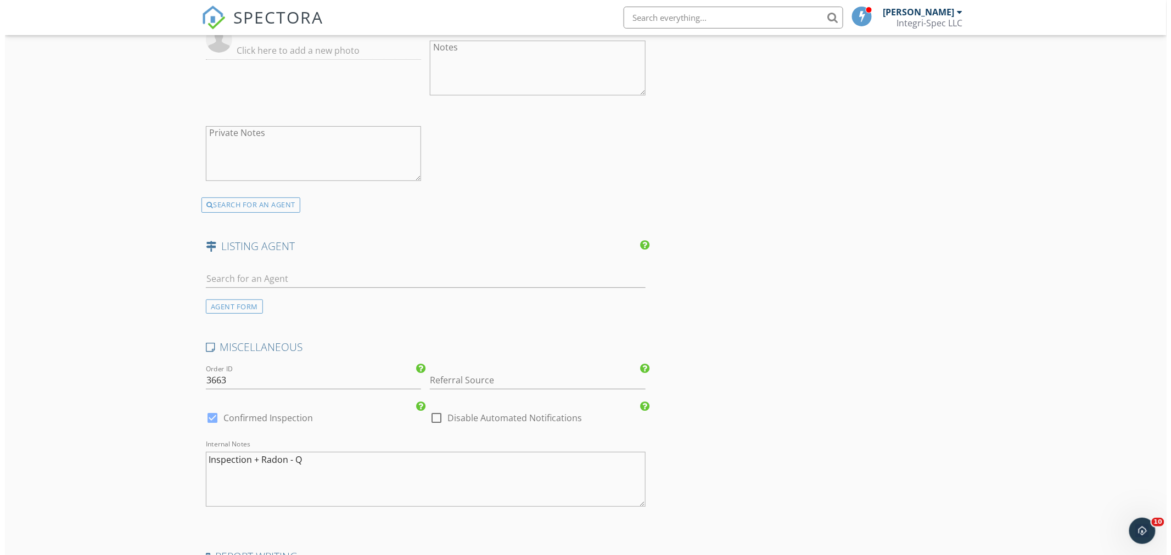
scroll to position [1936, 0]
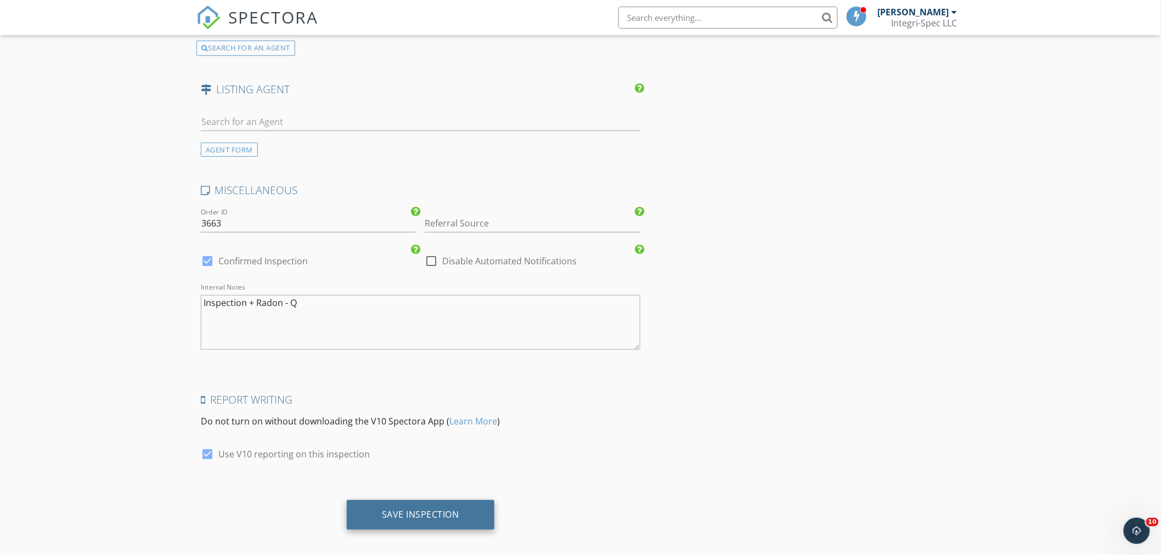
click at [434, 501] on div "Save Inspection" at bounding box center [421, 516] width 148 height 30
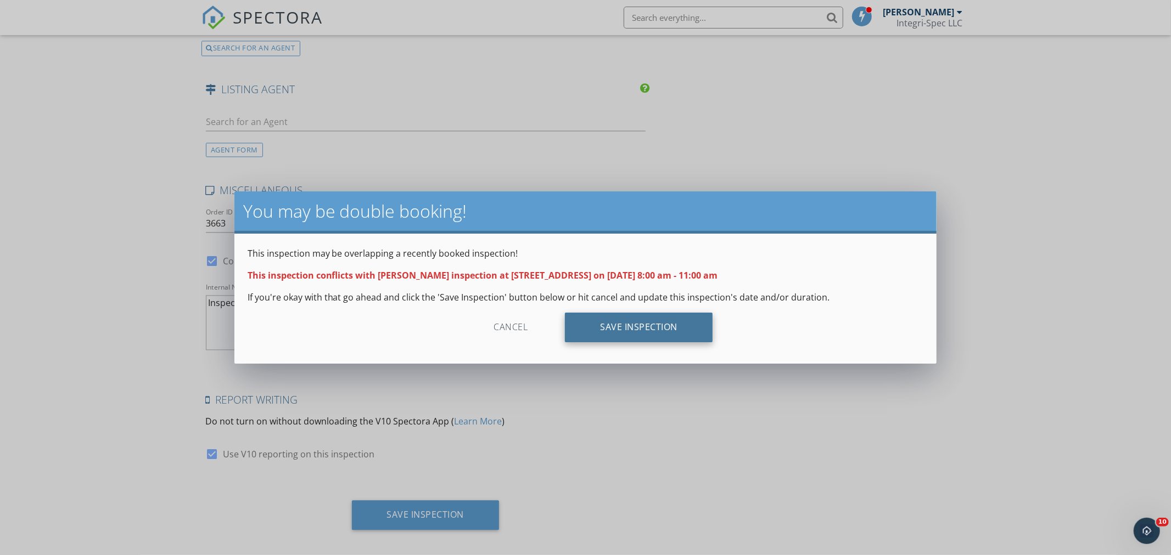
click at [642, 336] on div "Save Inspection" at bounding box center [639, 328] width 148 height 30
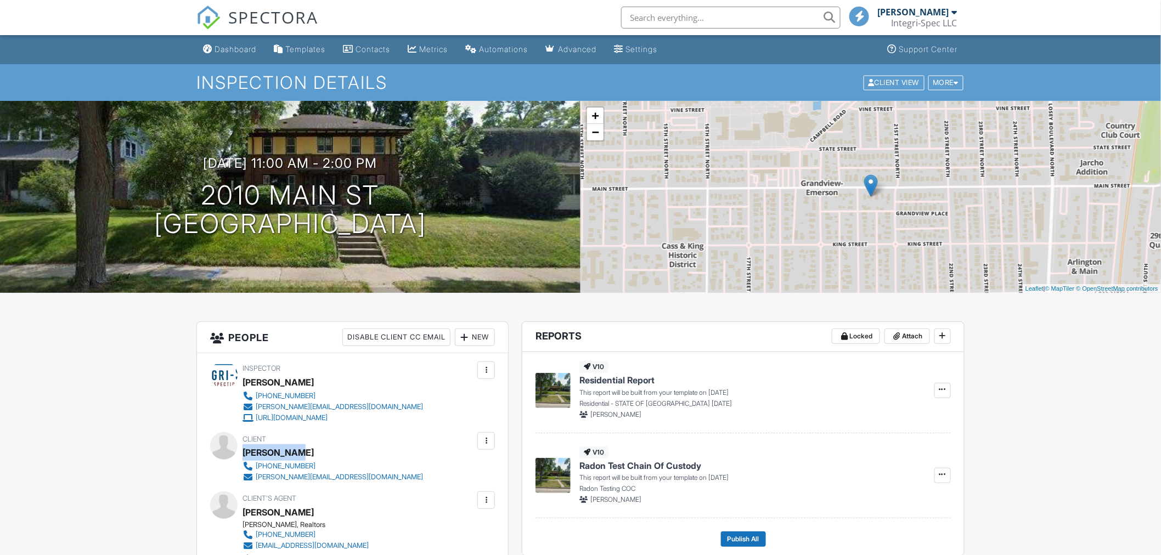
drag, startPoint x: 276, startPoint y: 454, endPoint x: 243, endPoint y: 456, distance: 33.0
click at [243, 456] on div "Dylan Alitz" at bounding box center [337, 453] width 189 height 16
click at [237, 53] on div "Dashboard" at bounding box center [236, 48] width 42 height 9
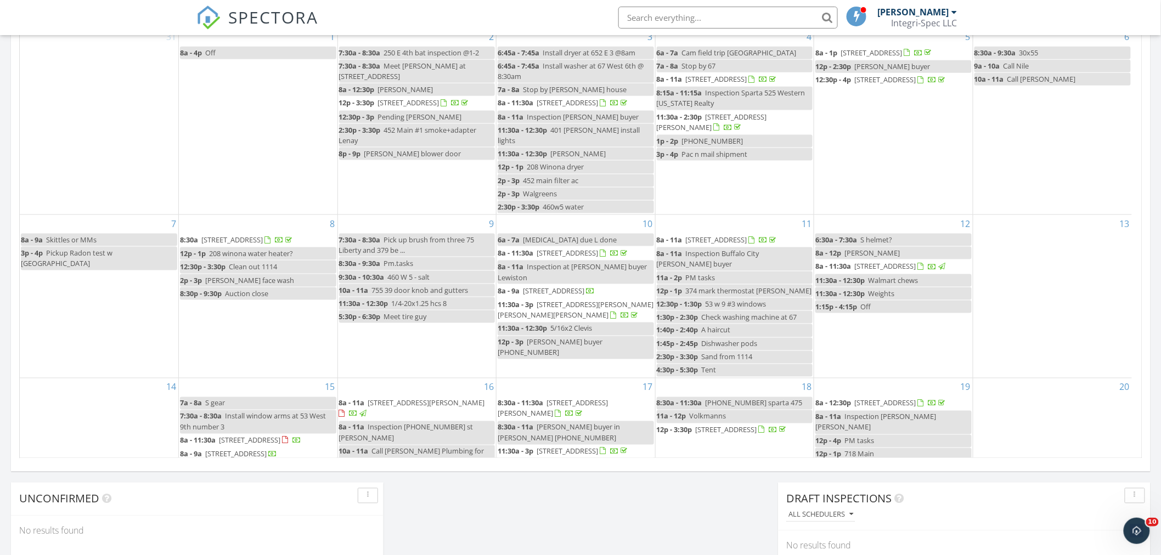
scroll to position [360, 0]
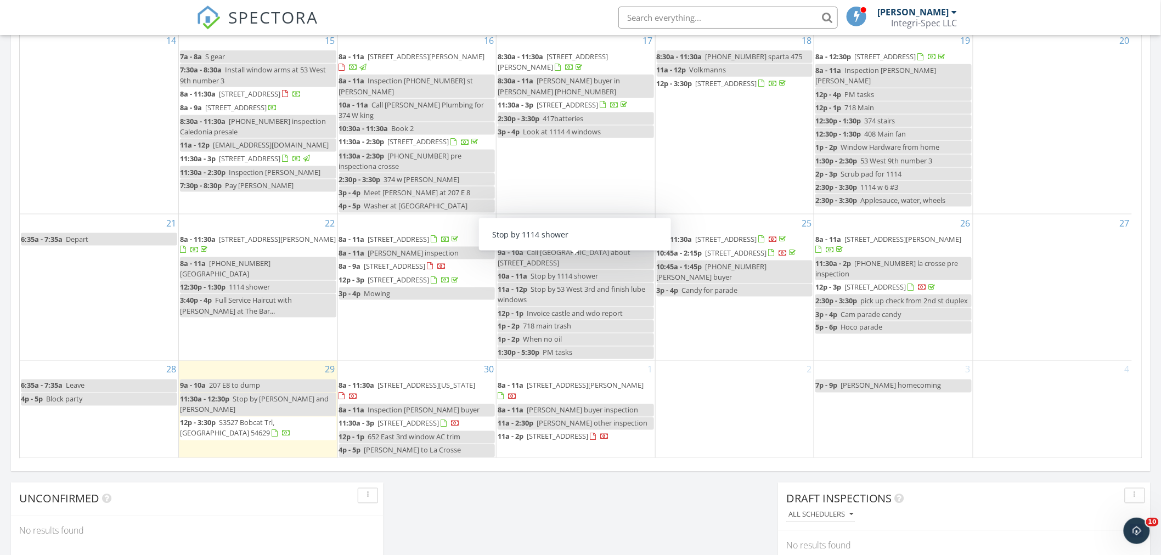
click at [566, 381] on span "1506 S Cherry Ln, Holmen 54636" at bounding box center [585, 386] width 117 height 10
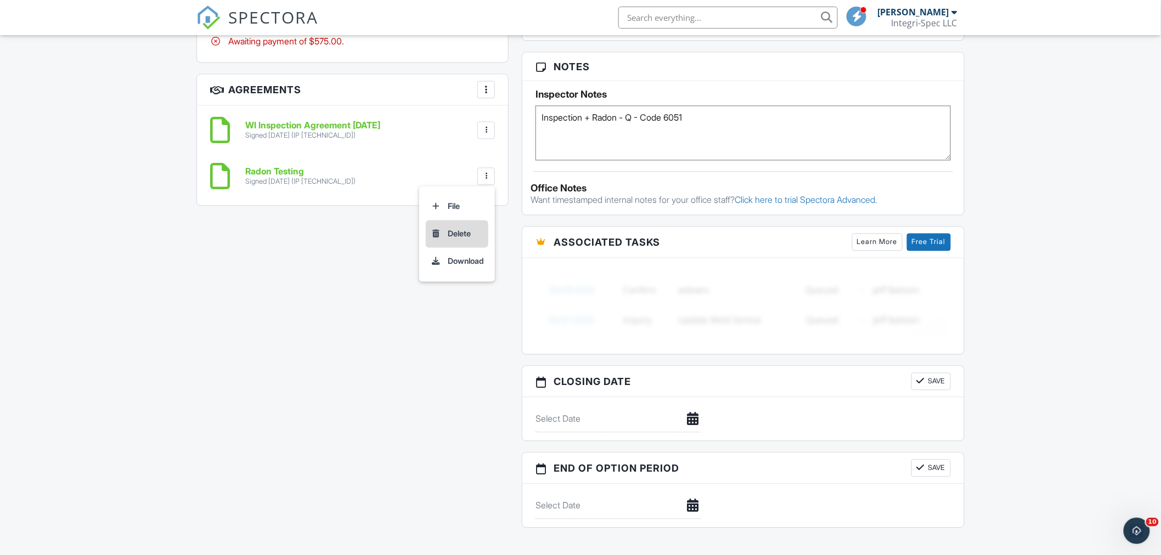
click at [454, 229] on li "Delete" at bounding box center [457, 234] width 63 height 27
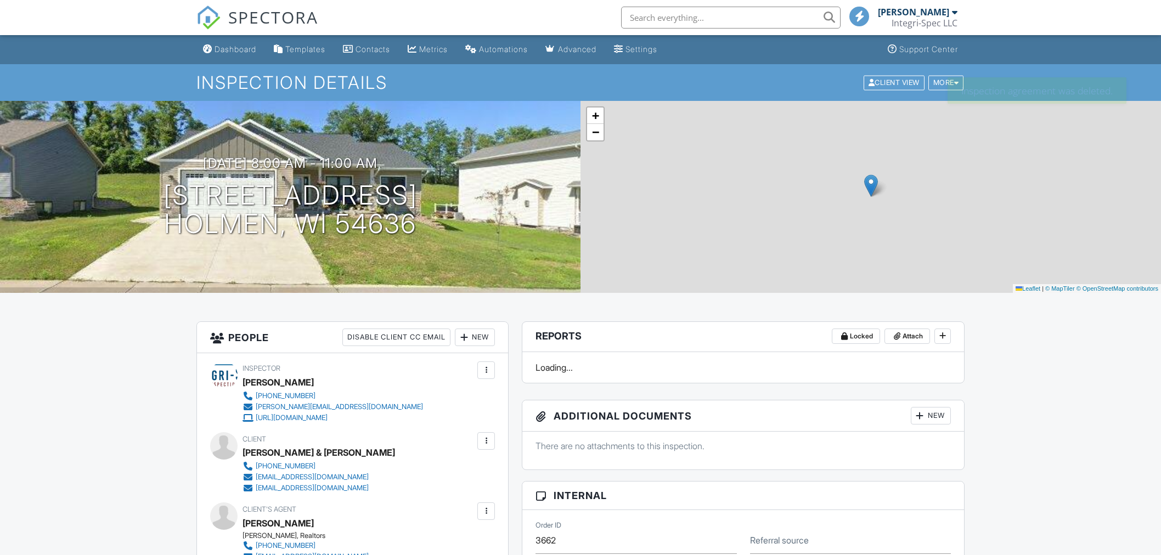
scroll to position [426, 0]
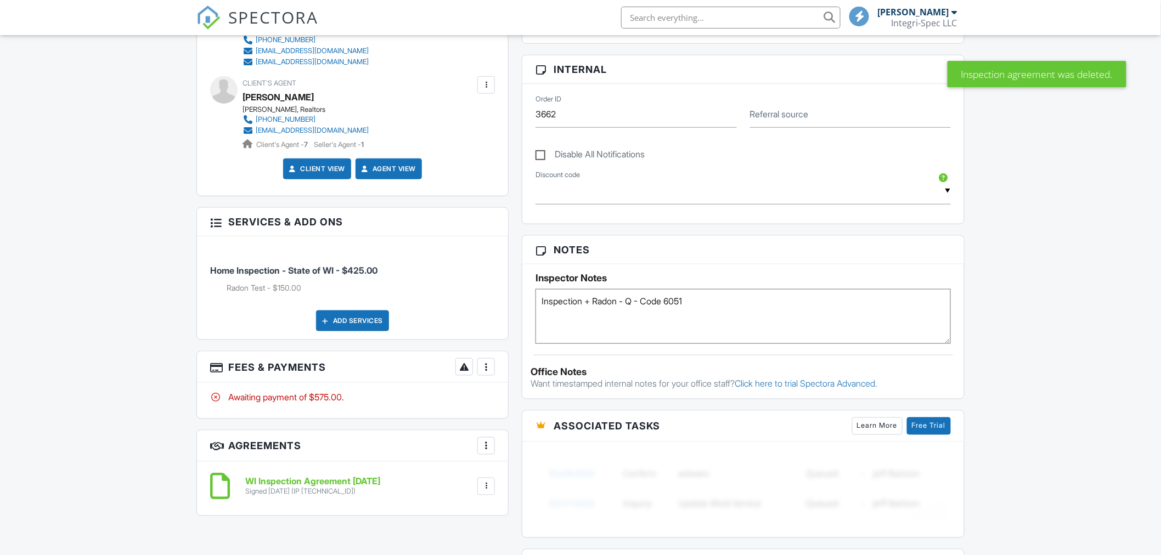
click at [484, 366] on div at bounding box center [486, 367] width 11 height 11
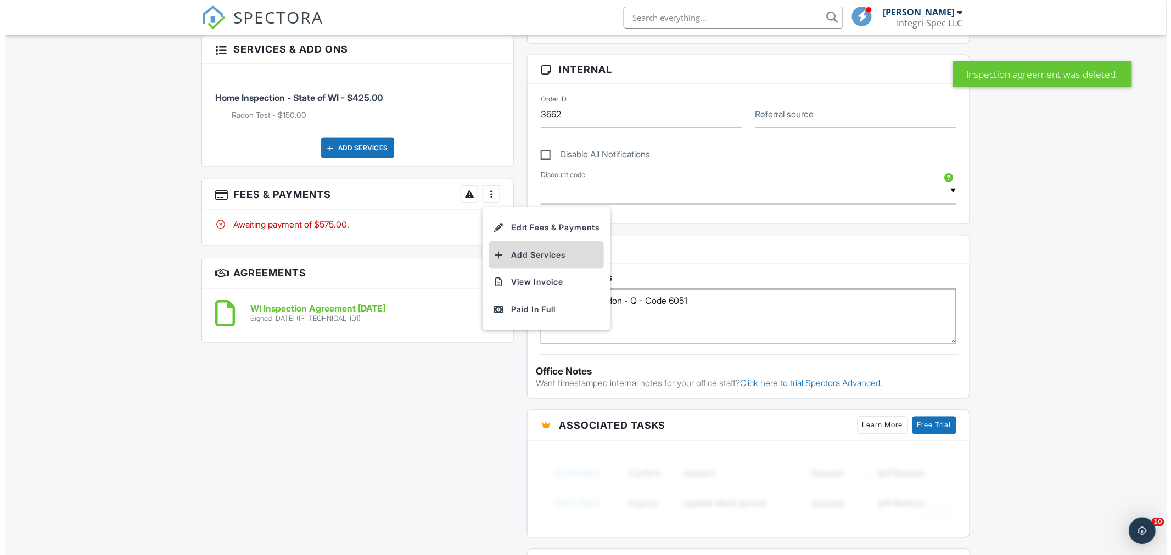
scroll to position [0, 0]
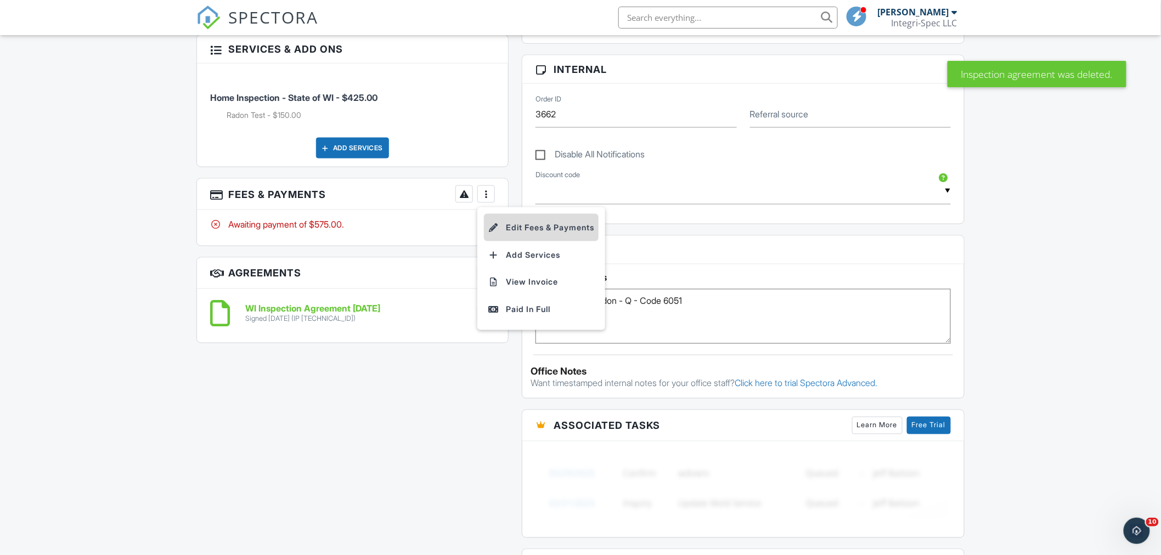
click at [518, 231] on li "Edit Fees & Payments" at bounding box center [541, 227] width 115 height 27
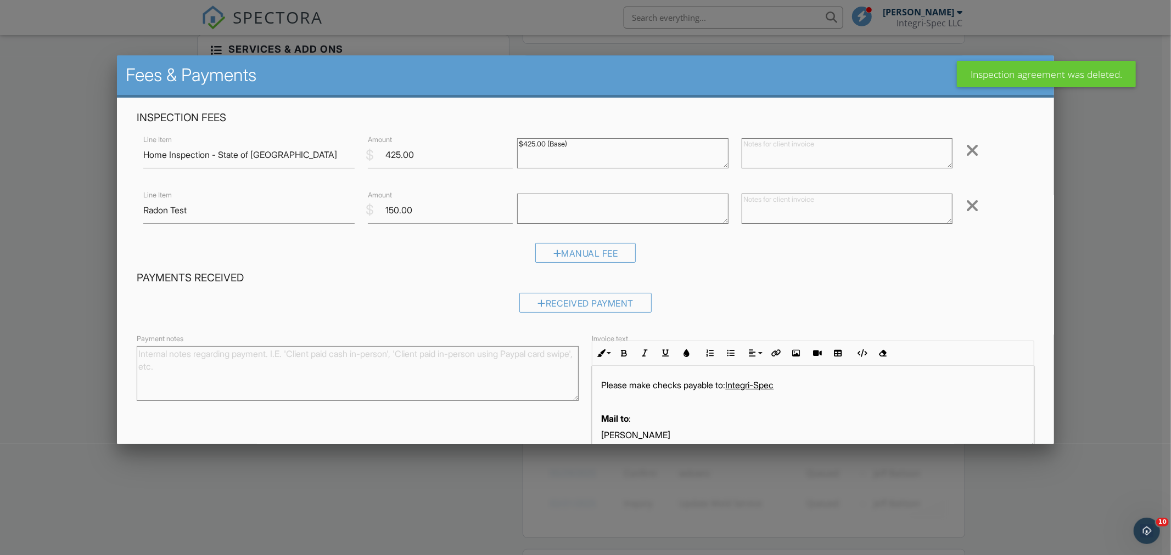
click at [966, 202] on div at bounding box center [972, 206] width 13 height 18
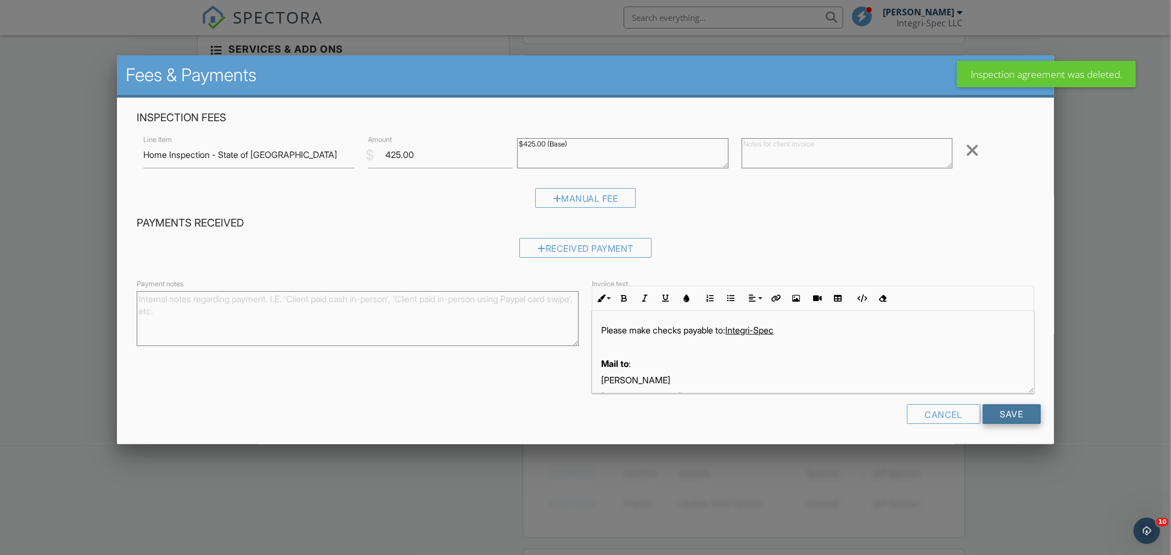
click at [1003, 412] on input "Save" at bounding box center [1012, 415] width 58 height 20
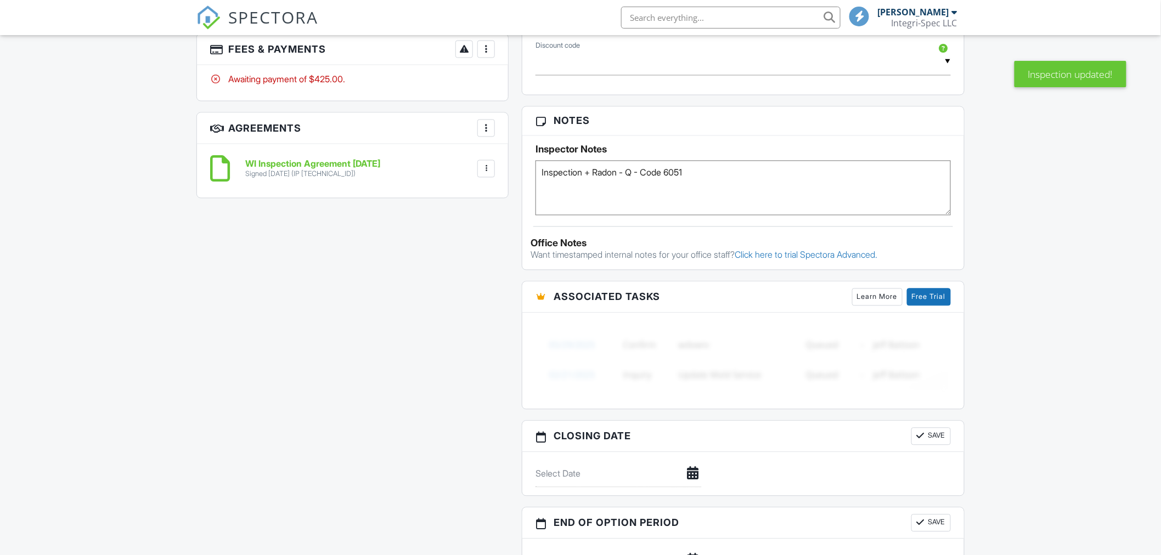
click at [590, 172] on textarea "Inspection + Radon - Q - Code 6051" at bounding box center [744, 188] width 416 height 55
type textarea "Inspection - NO Radon - Q - Code 6051"
click at [1065, 199] on div "Dashboard Templates Contacts Metrics Automations Advanced Settings Support Cent…" at bounding box center [580, 21] width 1161 height 1659
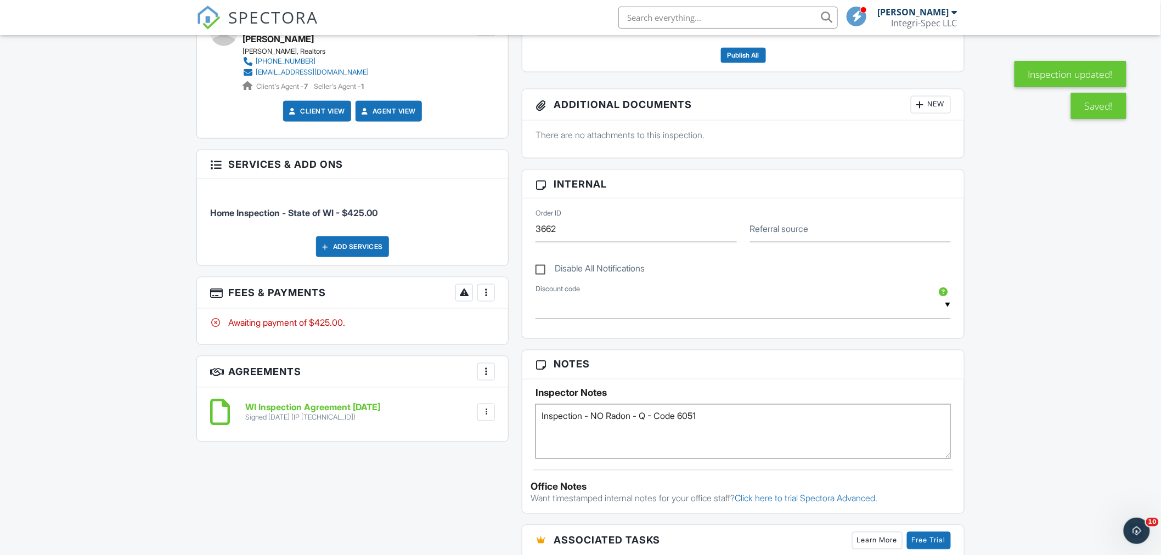
scroll to position [111, 0]
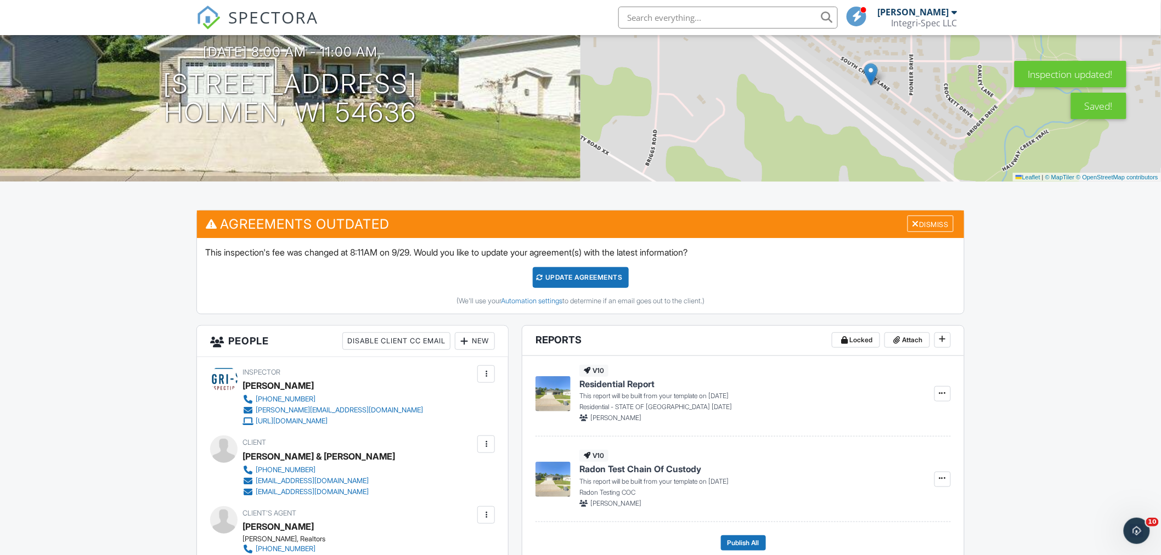
click at [591, 271] on div "Update Agreements" at bounding box center [581, 277] width 96 height 21
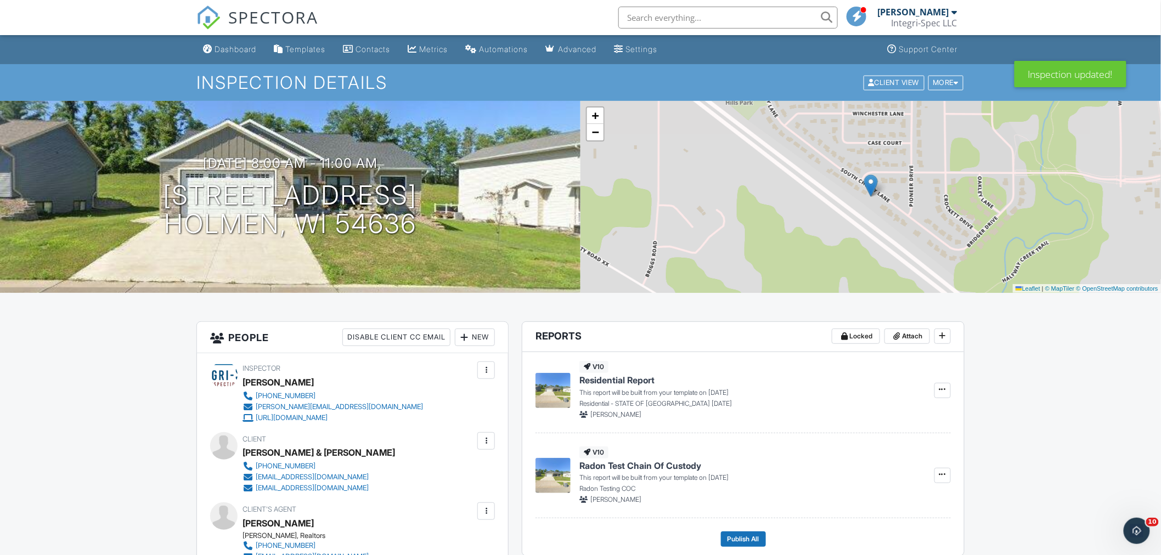
click at [229, 41] on link "Dashboard" at bounding box center [230, 50] width 62 height 20
